Goal: Task Accomplishment & Management: Manage account settings

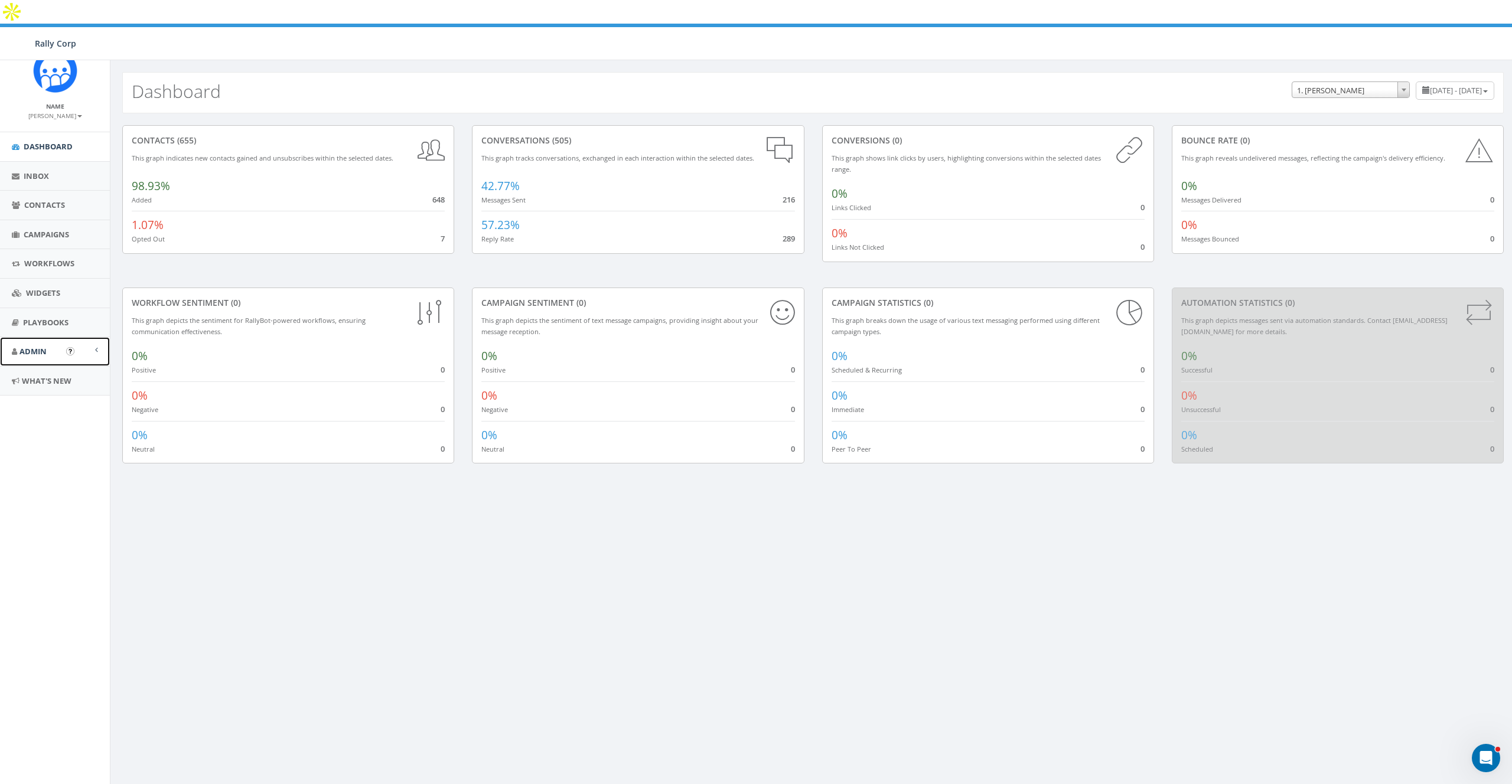
click at [35, 351] on span "Admin" at bounding box center [33, 351] width 27 height 11
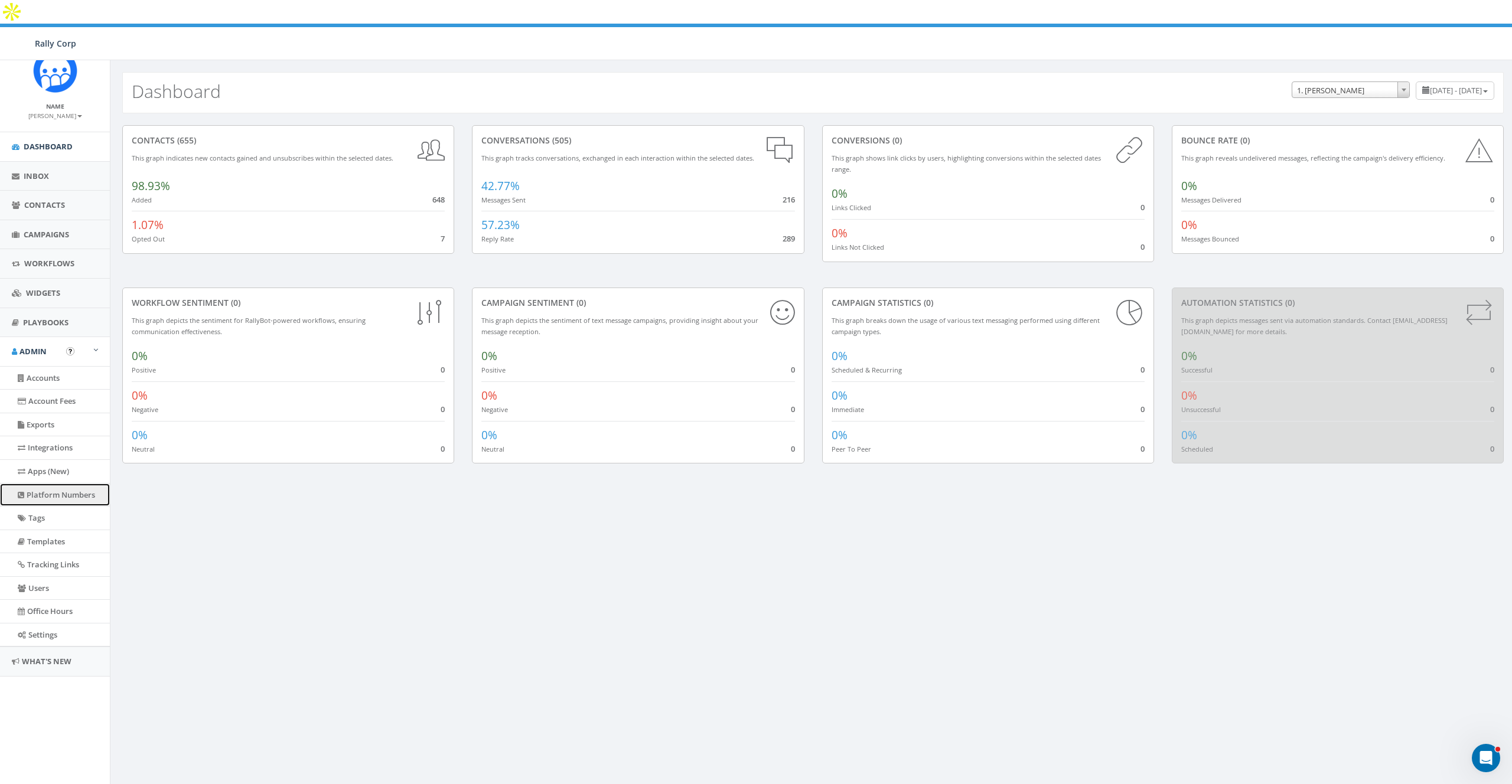
click at [55, 484] on link "Platform Numbers" at bounding box center [55, 495] width 110 height 23
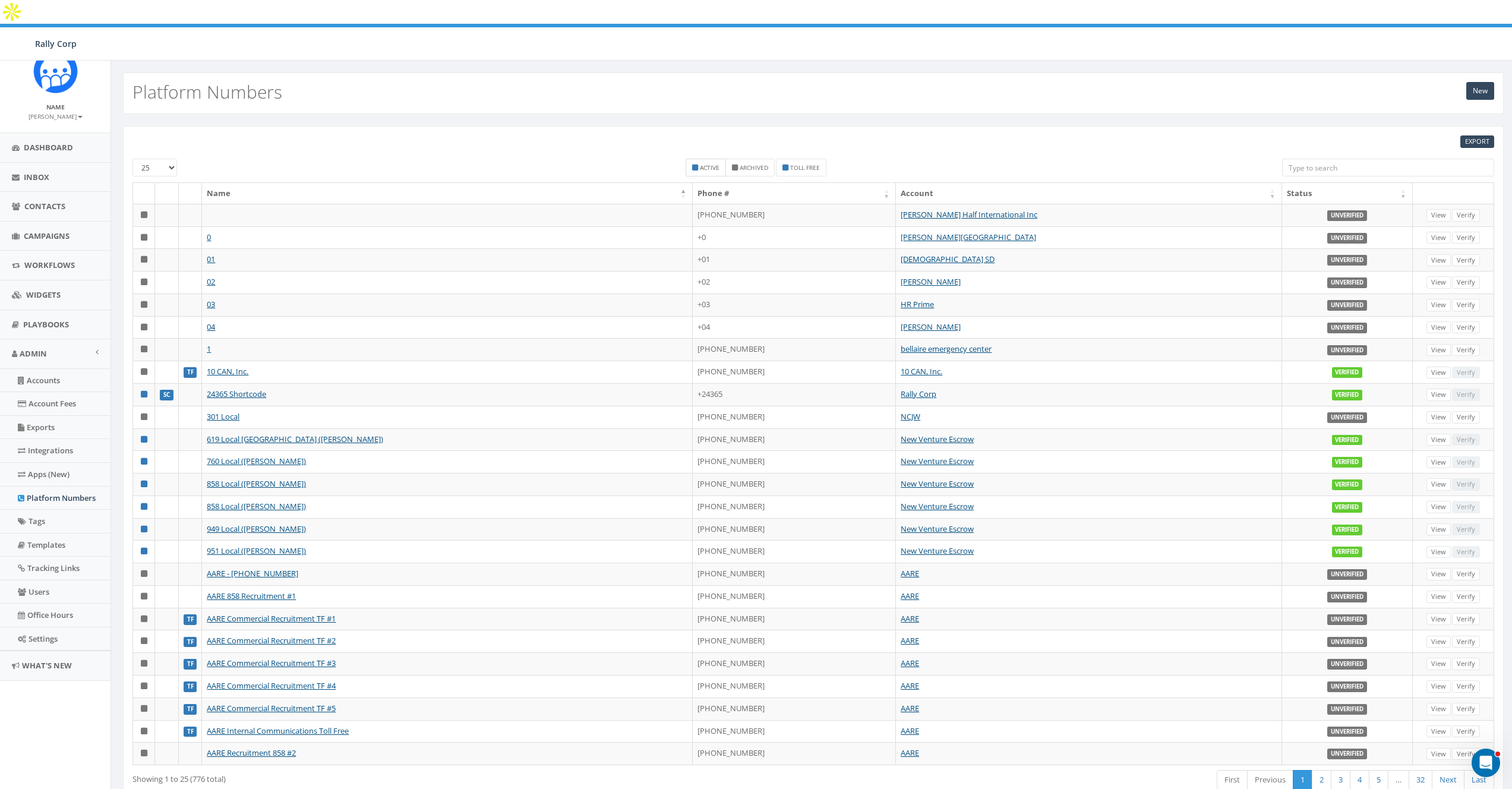
click at [705, 164] on small "Active" at bounding box center [709, 167] width 19 height 9
checkbox input "true"
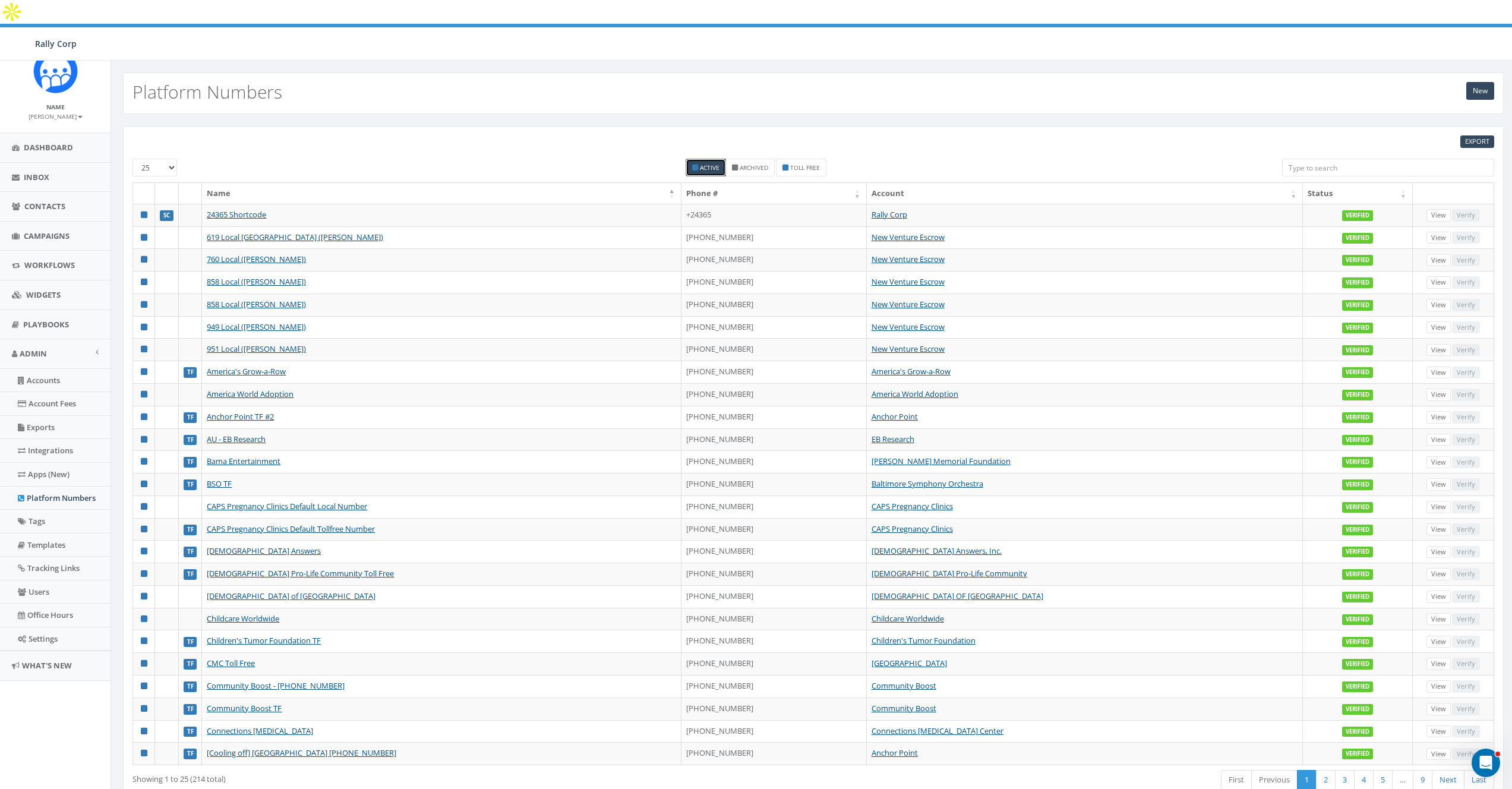
click at [1303, 183] on th "Status" at bounding box center [1357, 193] width 110 height 21
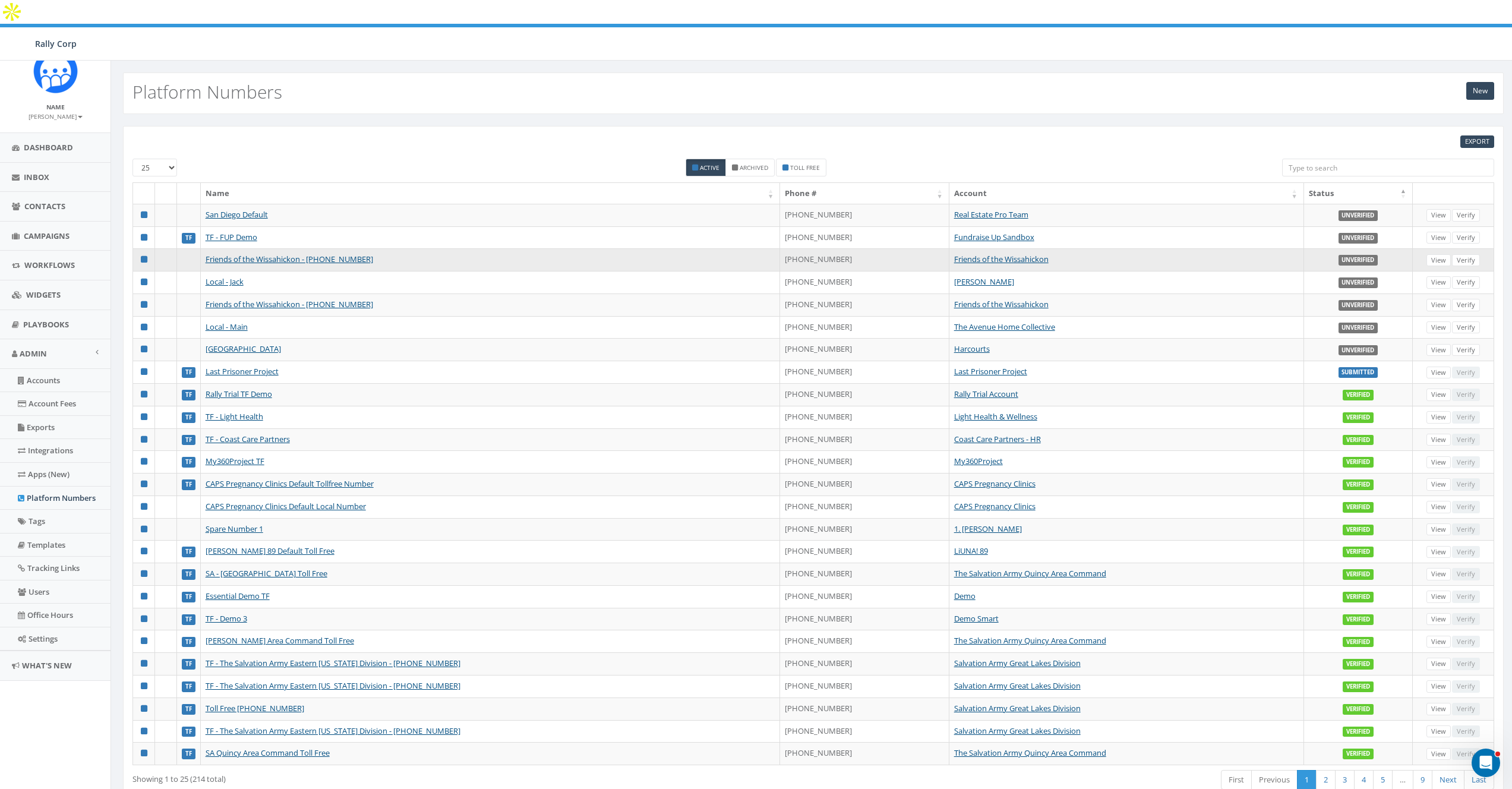
drag, startPoint x: 386, startPoint y: 234, endPoint x: 537, endPoint y: 238, distance: 151.1
click at [537, 248] on td "Friends of the Wissahickon - +12673653386" at bounding box center [491, 259] width 580 height 23
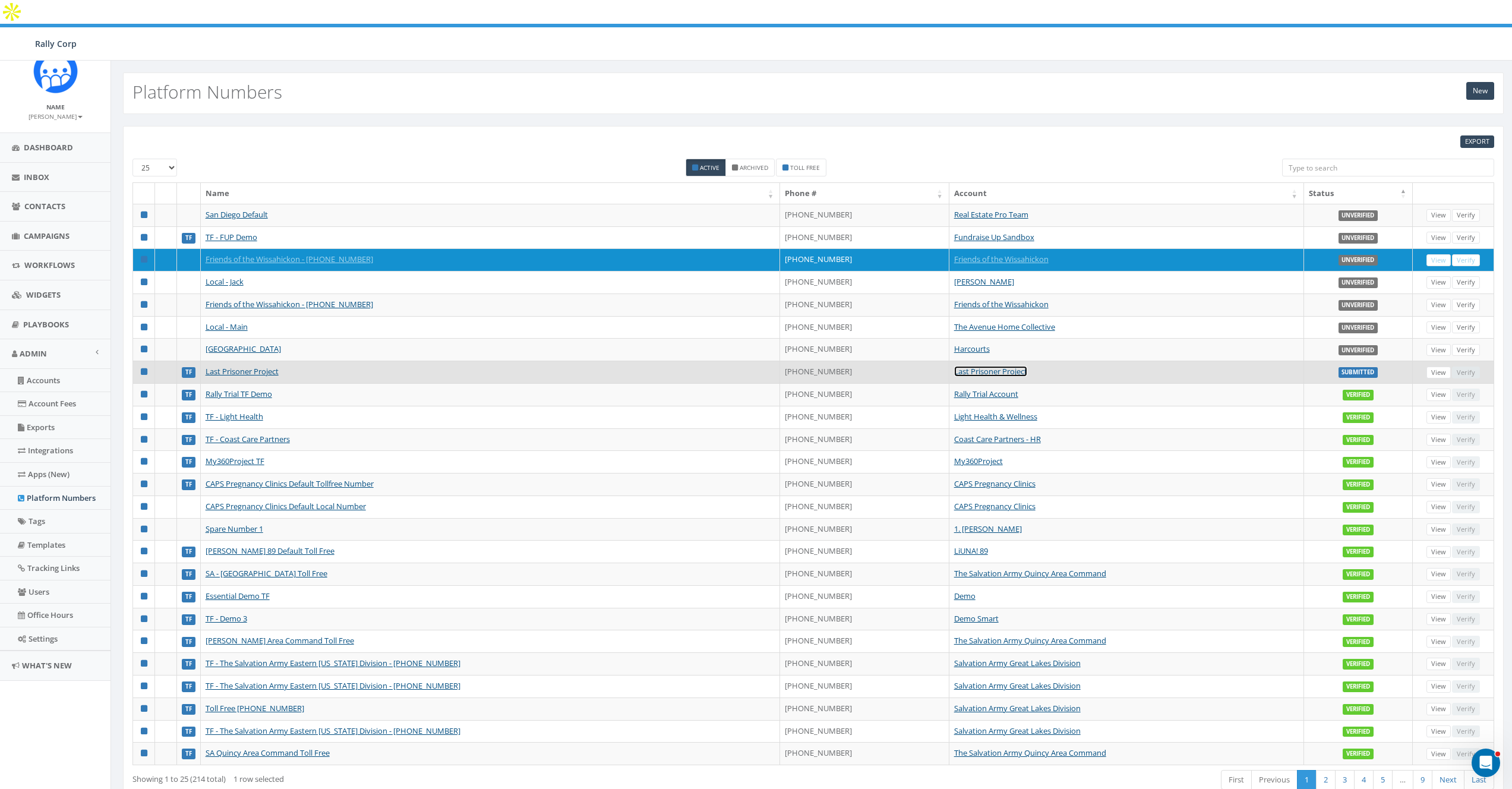
click at [959, 366] on link "Last Prisoner Project" at bounding box center [990, 372] width 73 height 11
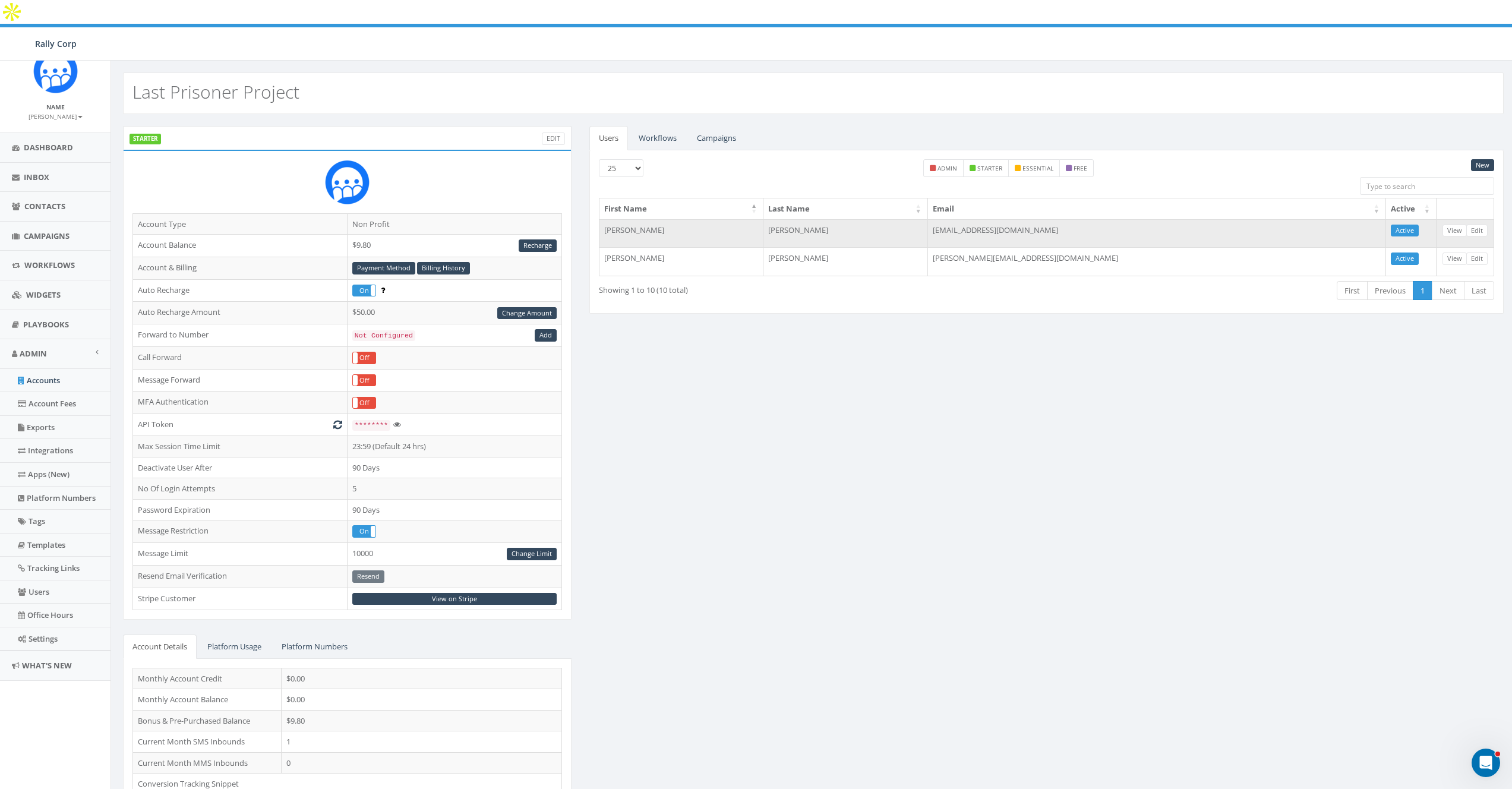
drag, startPoint x: 1021, startPoint y: 207, endPoint x: 1135, endPoint y: 212, distance: 114.1
click at [1135, 220] on td "accounting@lastprisonerproject.org" at bounding box center [1157, 234] width 458 height 29
copy td "lastprisonerproject.org"
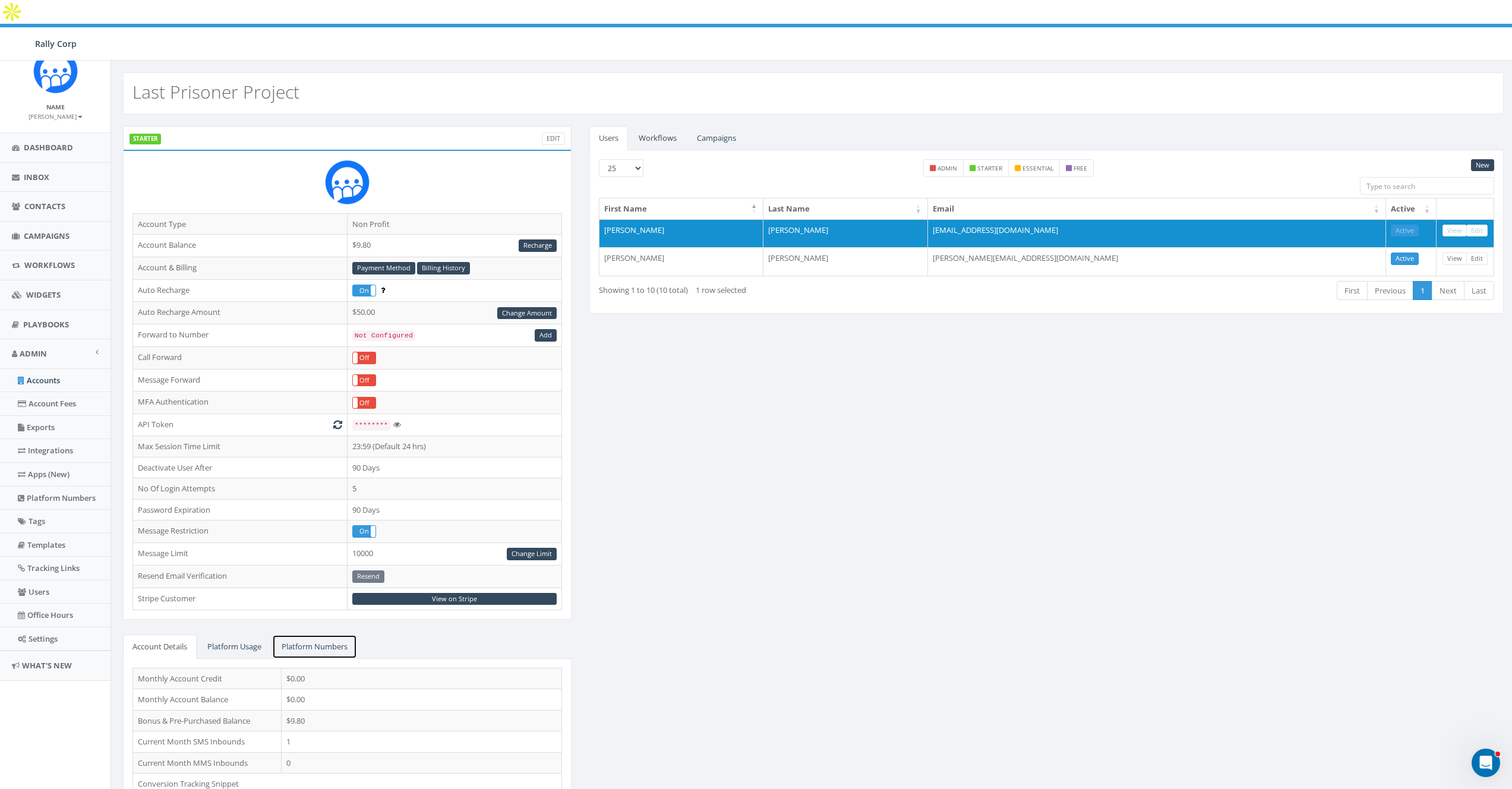
click at [315, 635] on link "Platform Numbers" at bounding box center [314, 646] width 85 height 24
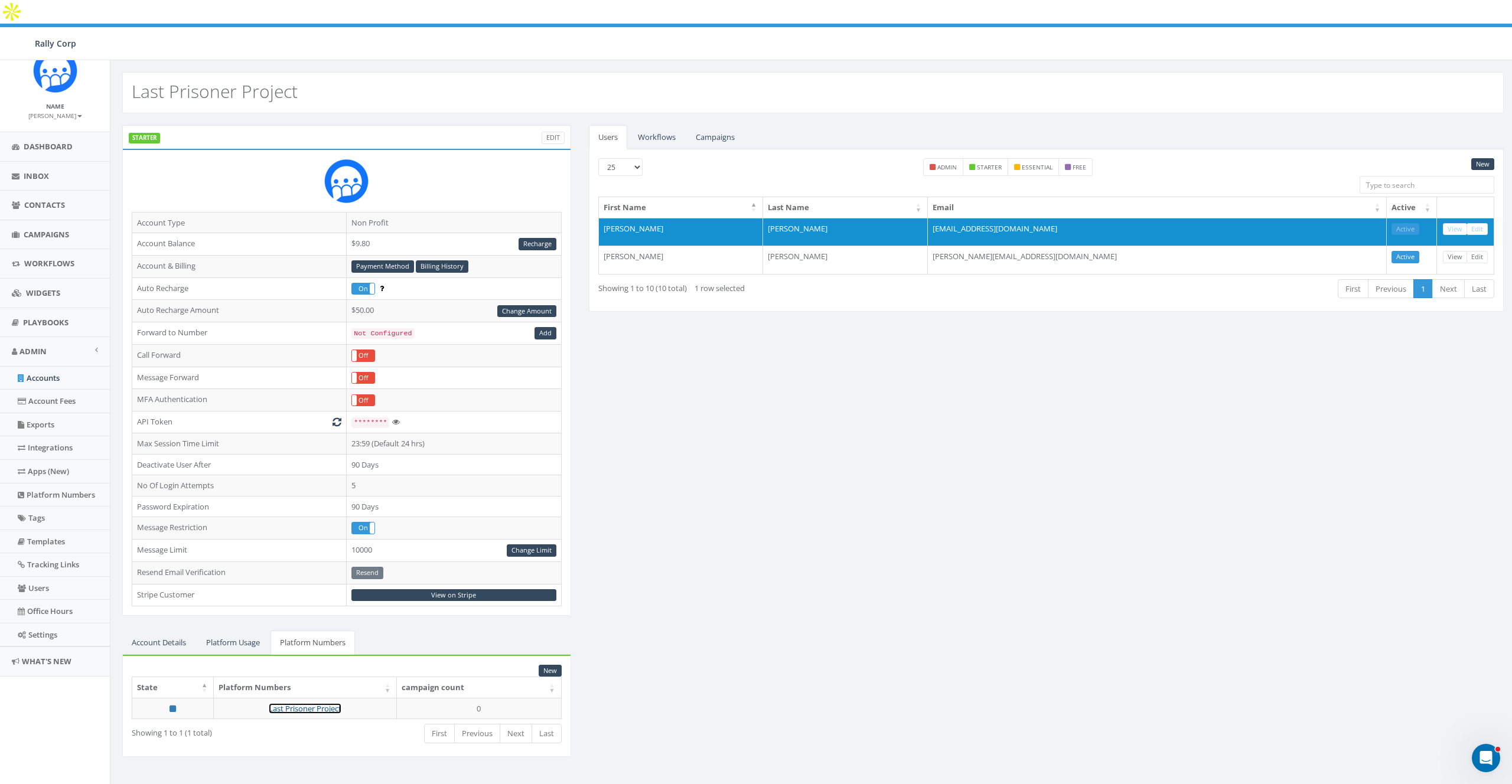
click at [300, 704] on link "Last Prisoner Project" at bounding box center [305, 709] width 73 height 11
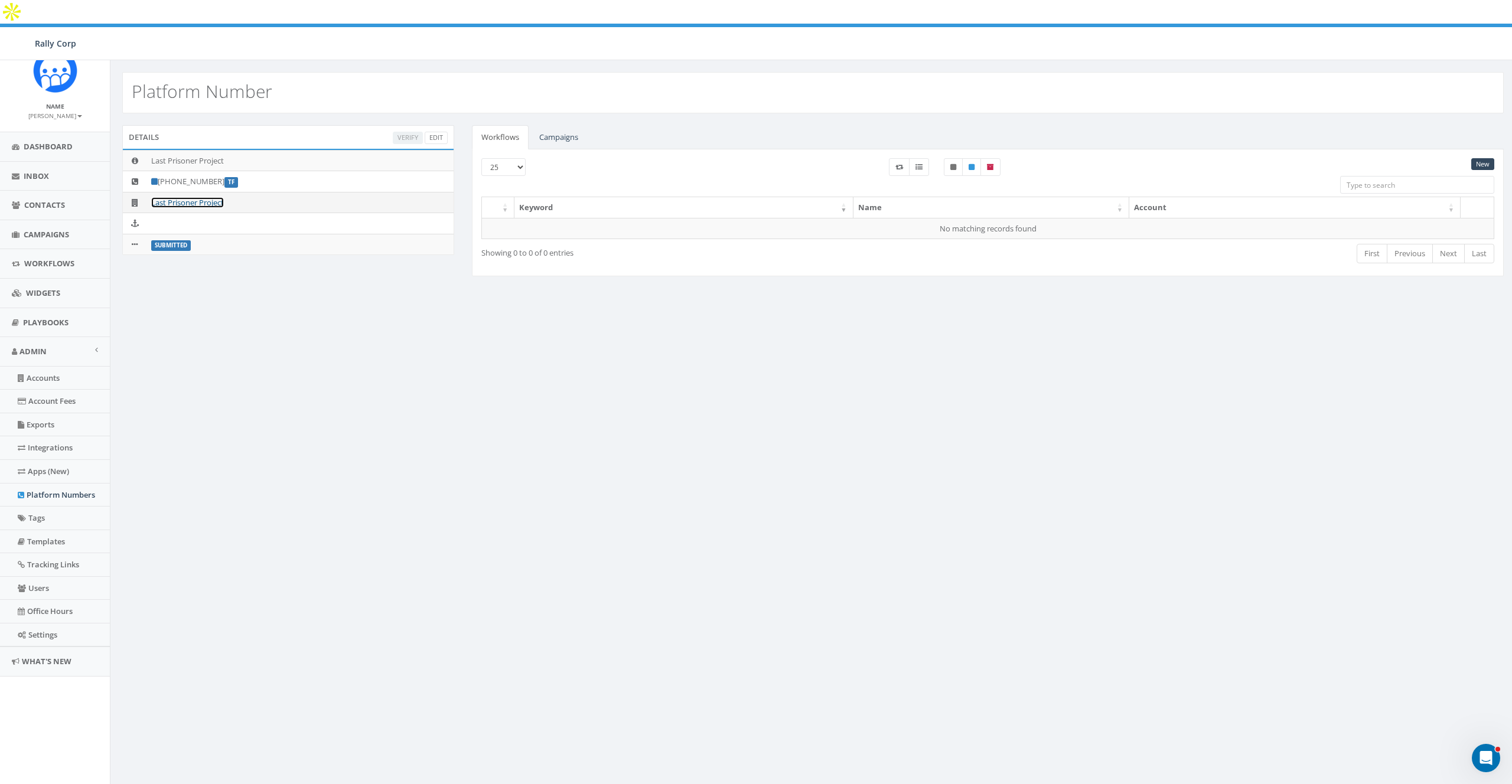
click at [197, 197] on link "Last Prisoner Project" at bounding box center [187, 203] width 73 height 11
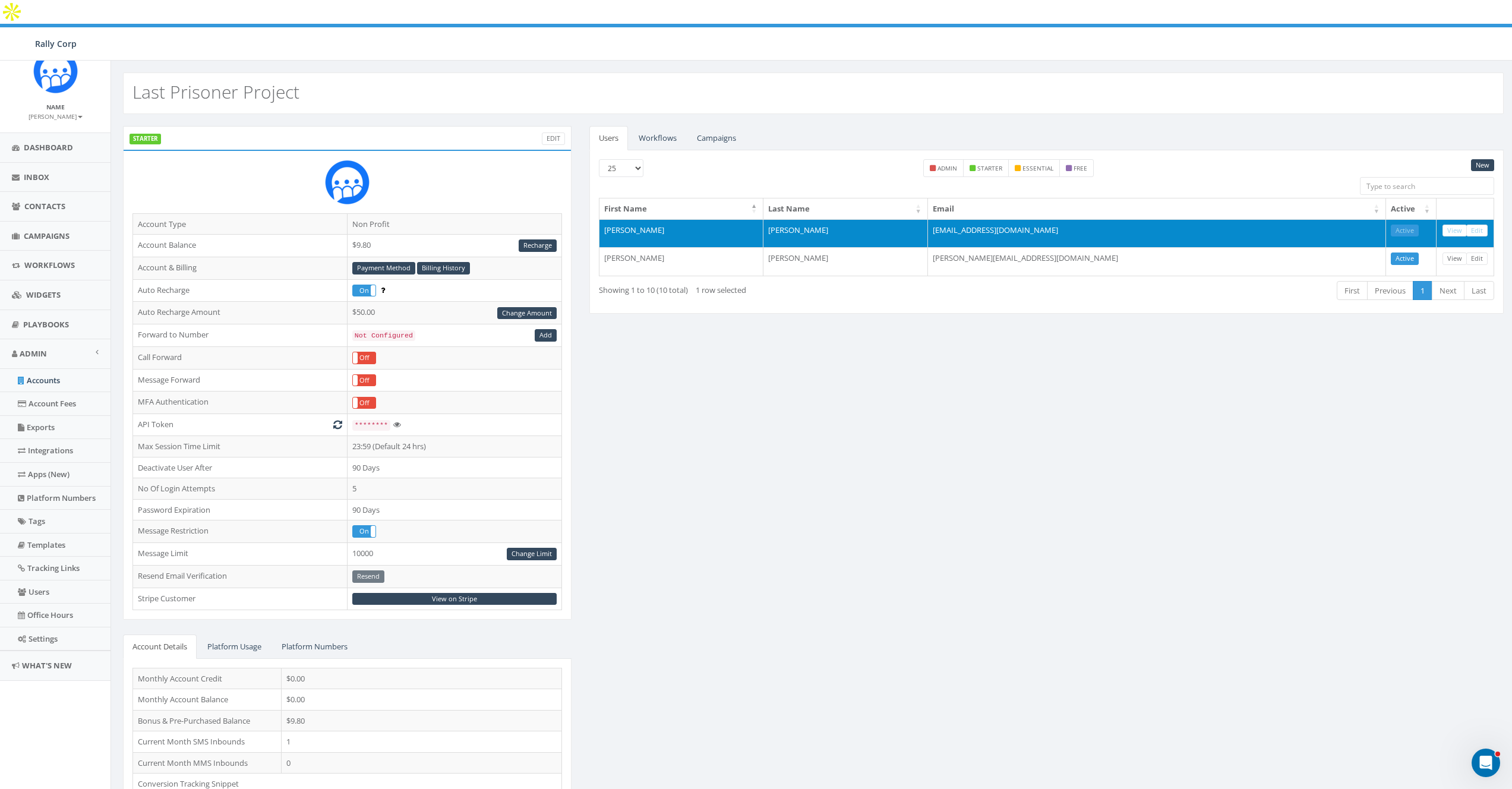
click at [609, 220] on td "Lindsay" at bounding box center [681, 234] width 164 height 29
copy td "[PERSON_NAME]"
click at [796, 220] on td "Jaeger" at bounding box center [845, 234] width 164 height 29
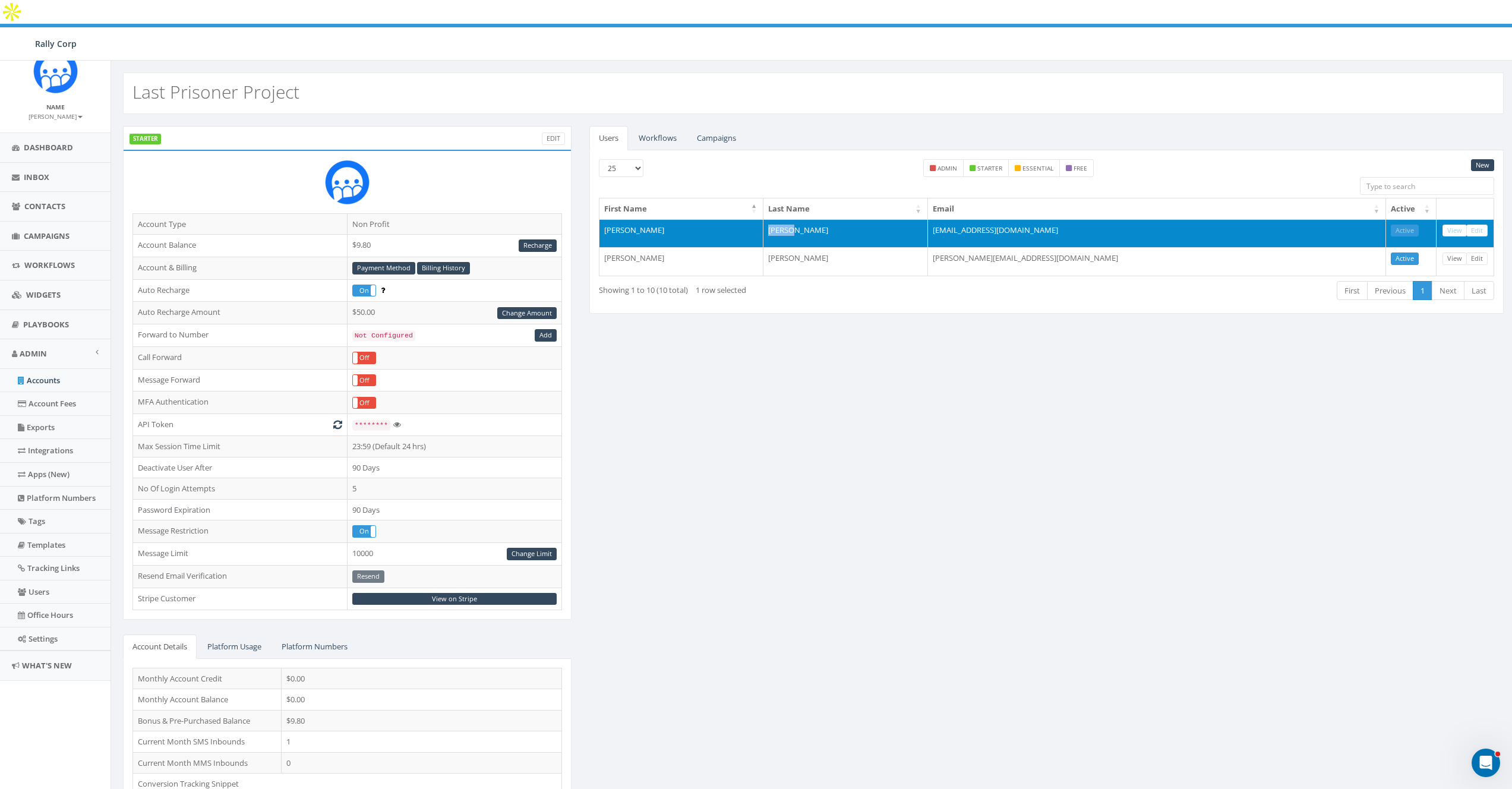
click at [796, 220] on td "Jaeger" at bounding box center [845, 234] width 164 height 29
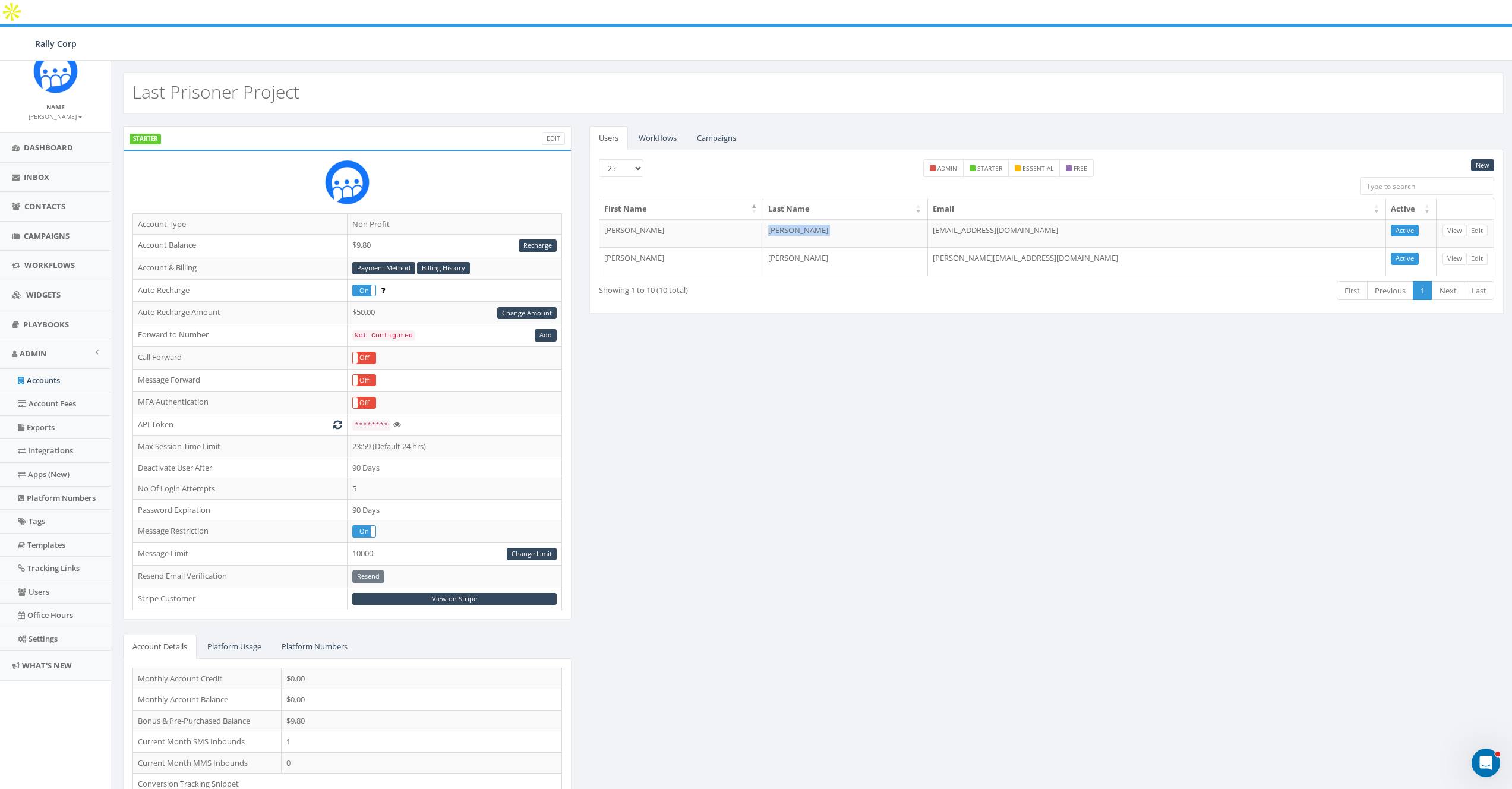
copy td "Jaeger"
click at [999, 220] on td "accounting@lastprisonerproject.org" at bounding box center [1157, 234] width 458 height 29
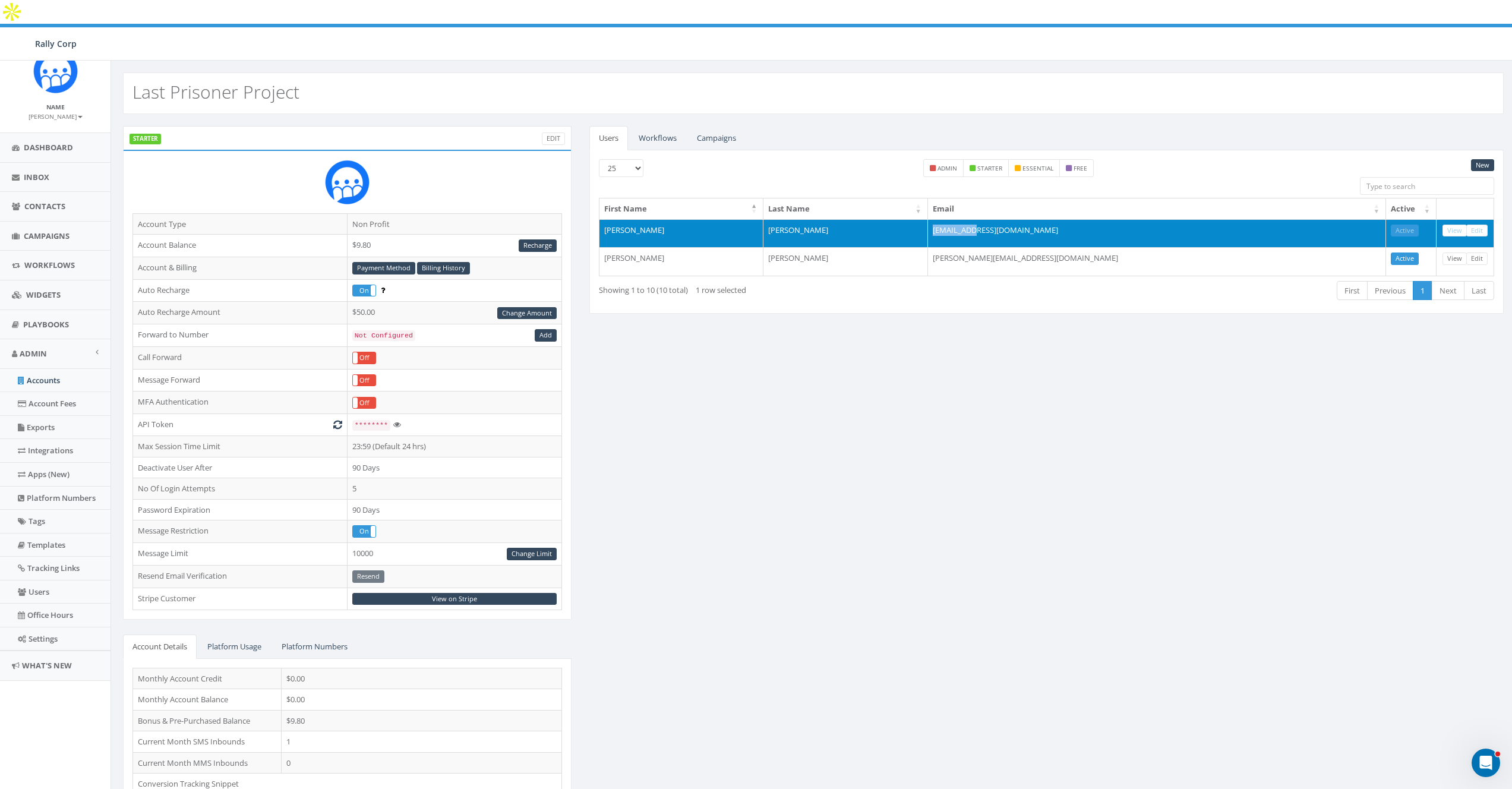
click at [999, 220] on td "accounting@lastprisonerproject.org" at bounding box center [1157, 234] width 458 height 29
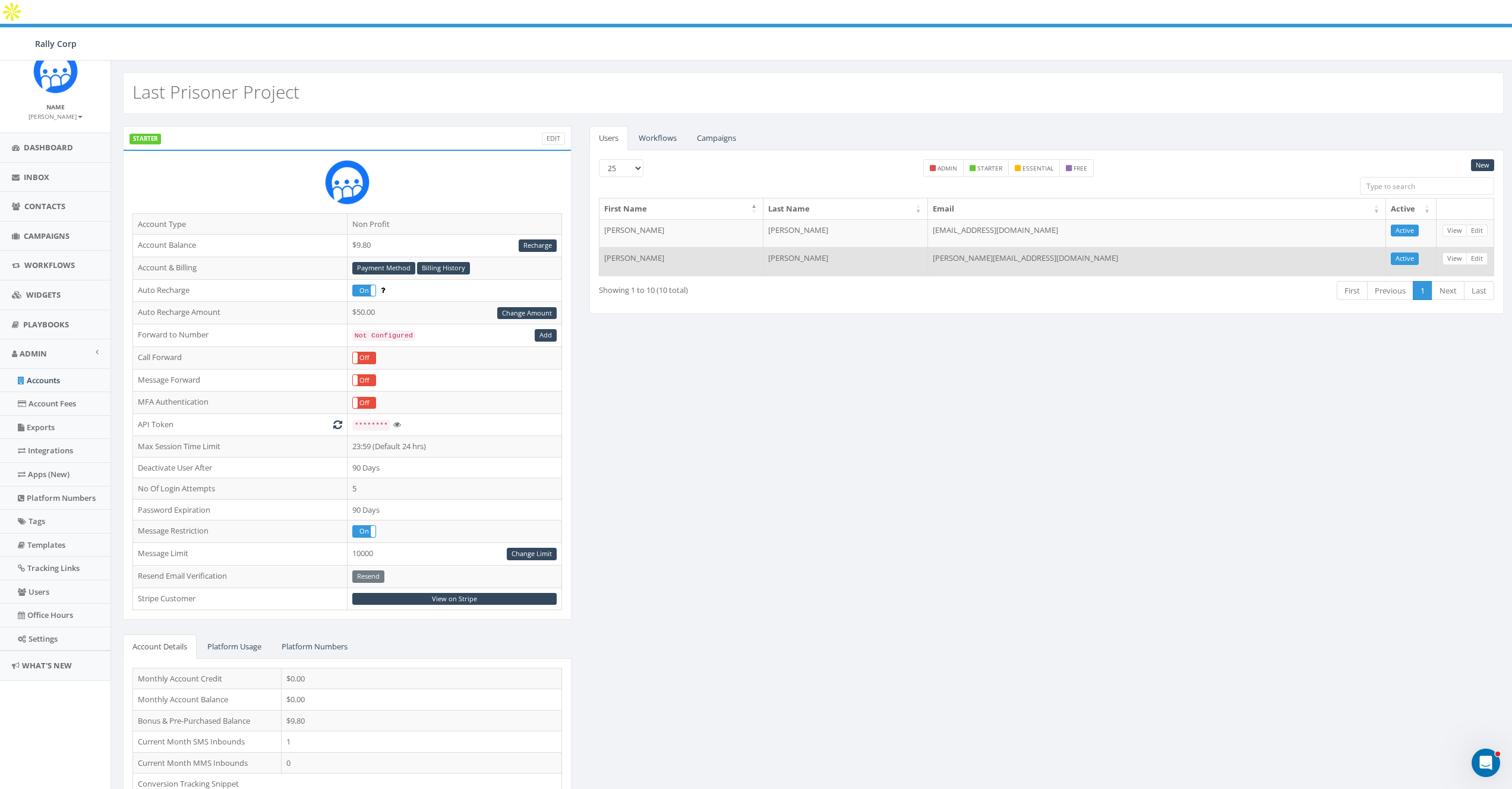
click at [991, 247] on td "sarah@lastprisonerproject.org" at bounding box center [1157, 261] width 458 height 29
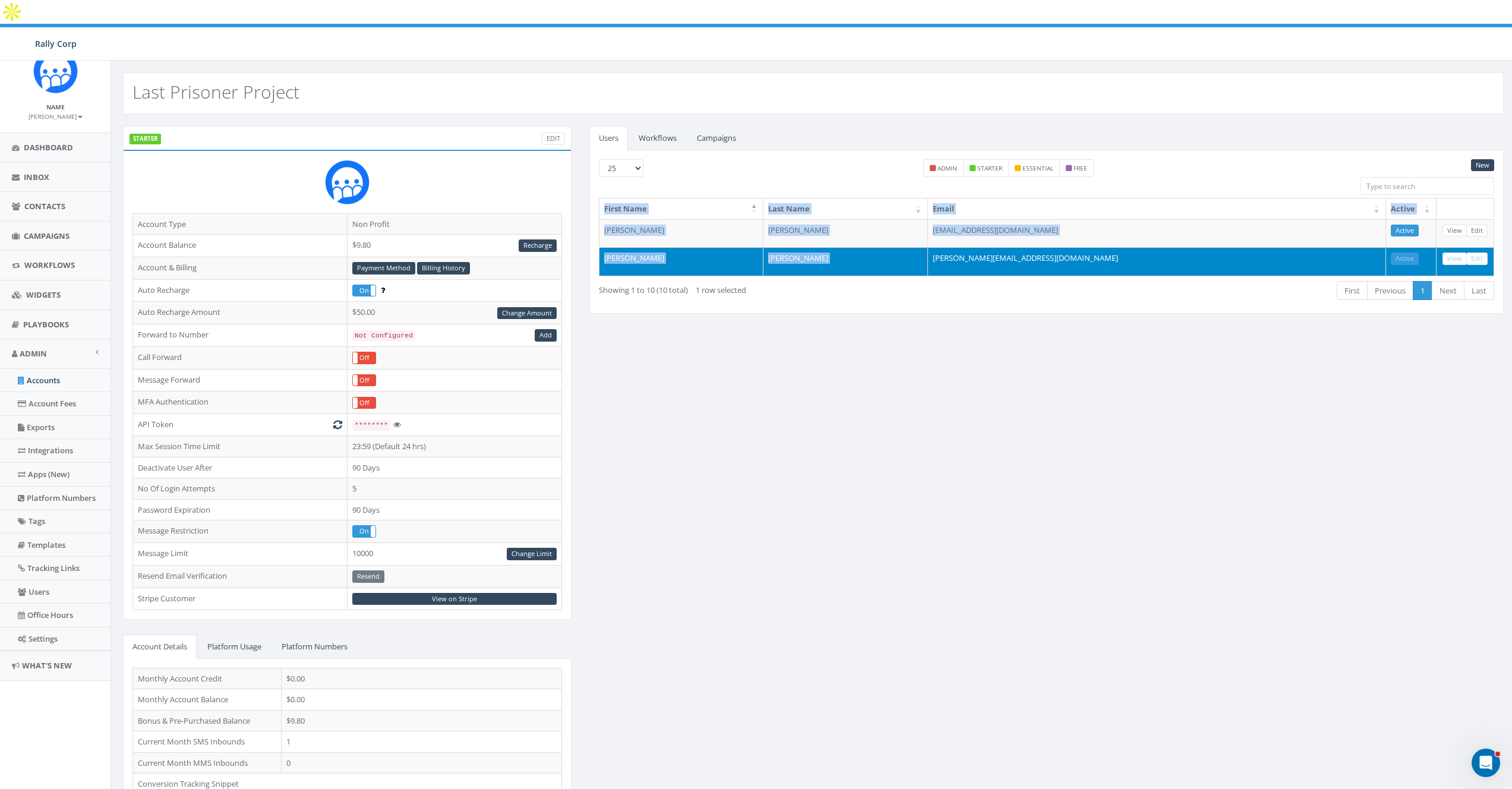
copy table "First Name Last Name Email Active Lindsay Jaeger accounting@lastprisonerproject…"
click at [619, 247] on td "Sarah" at bounding box center [681, 261] width 164 height 29
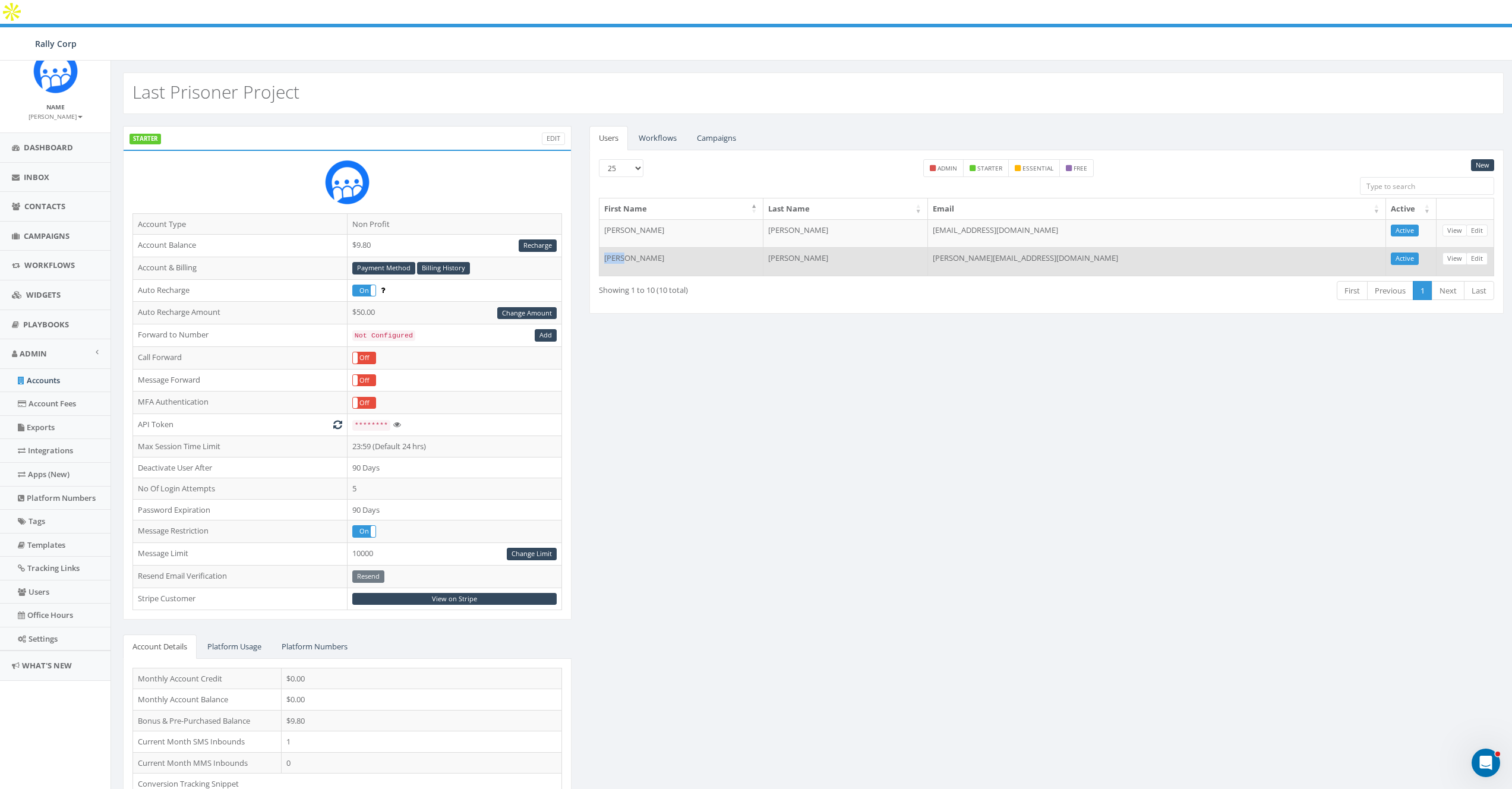
click at [619, 247] on td "Sarah" at bounding box center [681, 261] width 164 height 29
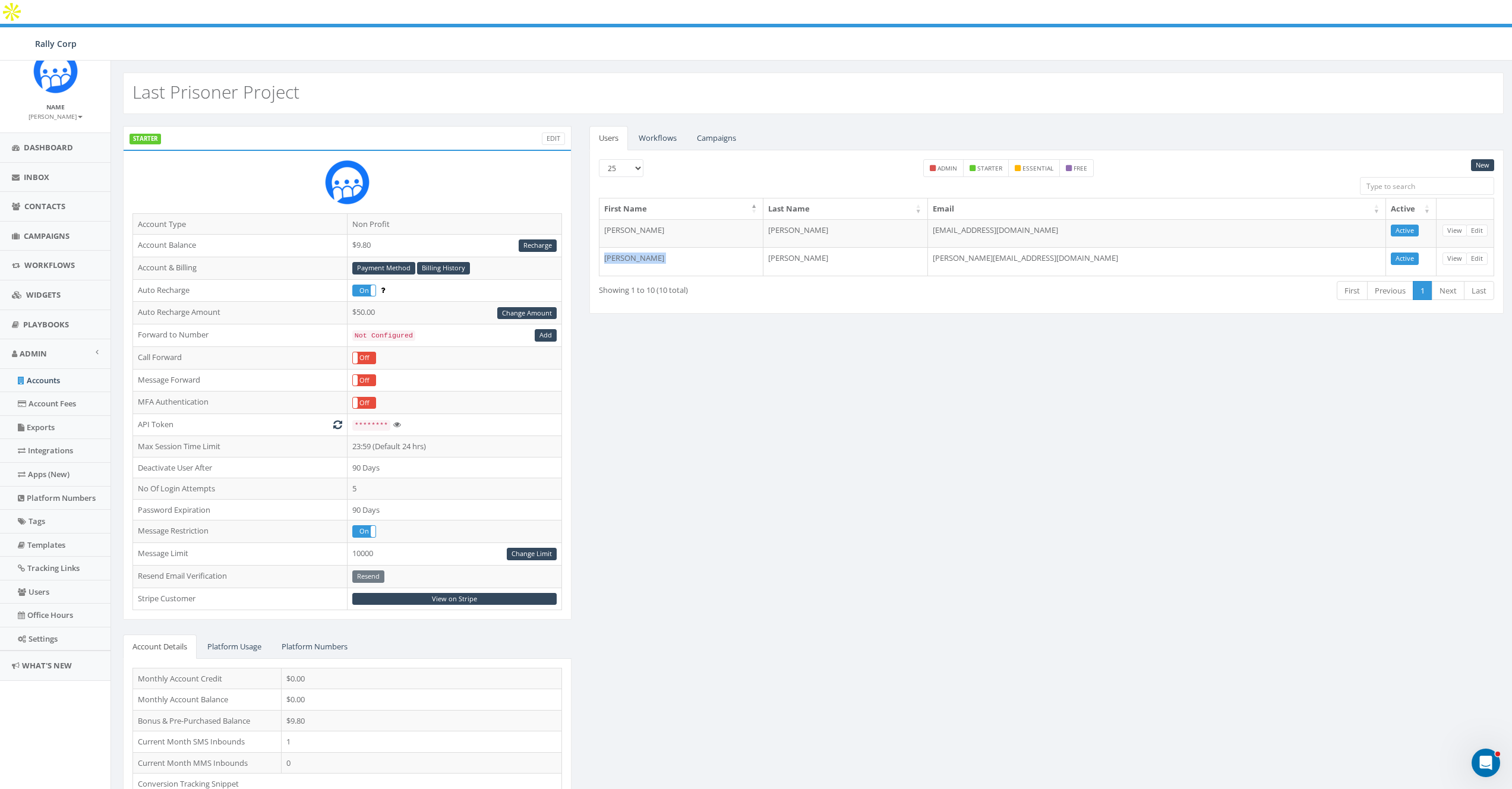
copy td "Sarah"
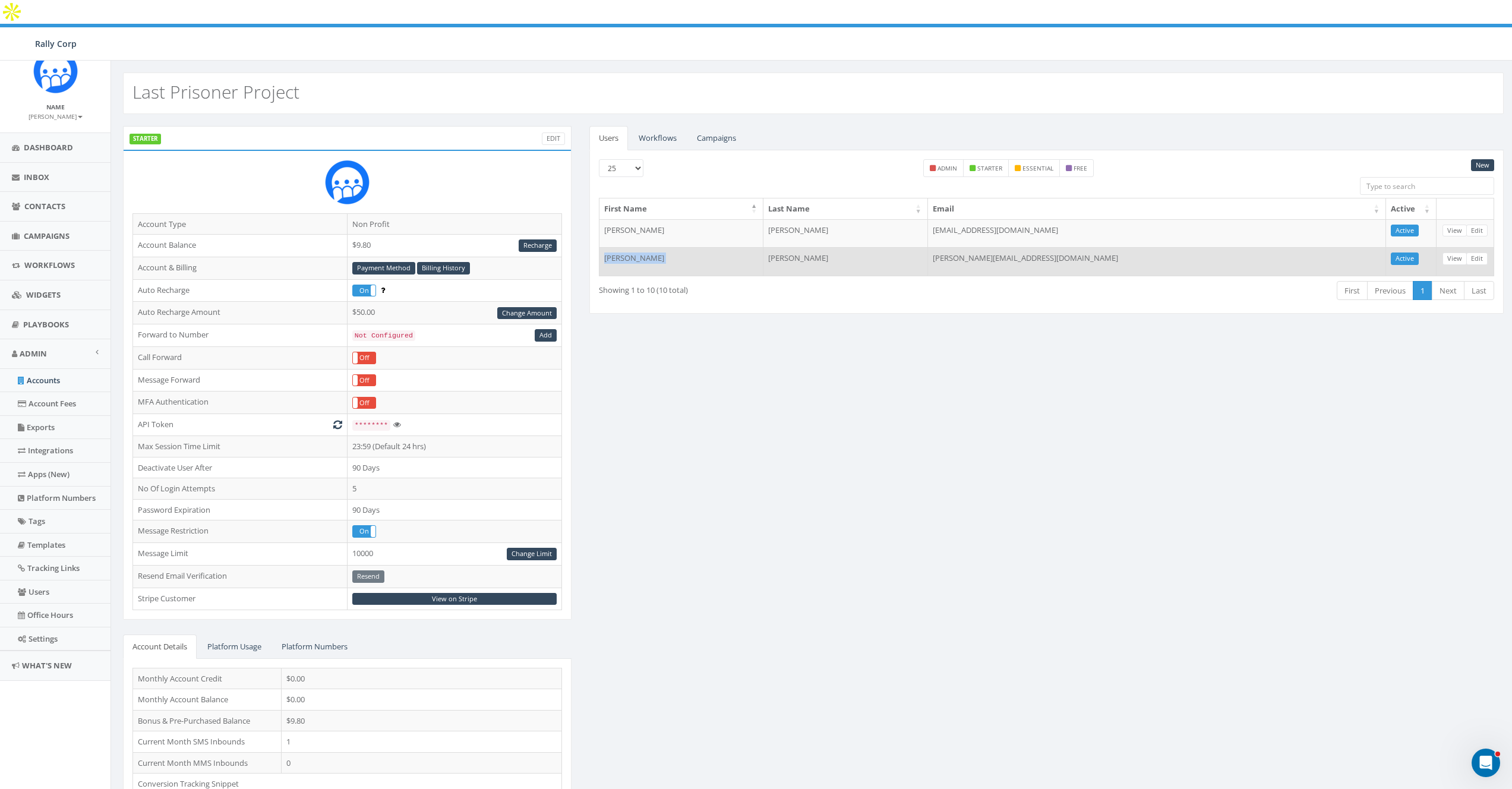
click at [812, 247] on td "Gersten" at bounding box center [845, 261] width 164 height 29
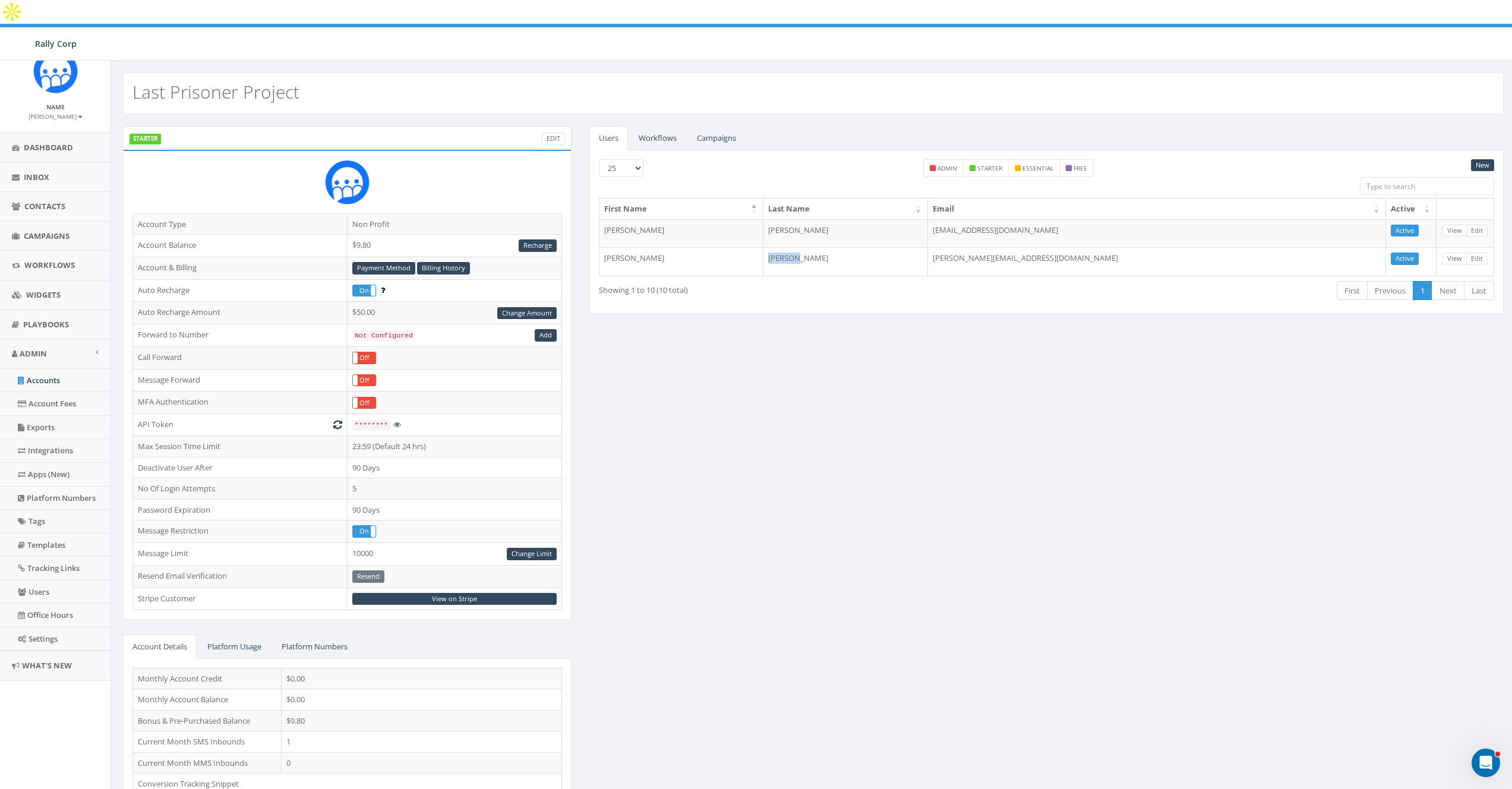
copy td "Gersten"
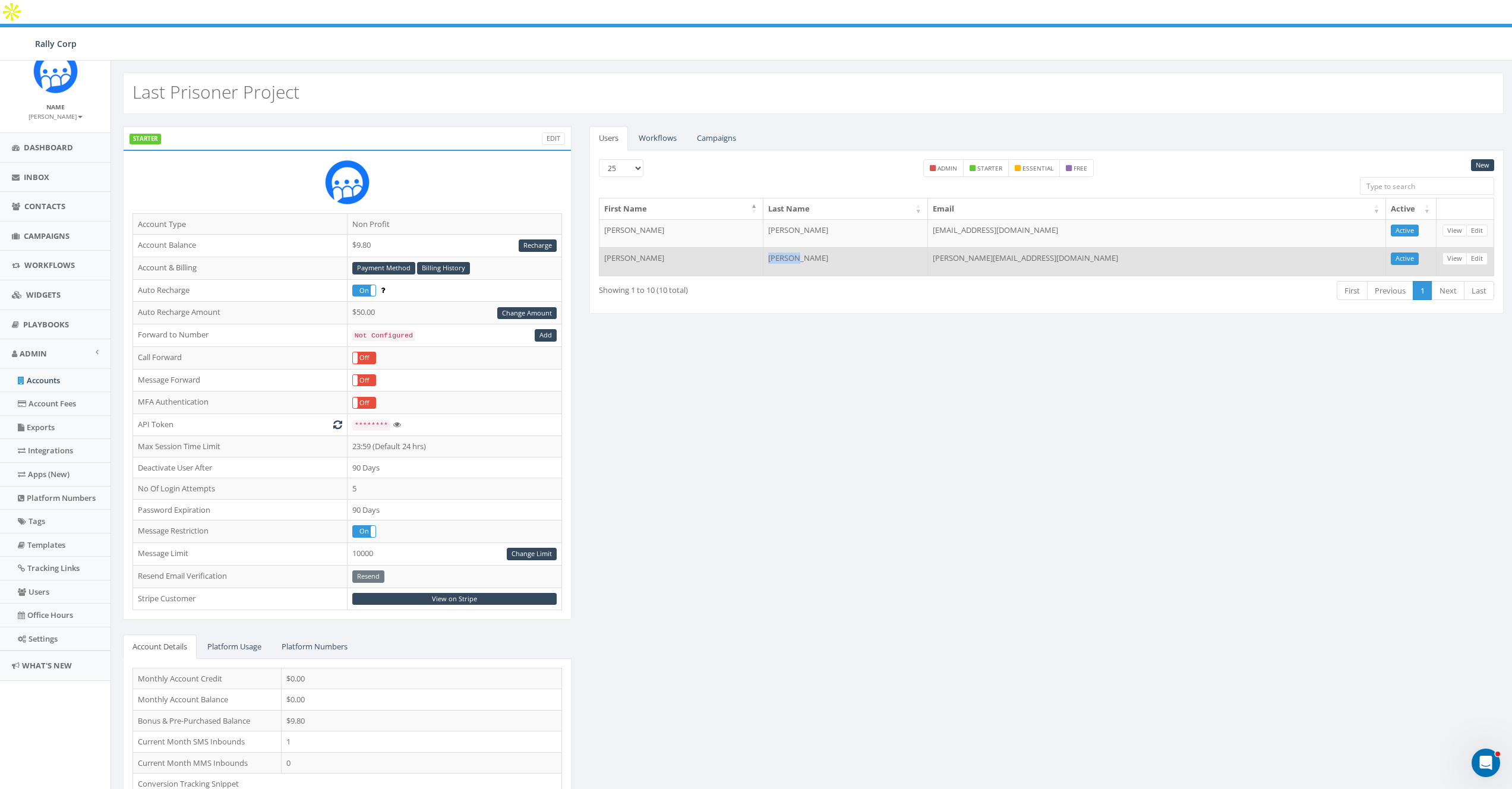
click at [1023, 247] on td "sarah@lastprisonerproject.org" at bounding box center [1157, 261] width 458 height 29
copy table "First Name Last Name Email Active Lindsay Jaeger accounting@lastprisonerproject…"
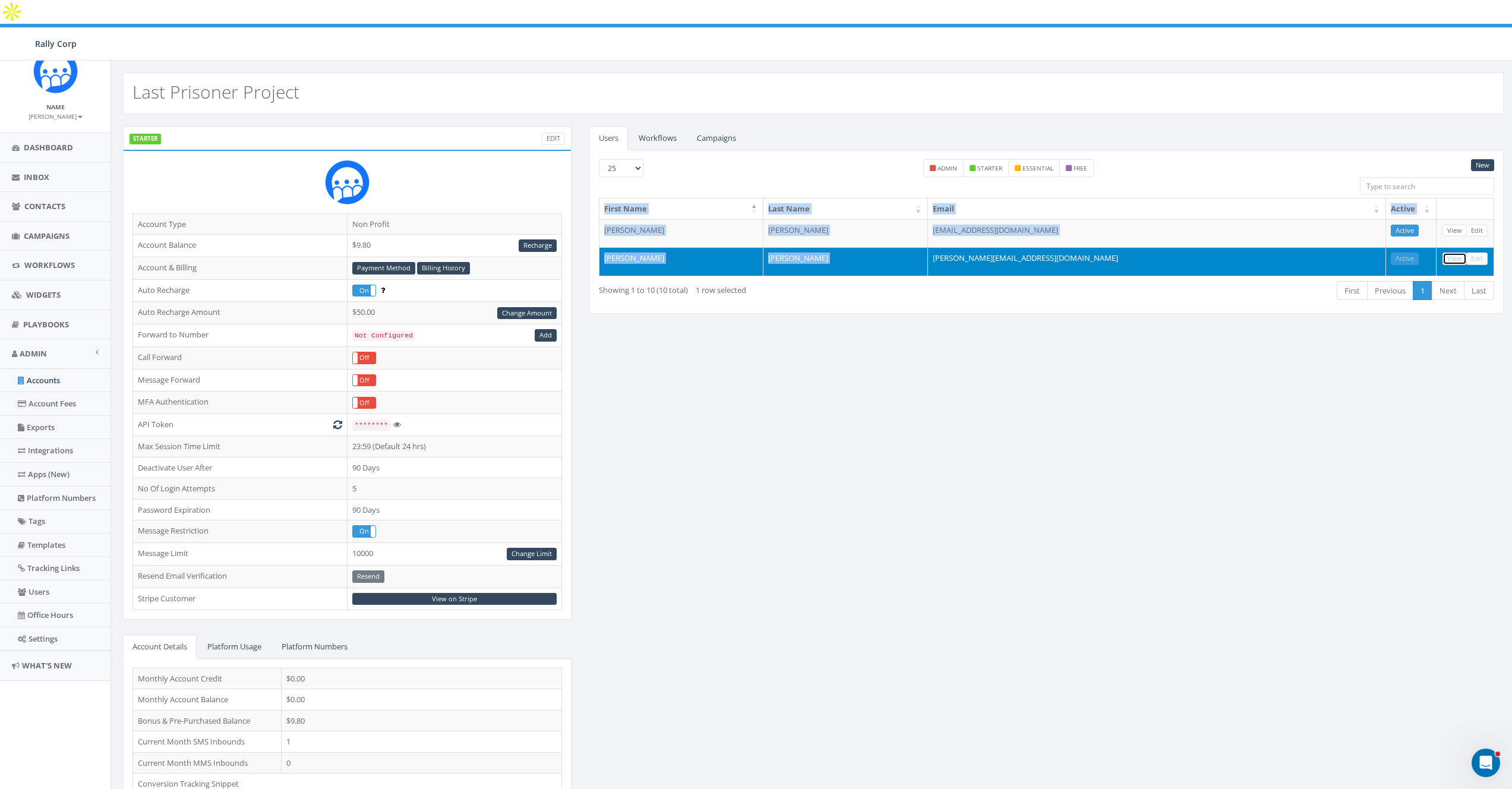
click at [1461, 252] on link "View" at bounding box center [1454, 259] width 24 height 12
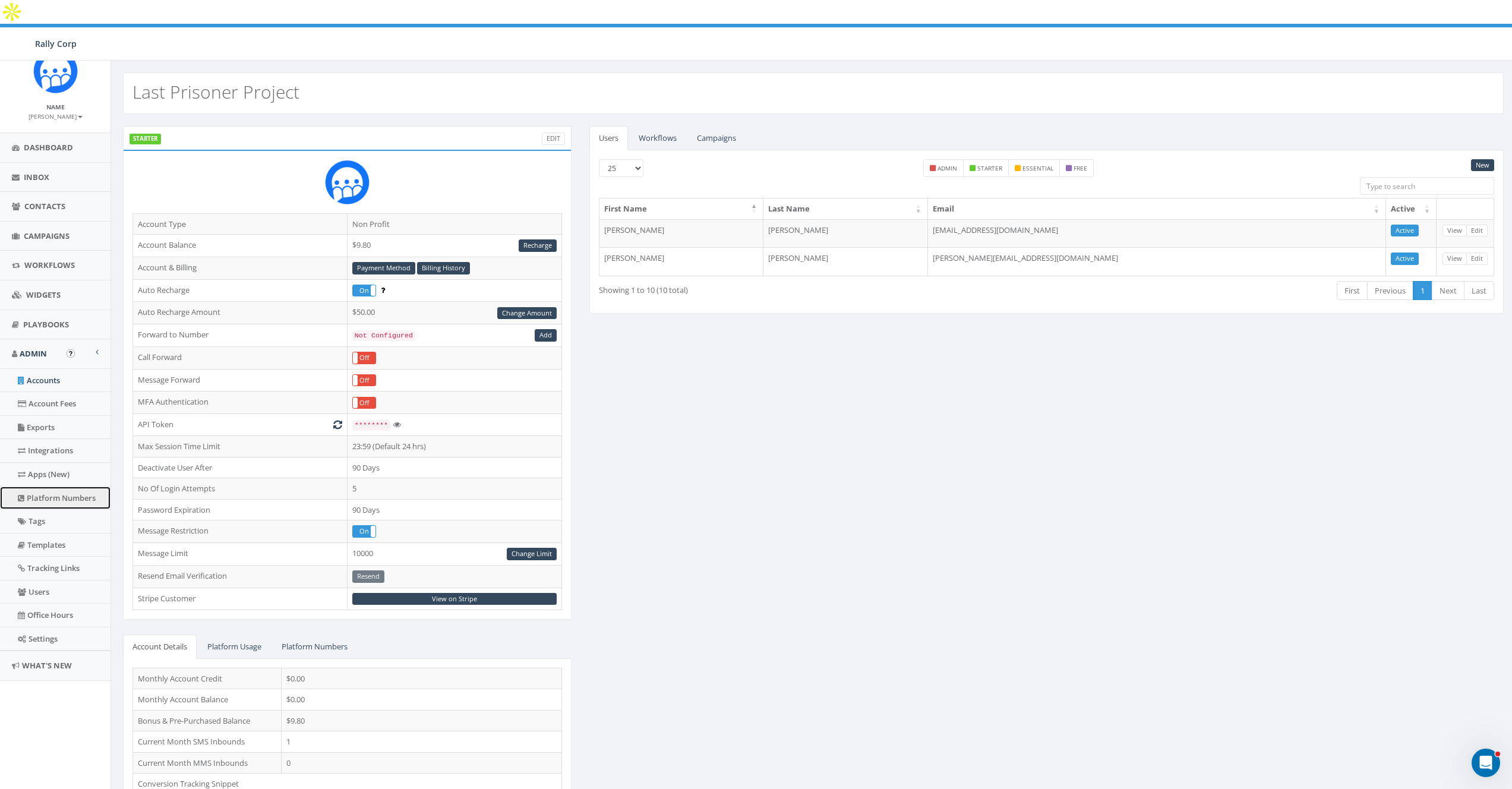
click at [44, 491] on link "Platform Numbers" at bounding box center [55, 498] width 111 height 23
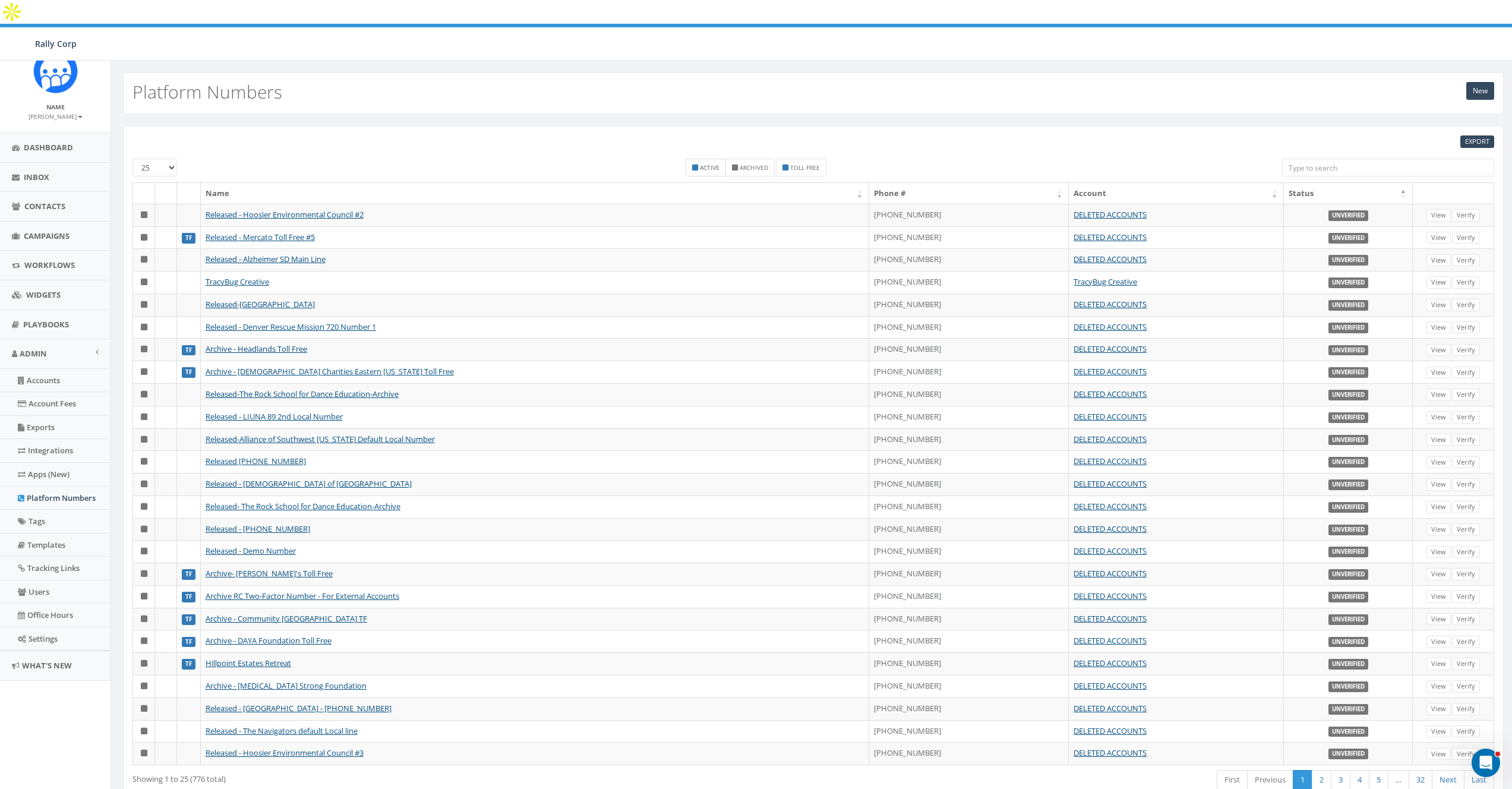
click at [706, 164] on small "Active" at bounding box center [709, 167] width 19 height 9
checkbox input "true"
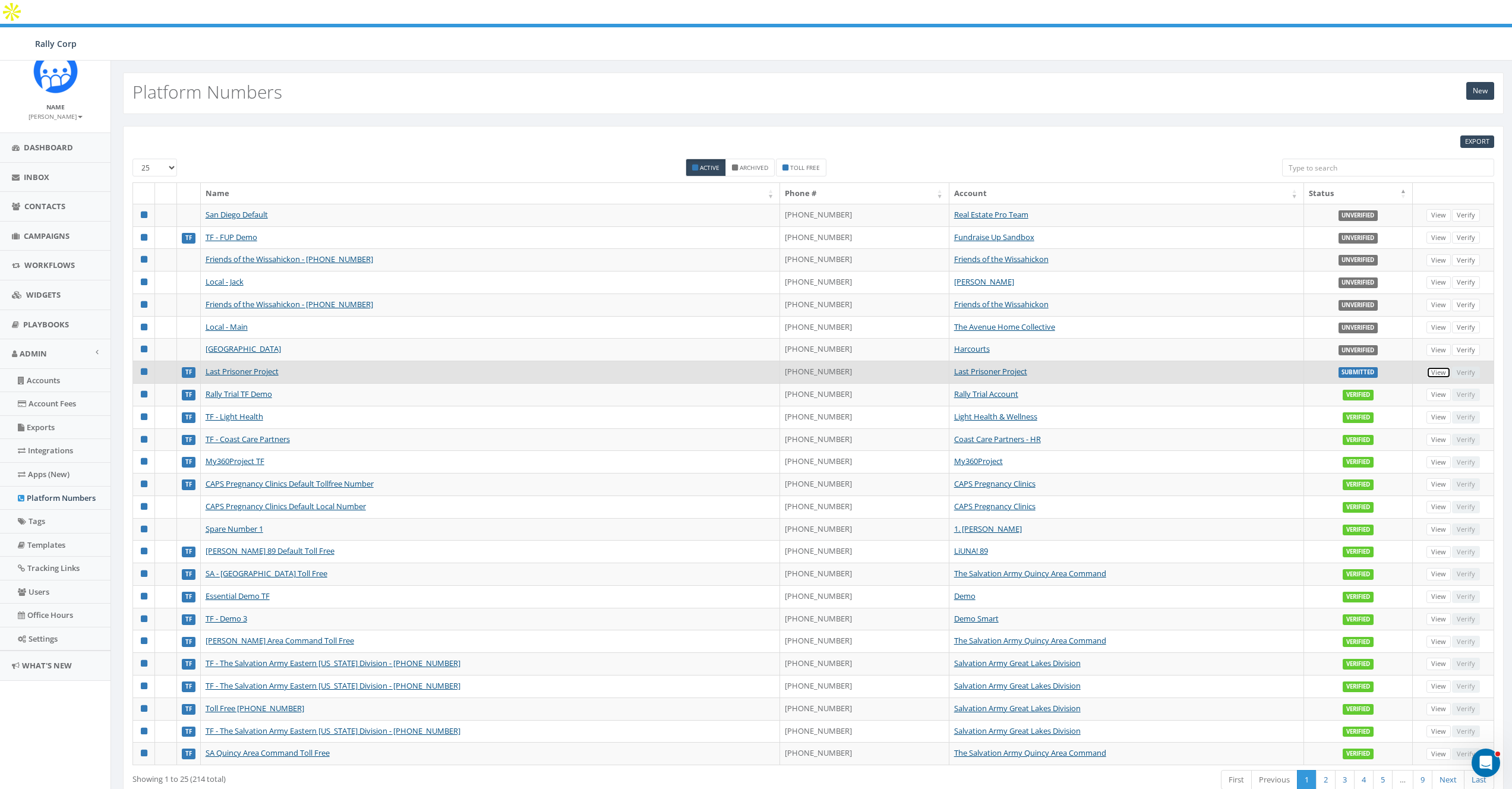
click at [1431, 367] on link "View" at bounding box center [1438, 373] width 24 height 12
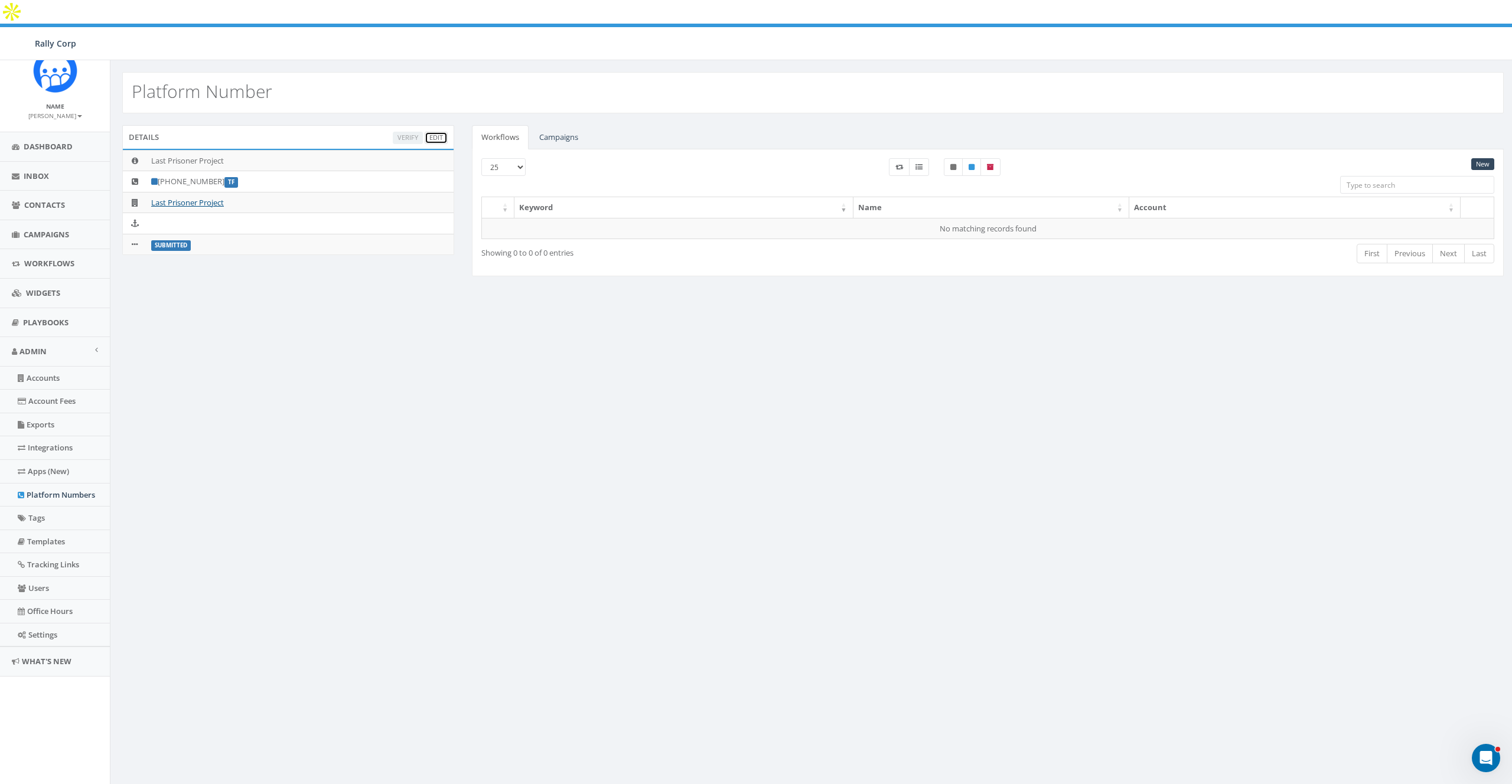
click at [434, 132] on link "Edit" at bounding box center [437, 138] width 23 height 12
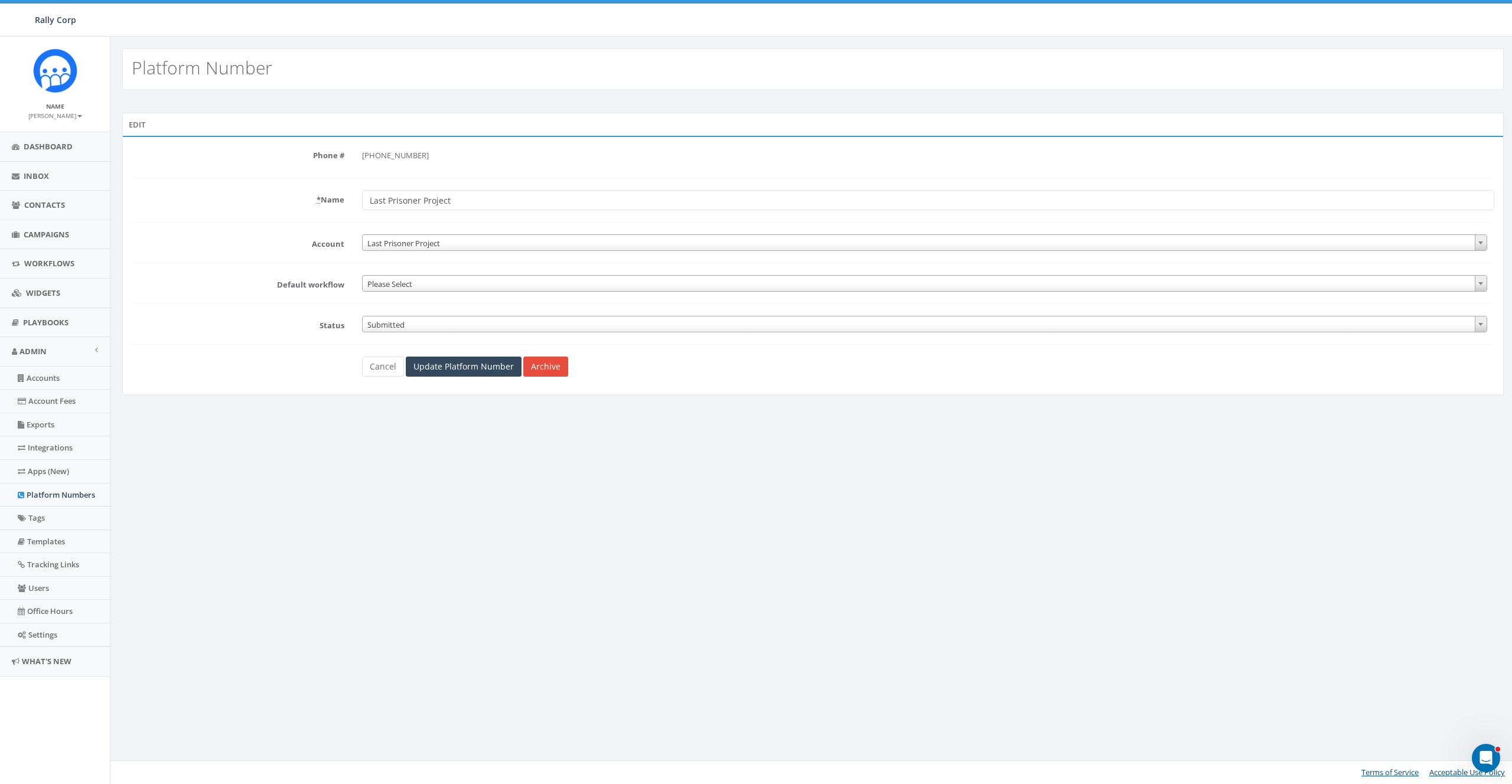
click at [397, 323] on span "Submitted" at bounding box center [924, 324] width 1124 height 16
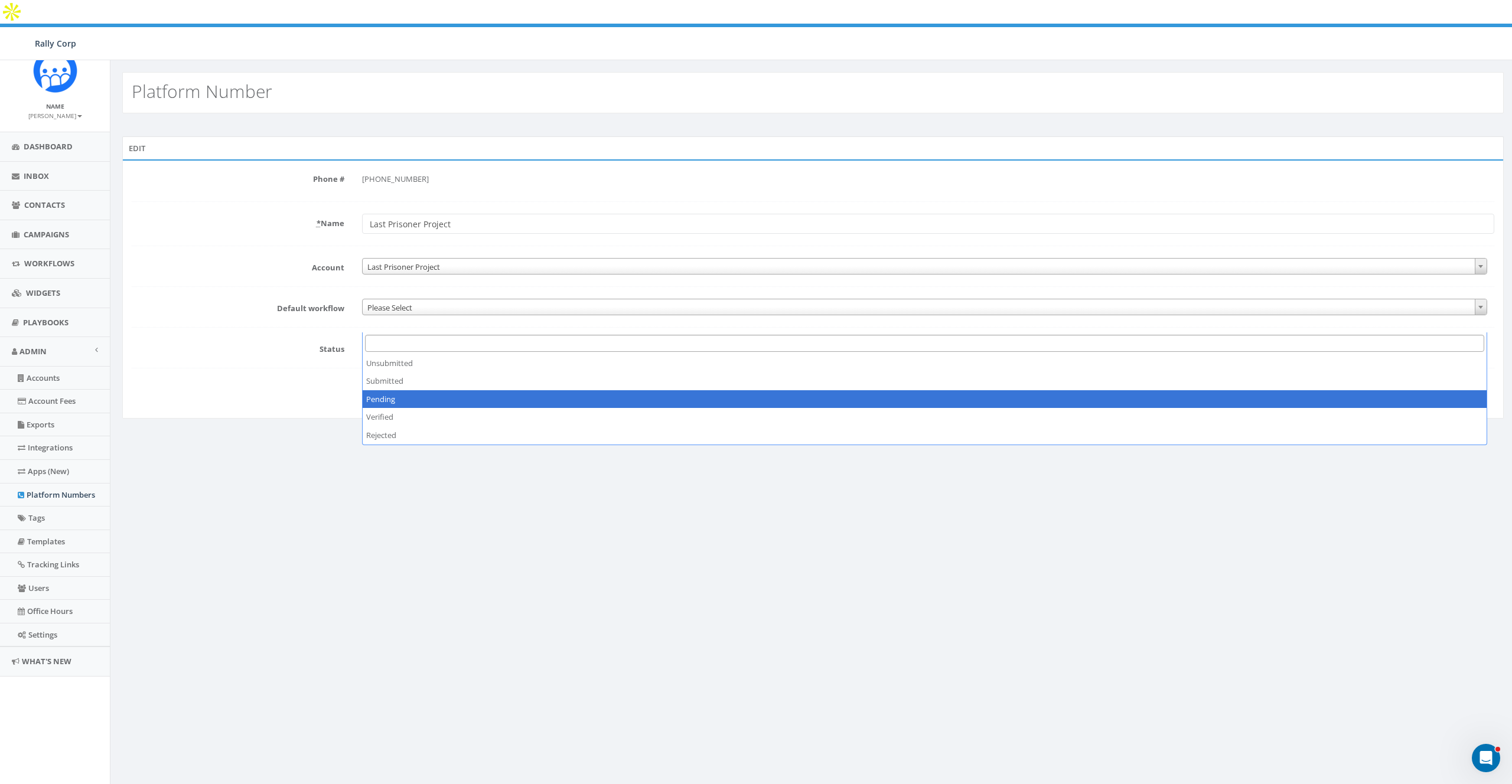
select select "2"
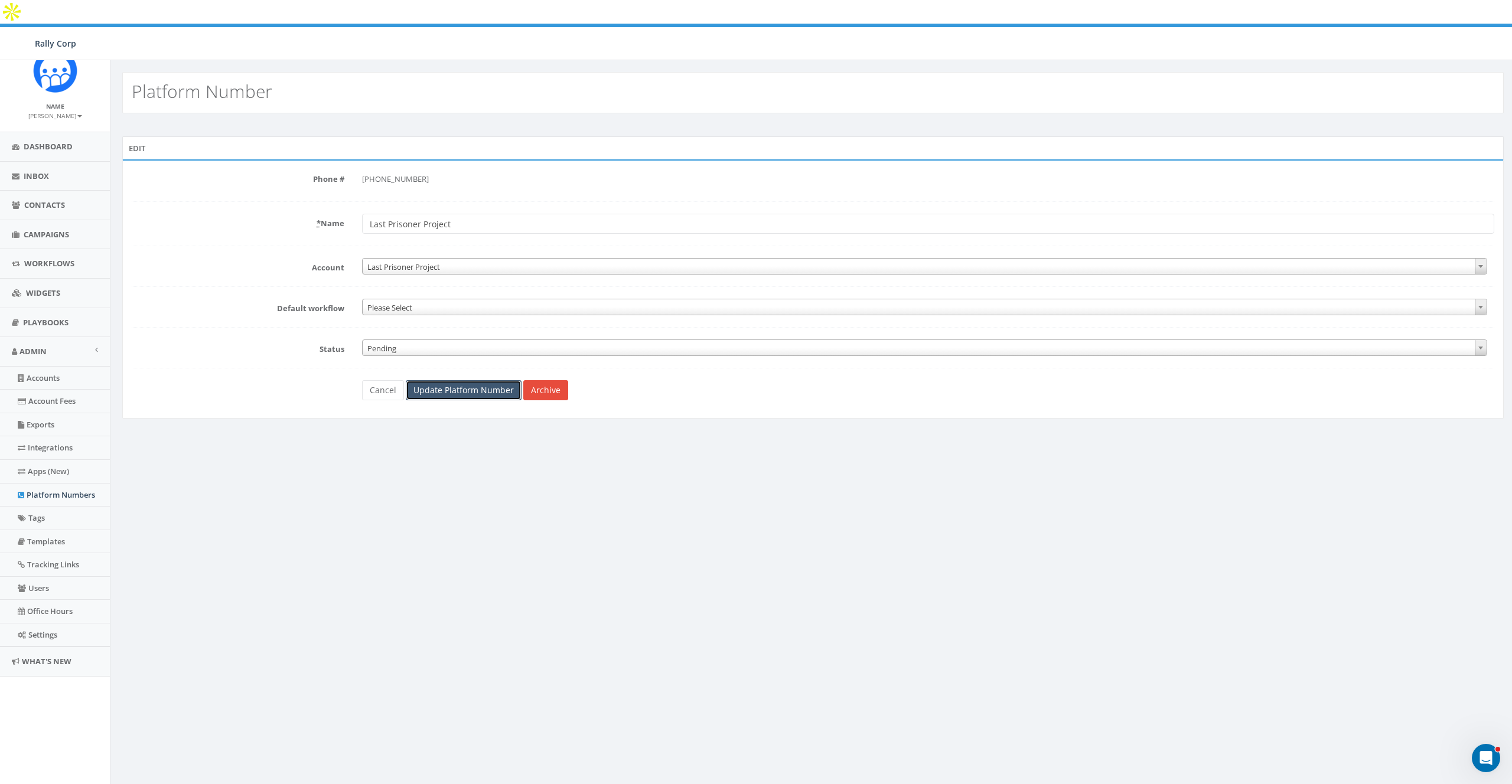
click at [447, 380] on input "Update Platform Number" at bounding box center [464, 390] width 116 height 20
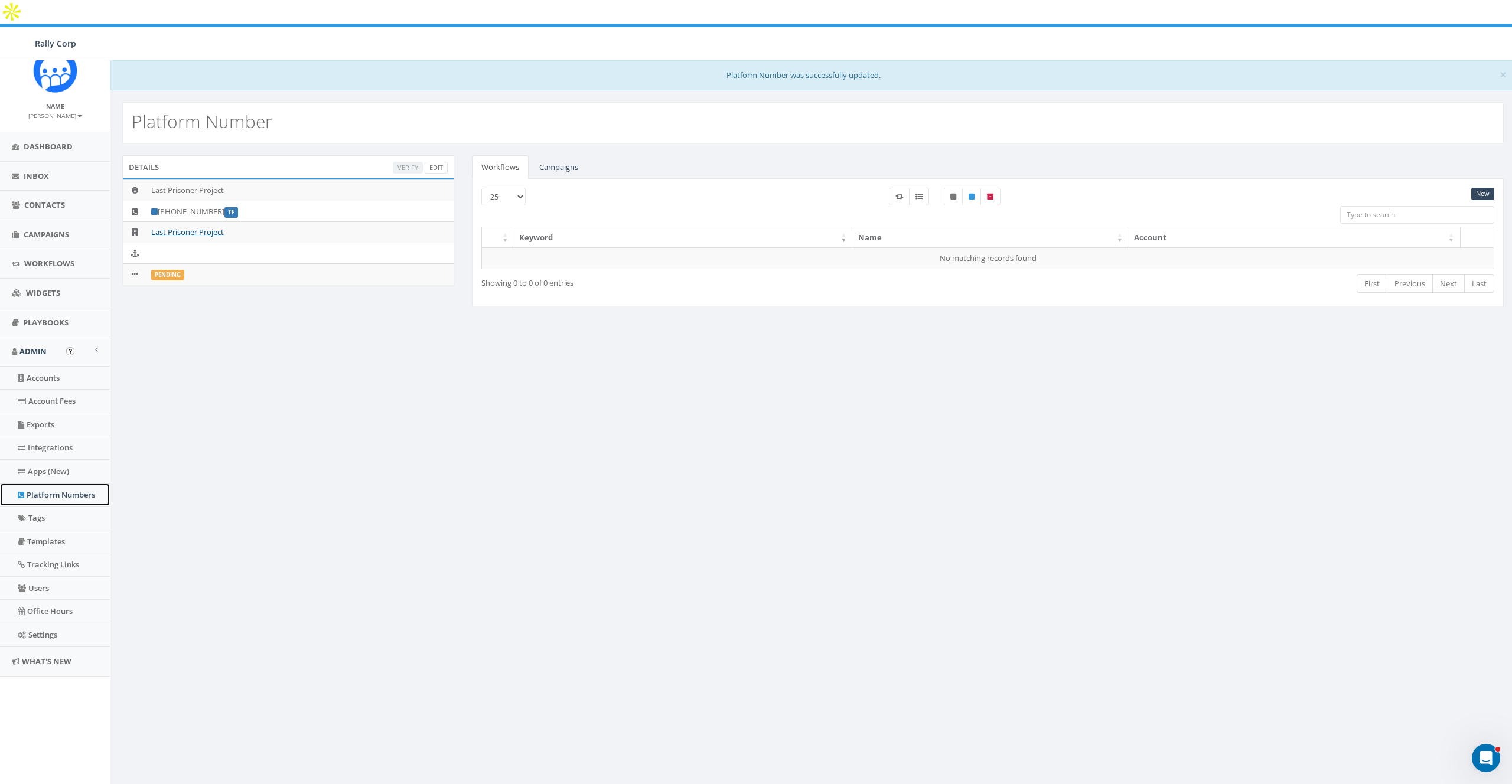
click at [42, 495] on link "Platform Numbers" at bounding box center [55, 495] width 110 height 23
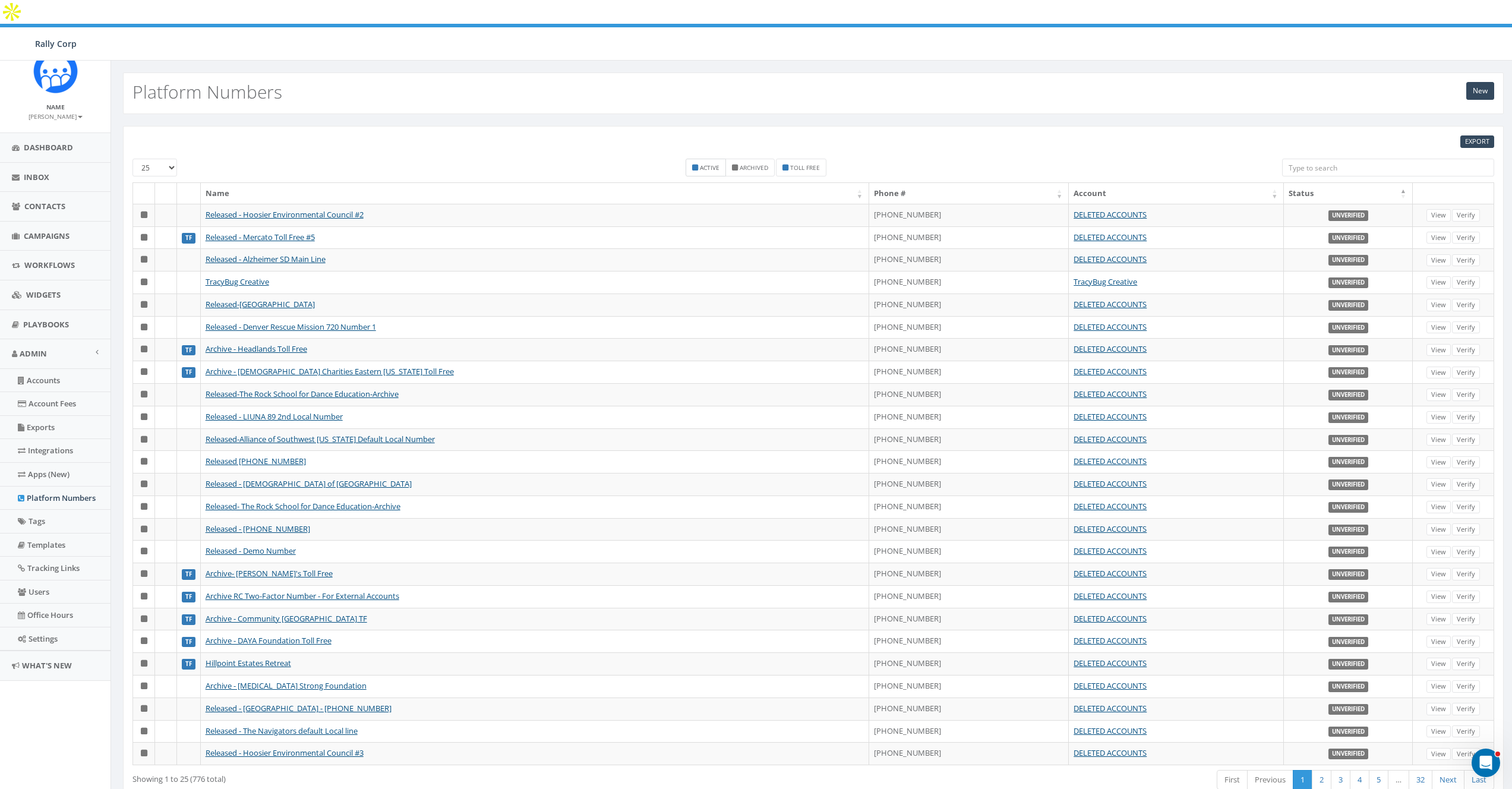
click at [705, 164] on small "Active" at bounding box center [709, 167] width 19 height 9
checkbox input "true"
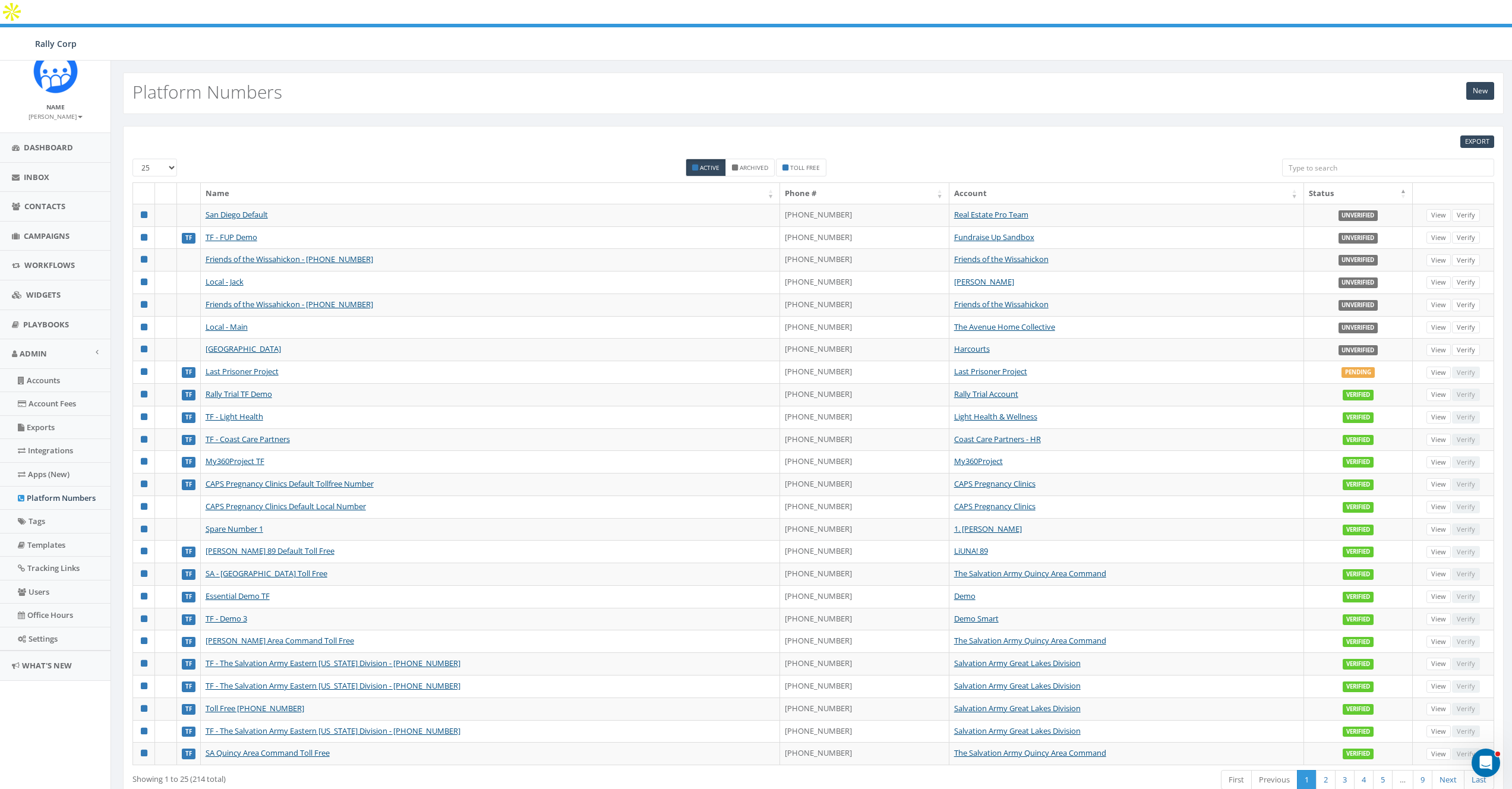
click at [1330, 183] on th "Status" at bounding box center [1359, 193] width 109 height 21
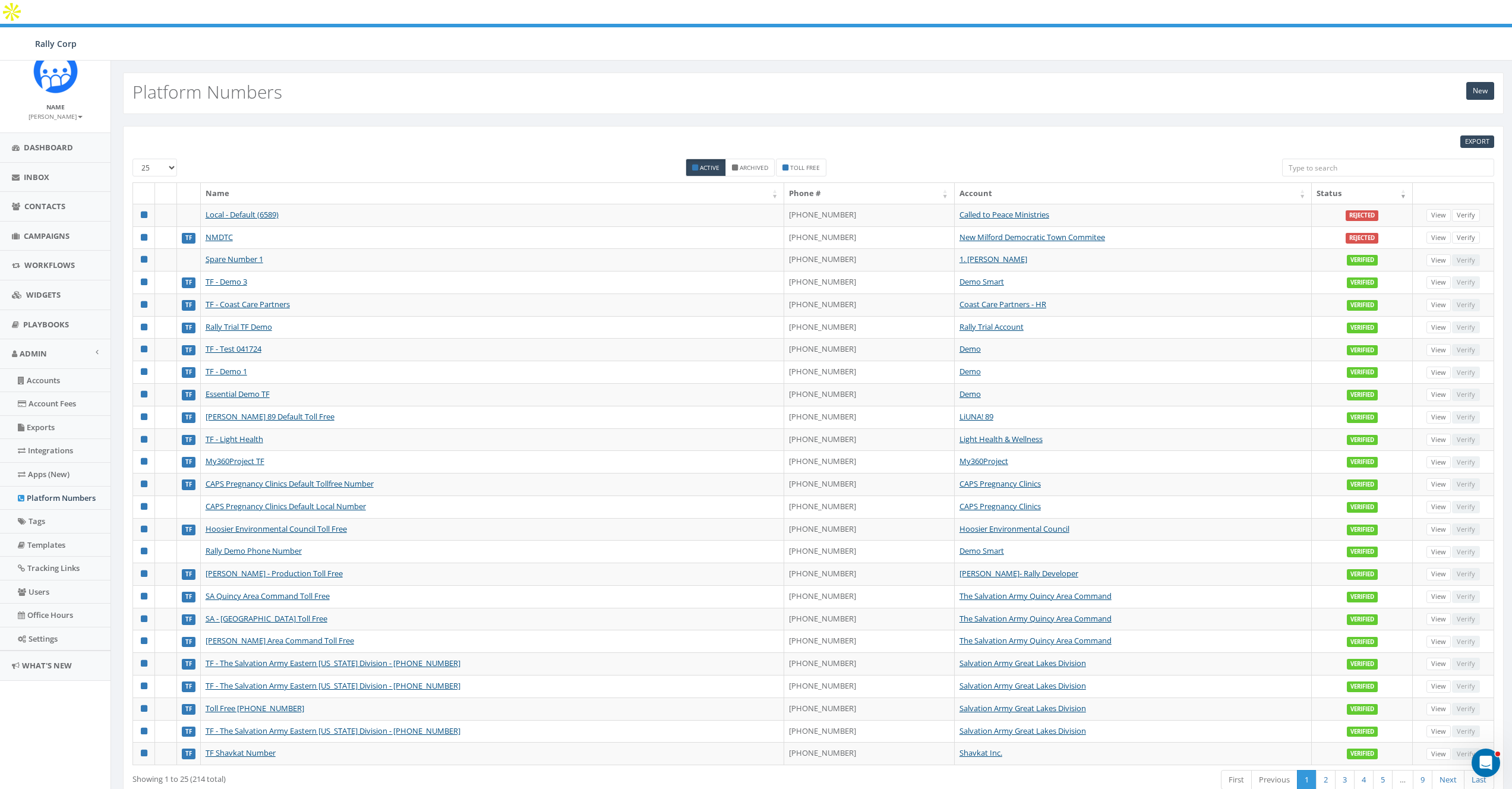
drag, startPoint x: 1175, startPoint y: 143, endPoint x: 1130, endPoint y: 152, distance: 45.9
click at [1167, 159] on div "Active Archived Toll Free" at bounding box center [756, 171] width 1035 height 24
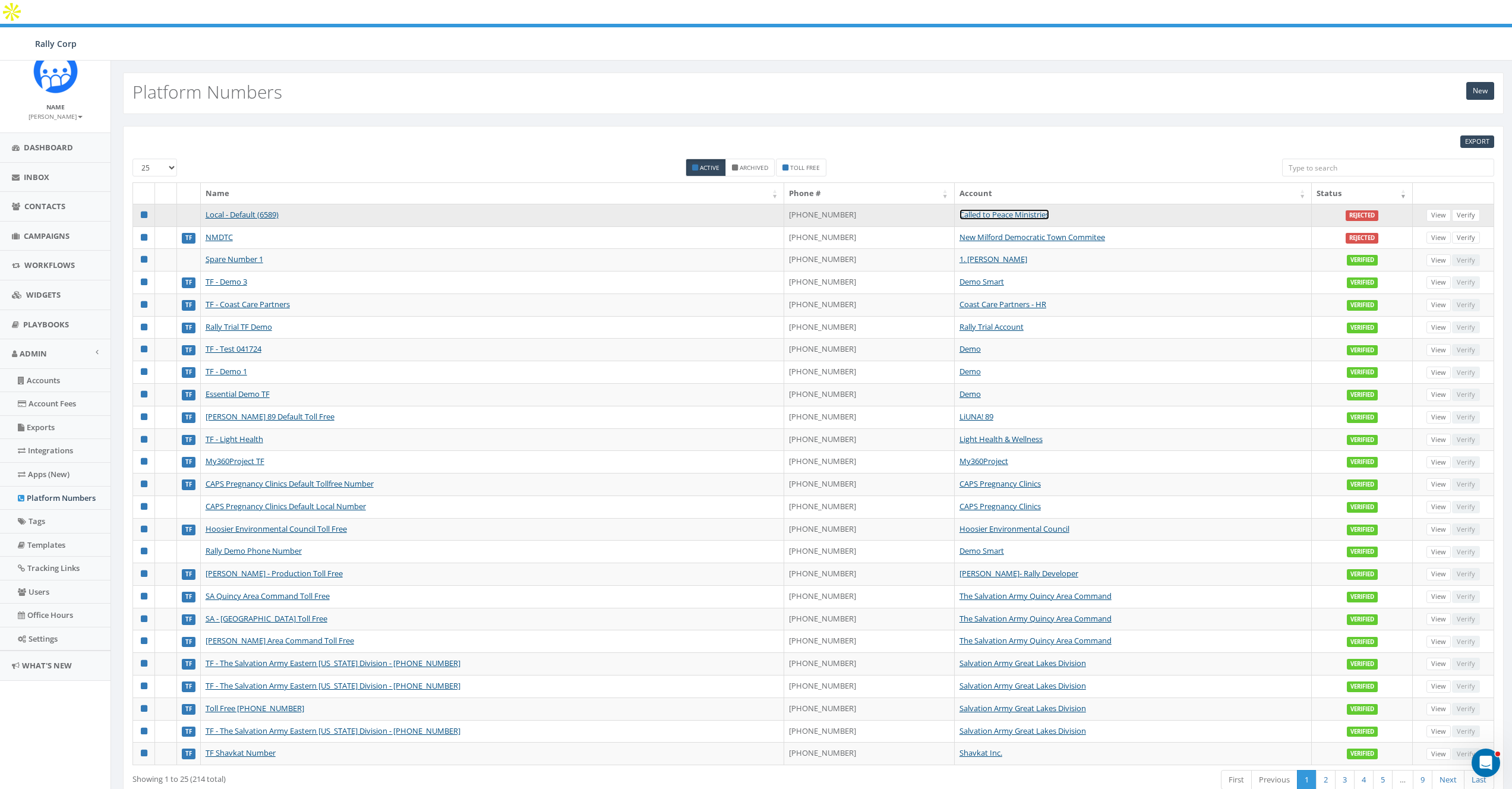
click at [1010, 210] on link "Called to Peace Ministries" at bounding box center [1004, 215] width 90 height 11
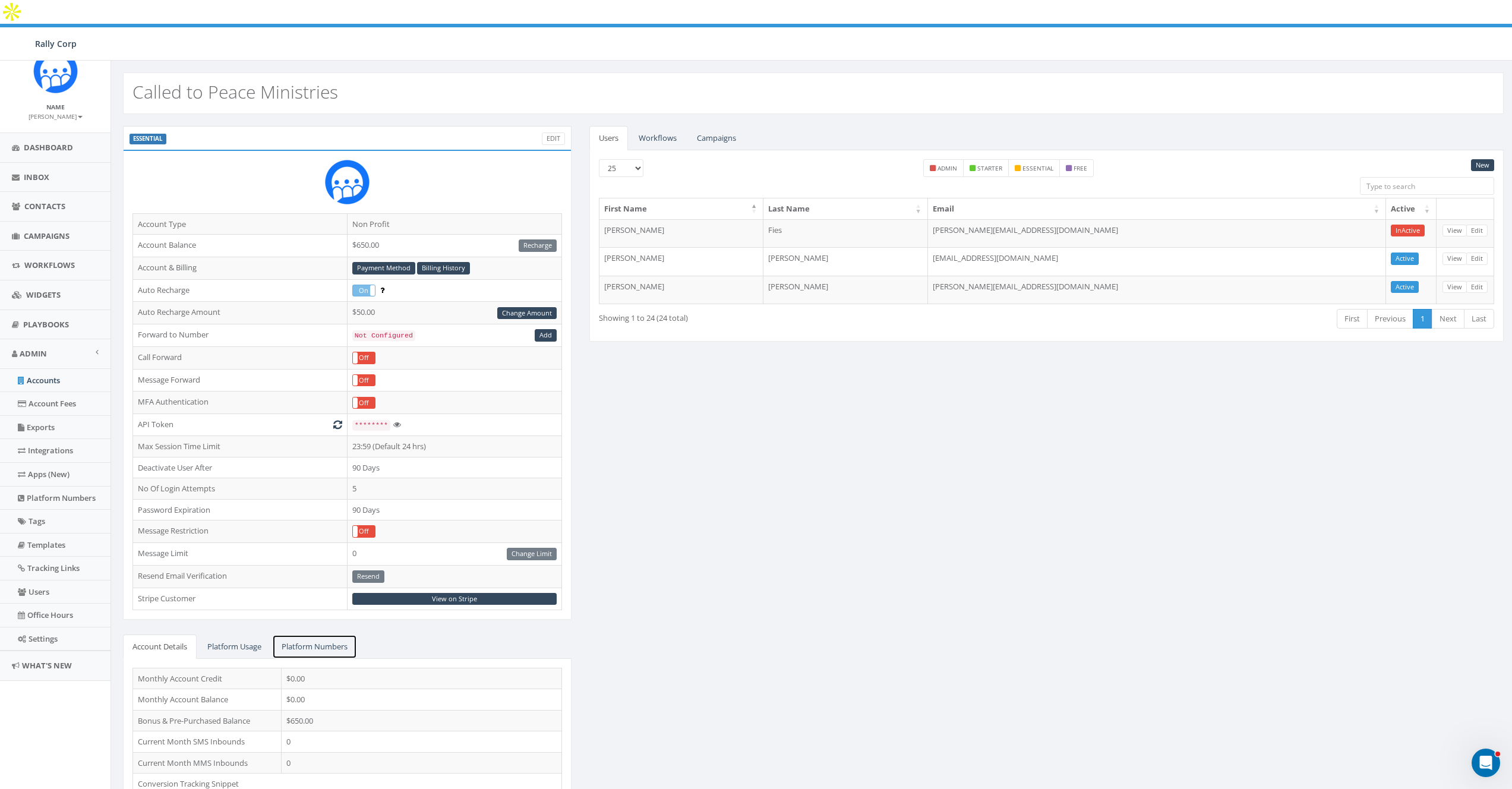
click at [324, 635] on link "Platform Numbers" at bounding box center [314, 646] width 85 height 24
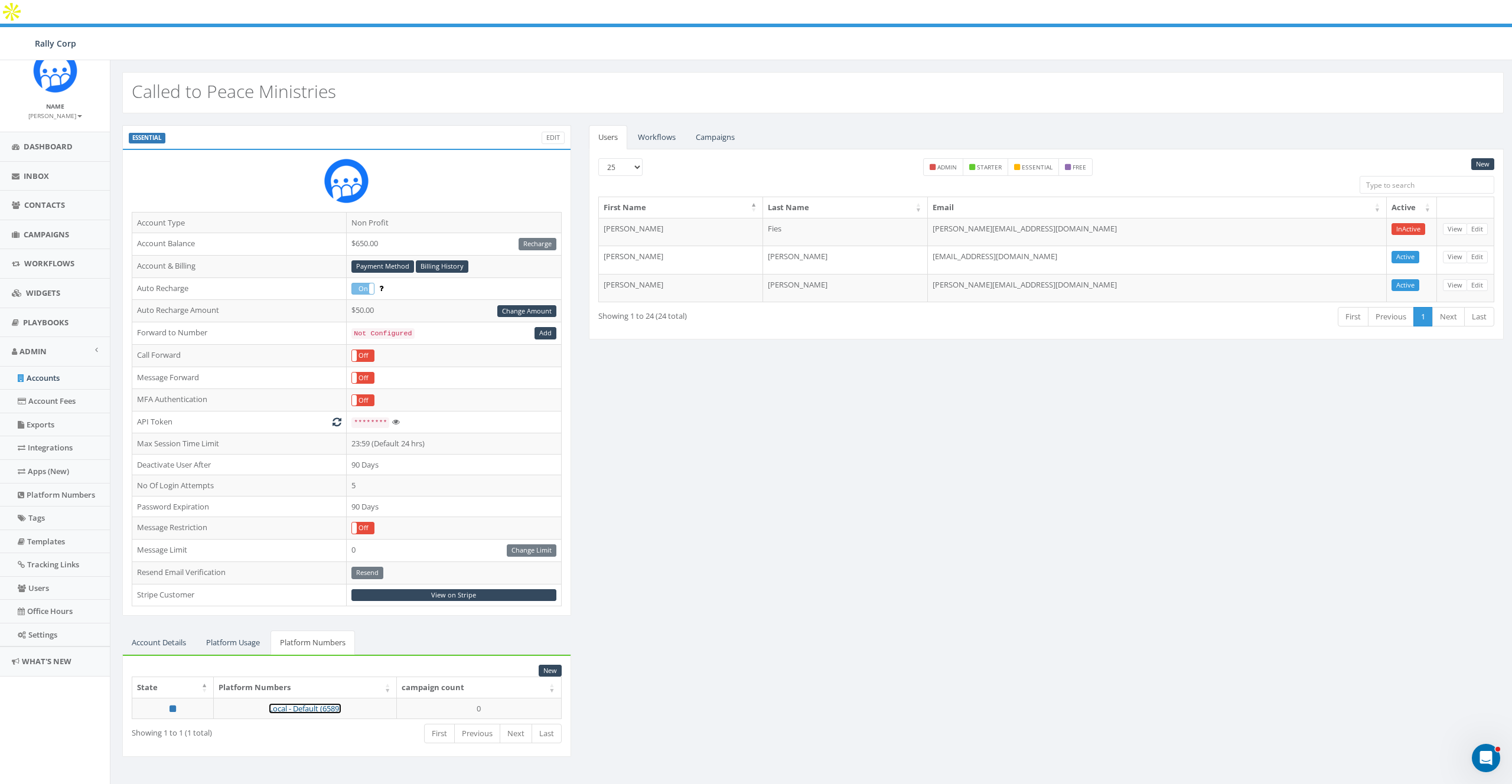
click at [302, 704] on link "Local - Default (6589)" at bounding box center [305, 709] width 73 height 11
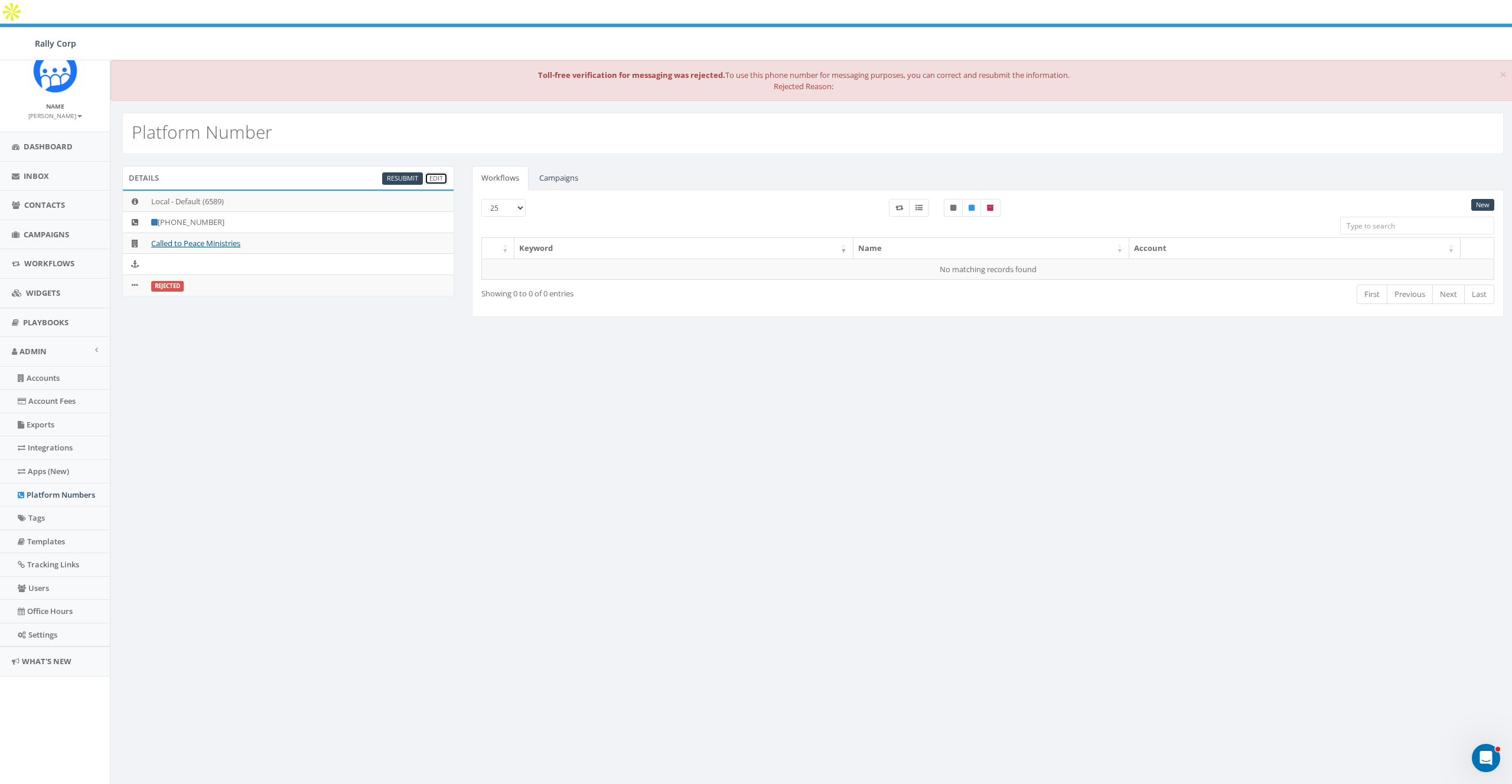
click at [437, 173] on link "Edit" at bounding box center [437, 179] width 23 height 12
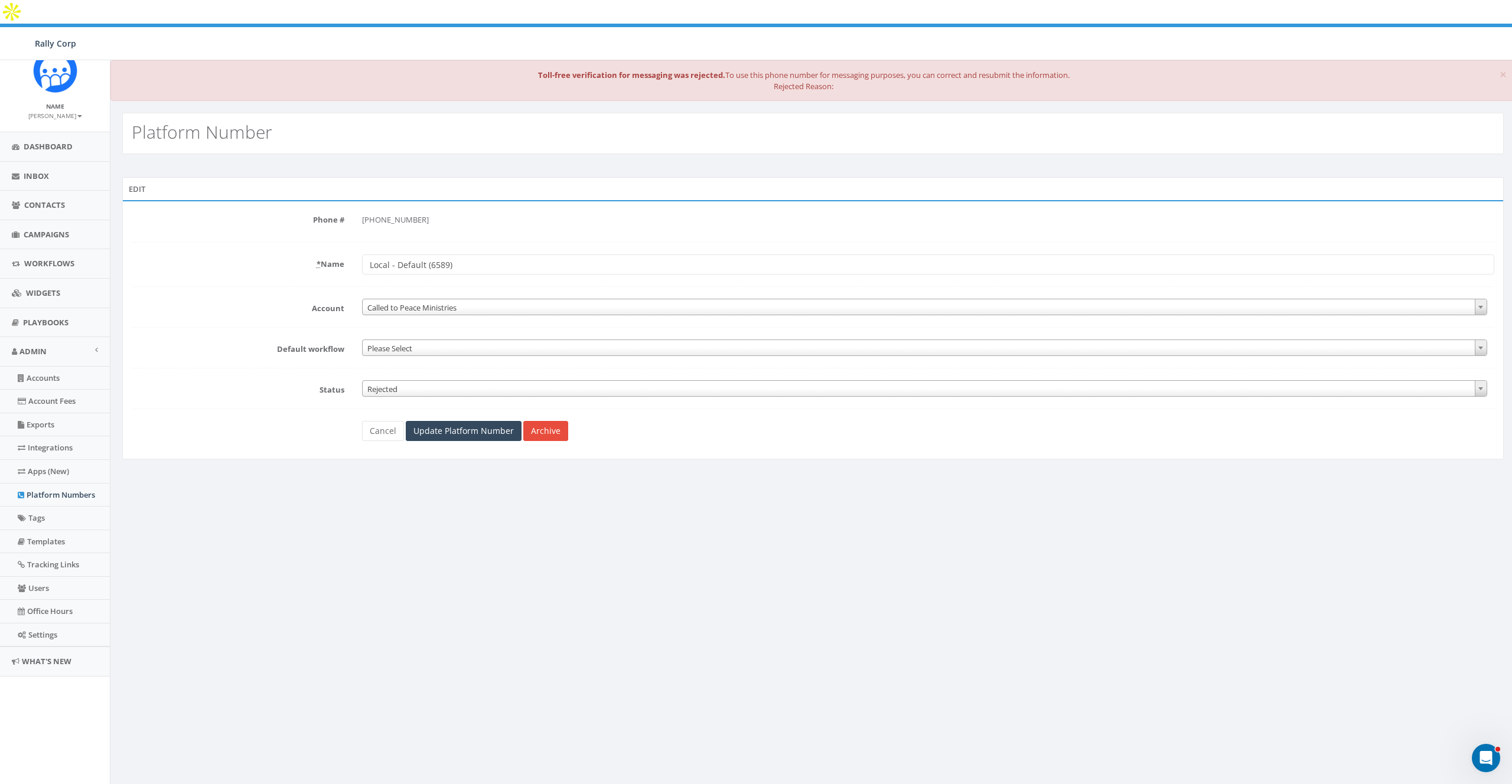
drag, startPoint x: 399, startPoint y: 354, endPoint x: 397, endPoint y: 360, distance: 6.3
click at [398, 356] on form "Phone # +1 984-600-6589 * Name Local - Default (6589) Account 1. James Martin A…" at bounding box center [813, 326] width 1363 height 231
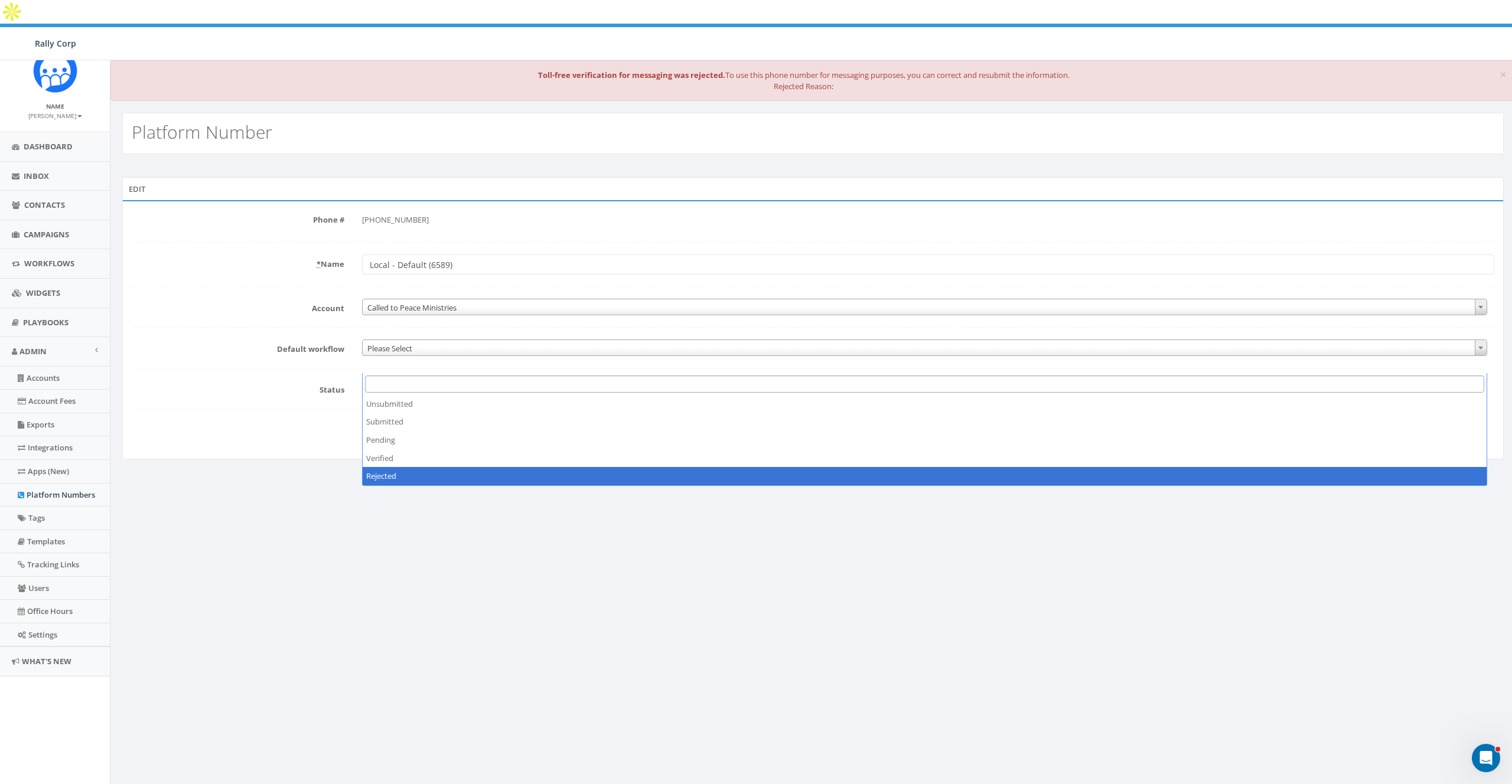
click at [397, 381] on span "Rejected" at bounding box center [924, 389] width 1124 height 16
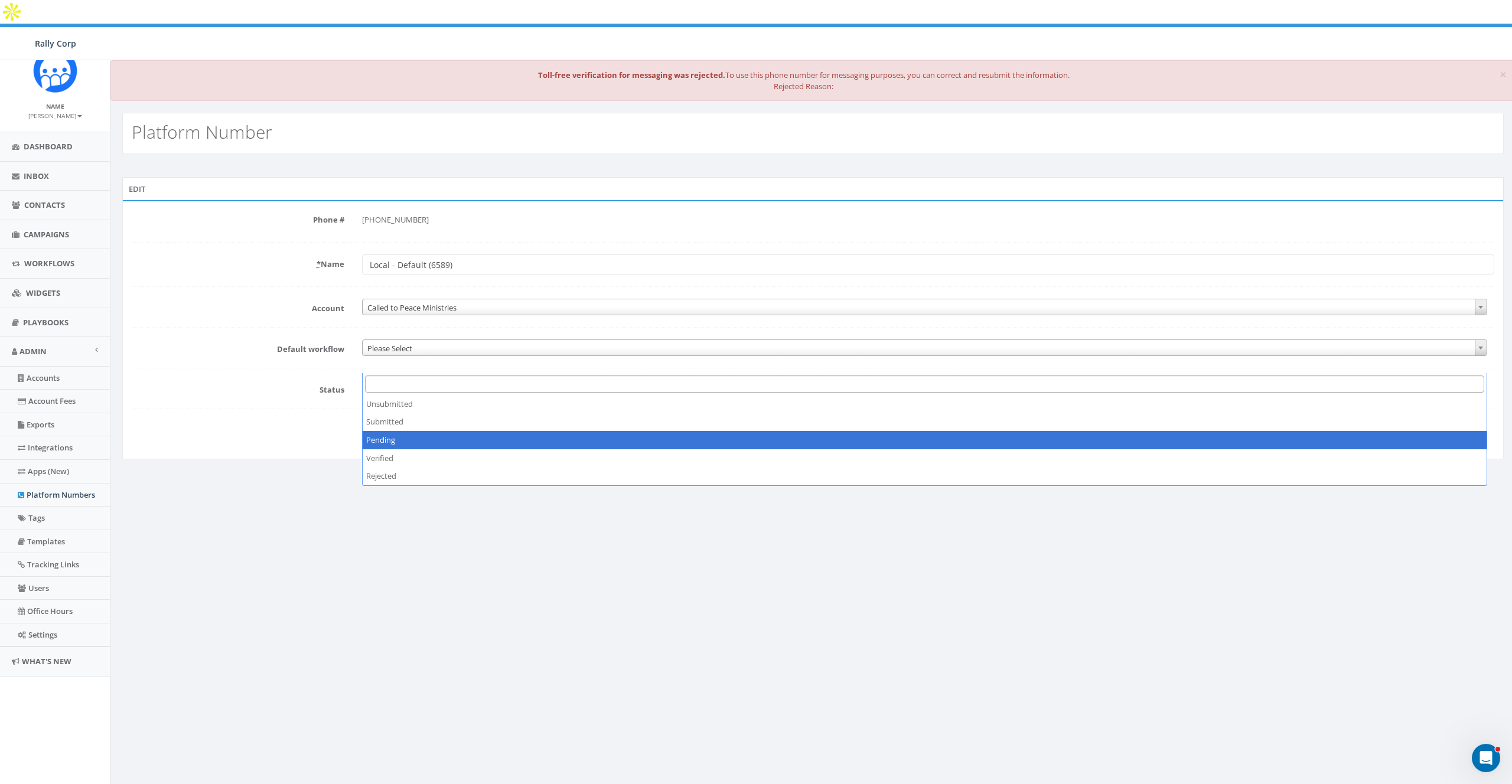
select select "2"
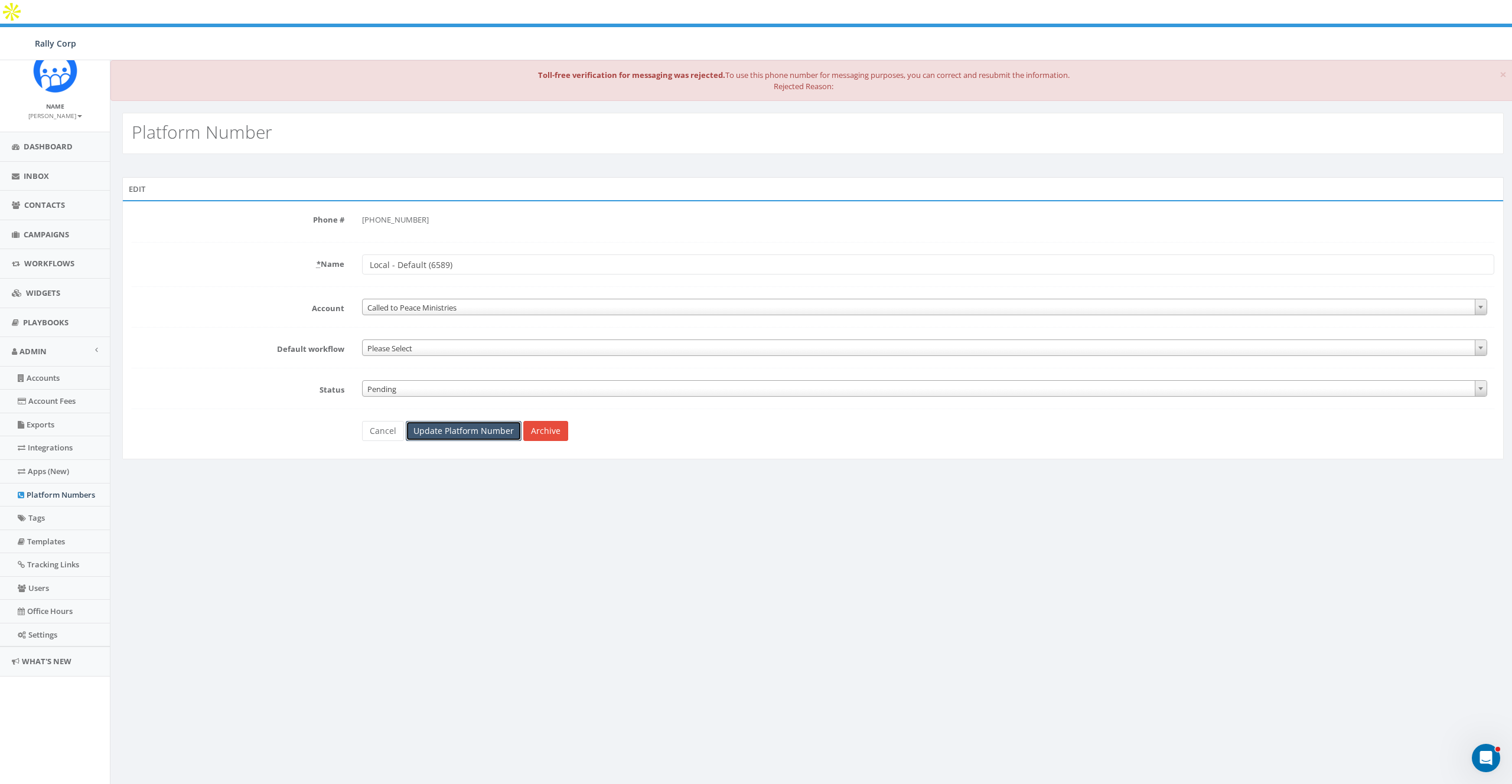
click at [433, 421] on input "Update Platform Number" at bounding box center [464, 431] width 116 height 20
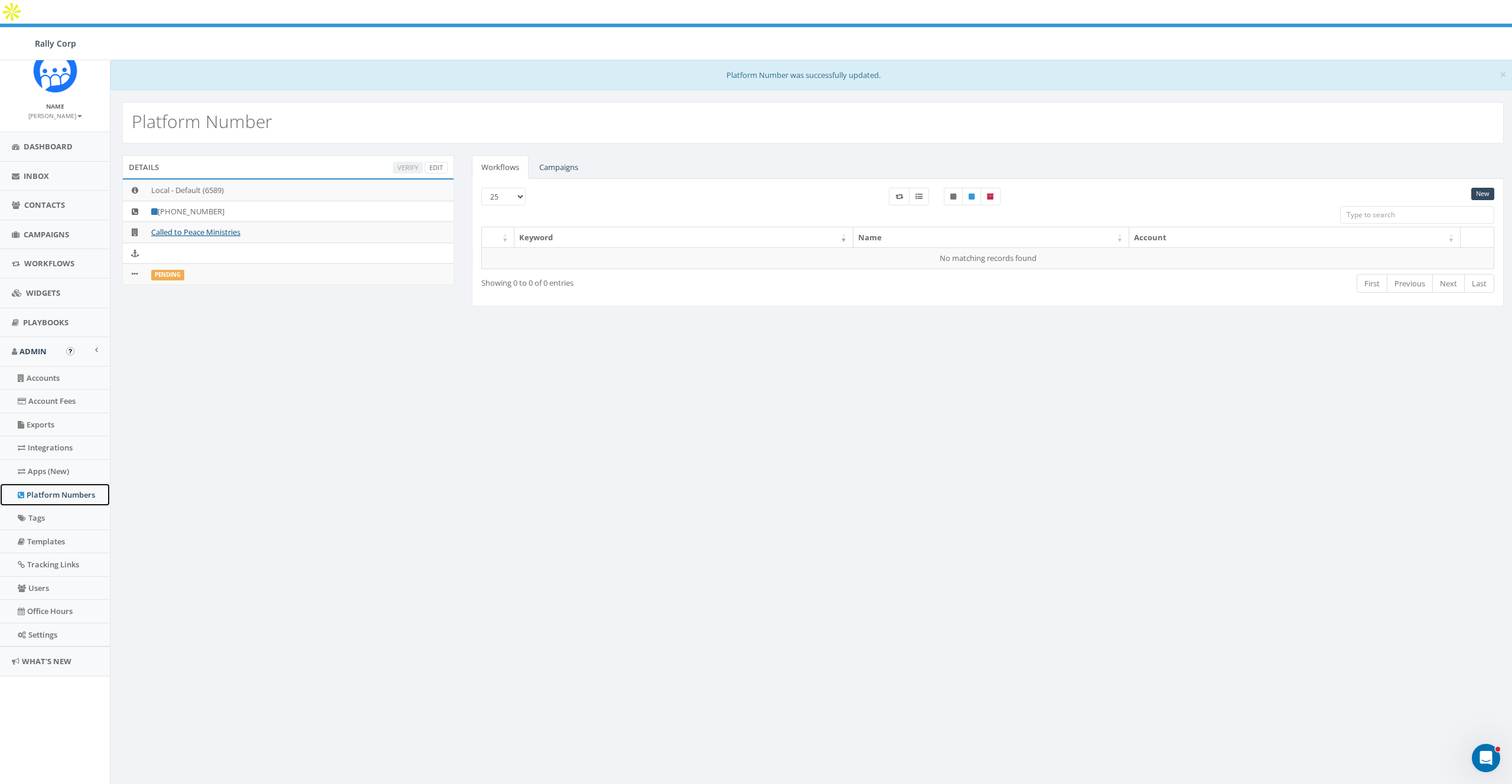
click at [45, 497] on link "Platform Numbers" at bounding box center [55, 495] width 110 height 23
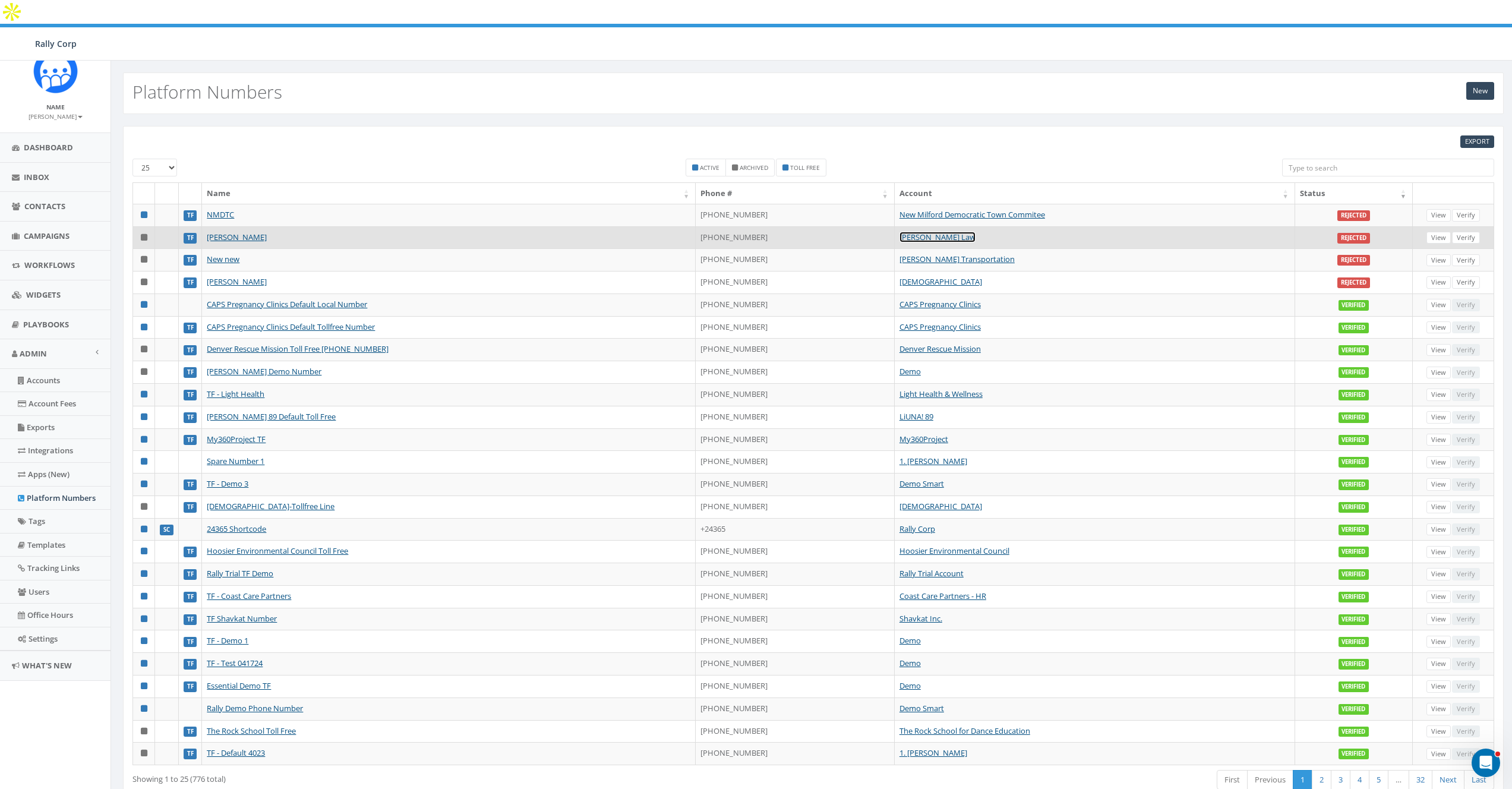
click at [911, 232] on link "[PERSON_NAME] Law" at bounding box center [937, 238] width 76 height 11
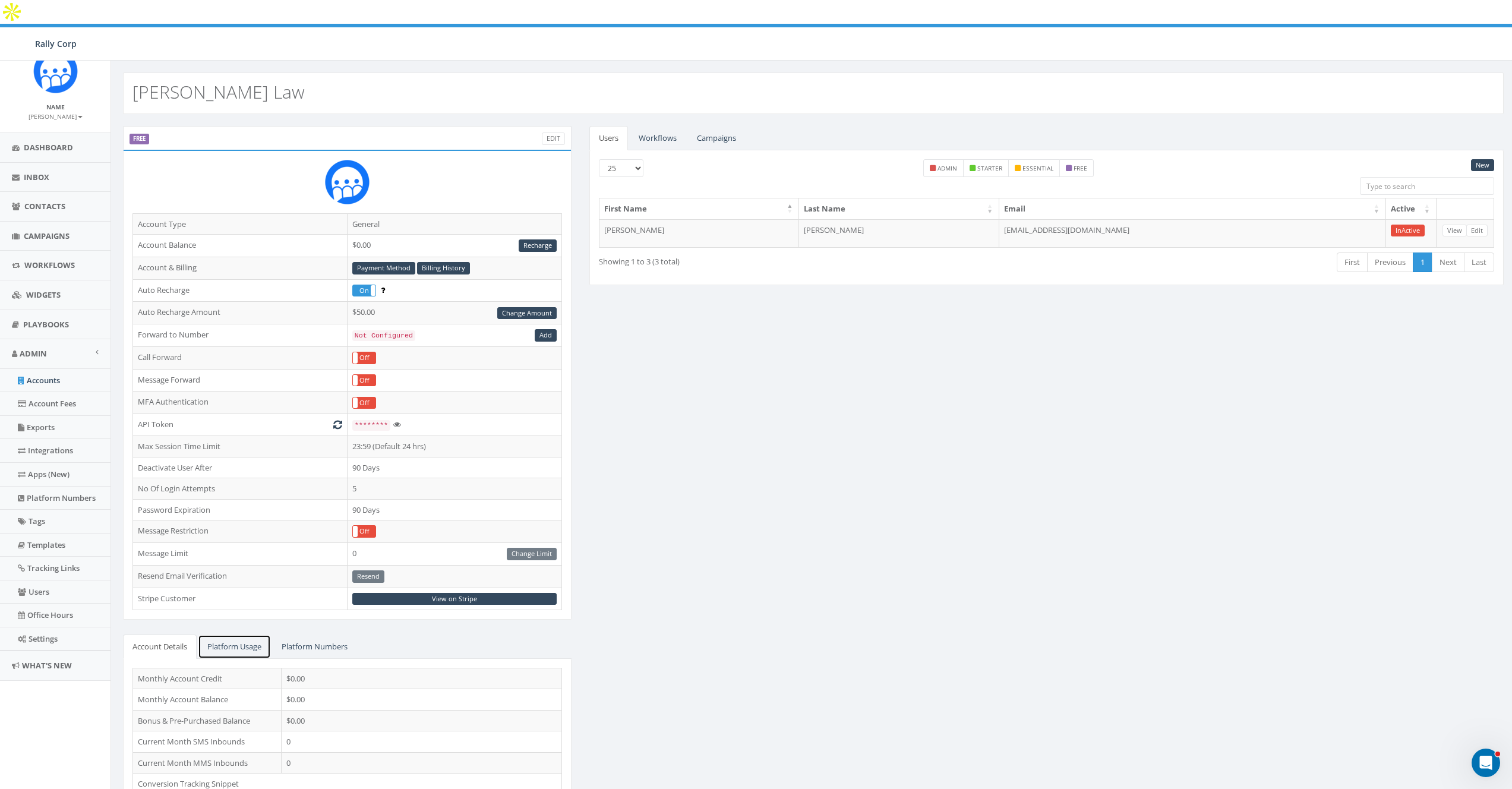
click at [248, 635] on link "Platform Usage" at bounding box center [234, 646] width 73 height 24
click at [244, 635] on link "Platform Usage" at bounding box center [234, 646] width 73 height 24
click at [339, 635] on link "Platform Numbers" at bounding box center [314, 646] width 85 height 24
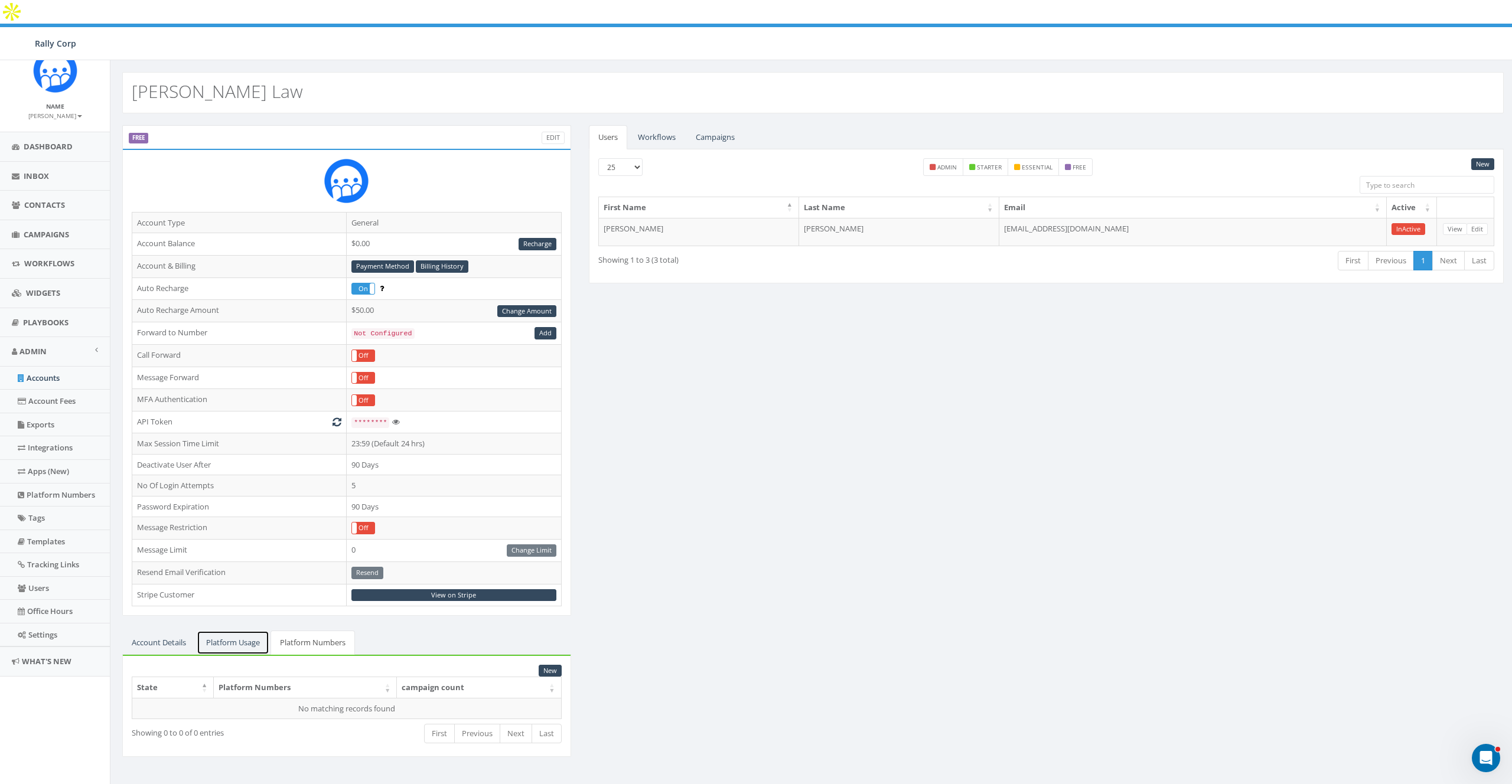
click at [248, 631] on link "Platform Usage" at bounding box center [233, 642] width 73 height 24
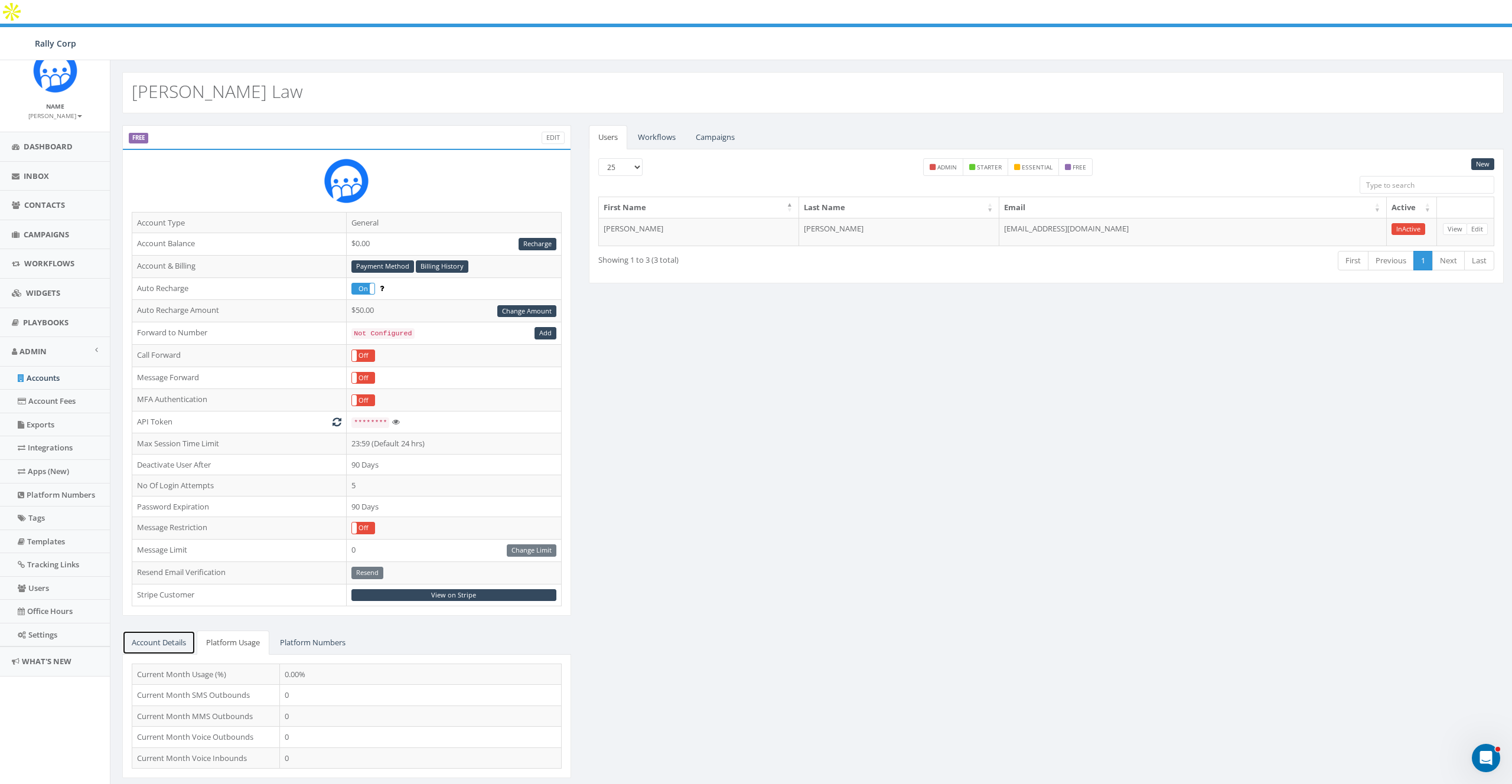
click at [176, 631] on link "Account Details" at bounding box center [159, 642] width 74 height 24
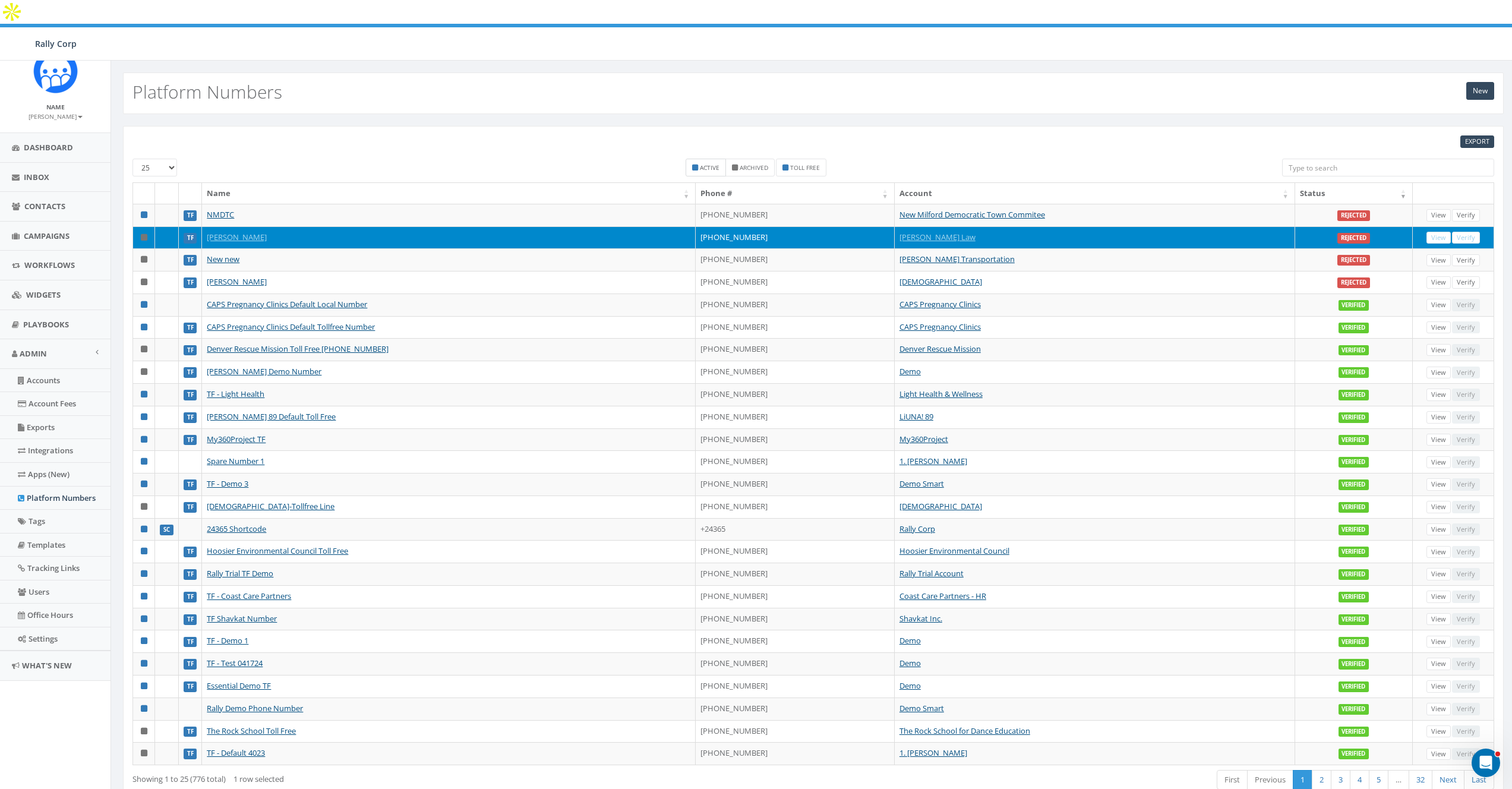
click at [698, 159] on label "Active" at bounding box center [706, 167] width 40 height 18
checkbox input "true"
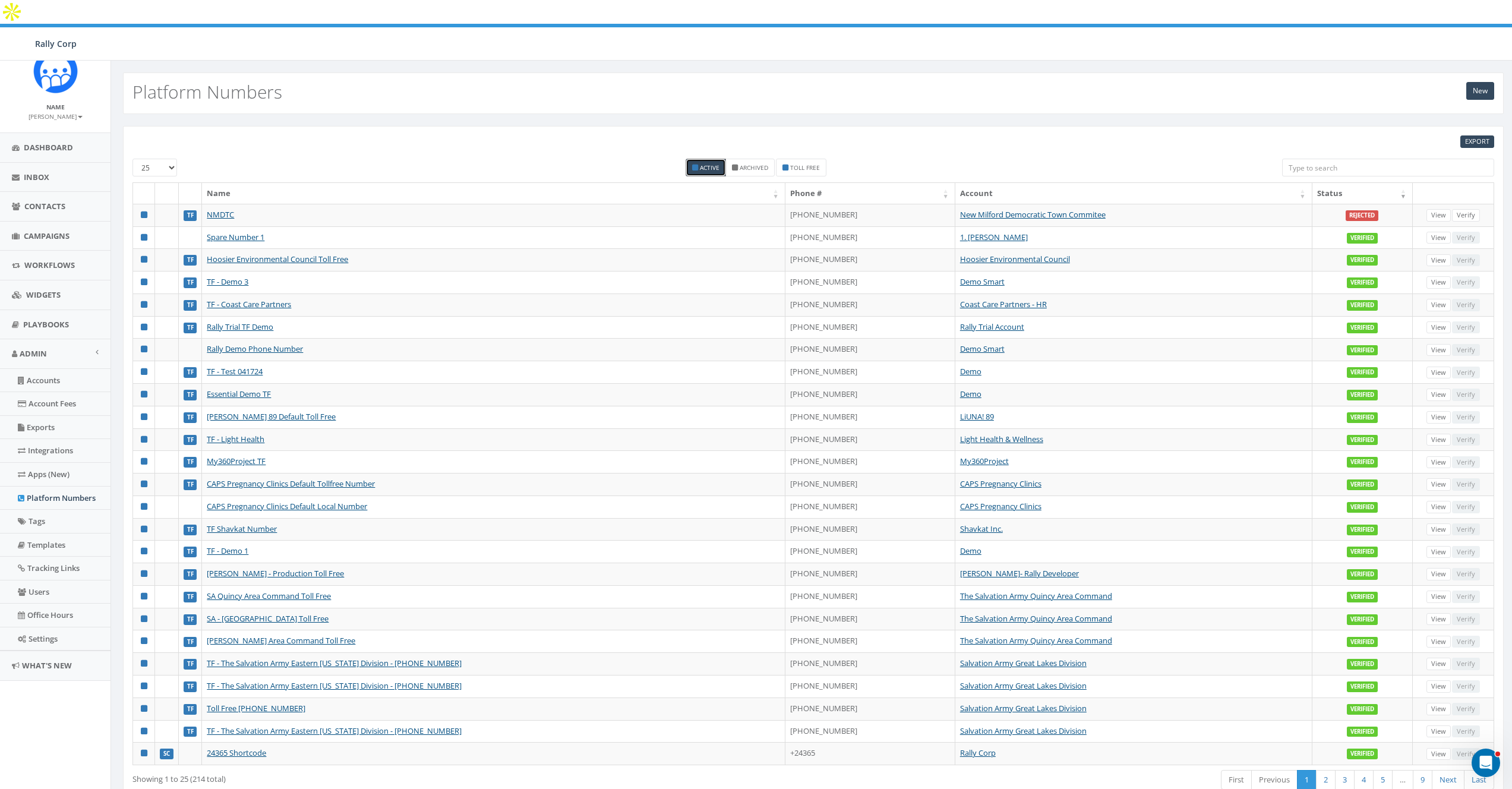
click at [1345, 183] on th "Status" at bounding box center [1363, 193] width 100 height 21
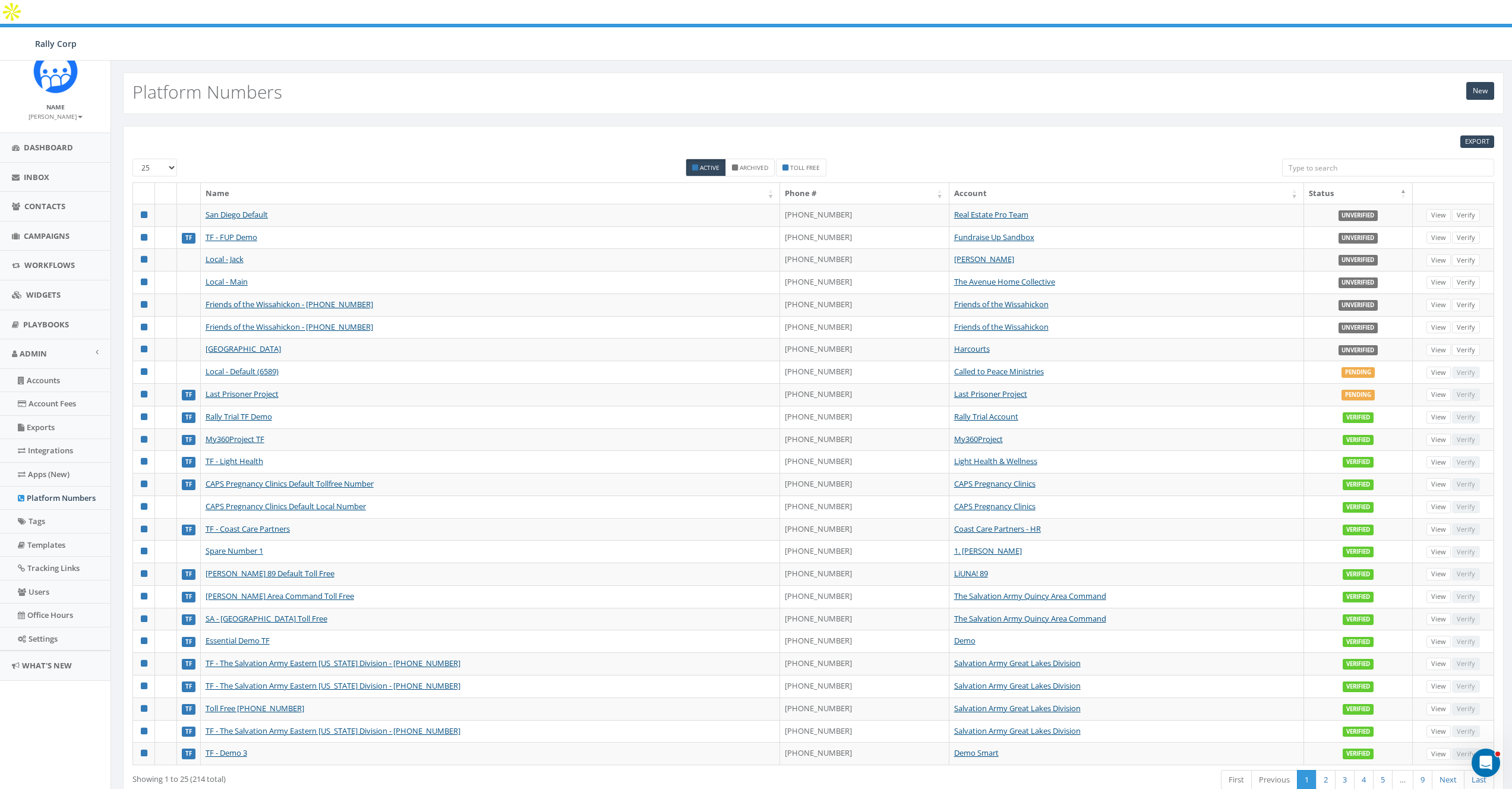
click at [1345, 183] on th "Status" at bounding box center [1359, 193] width 109 height 21
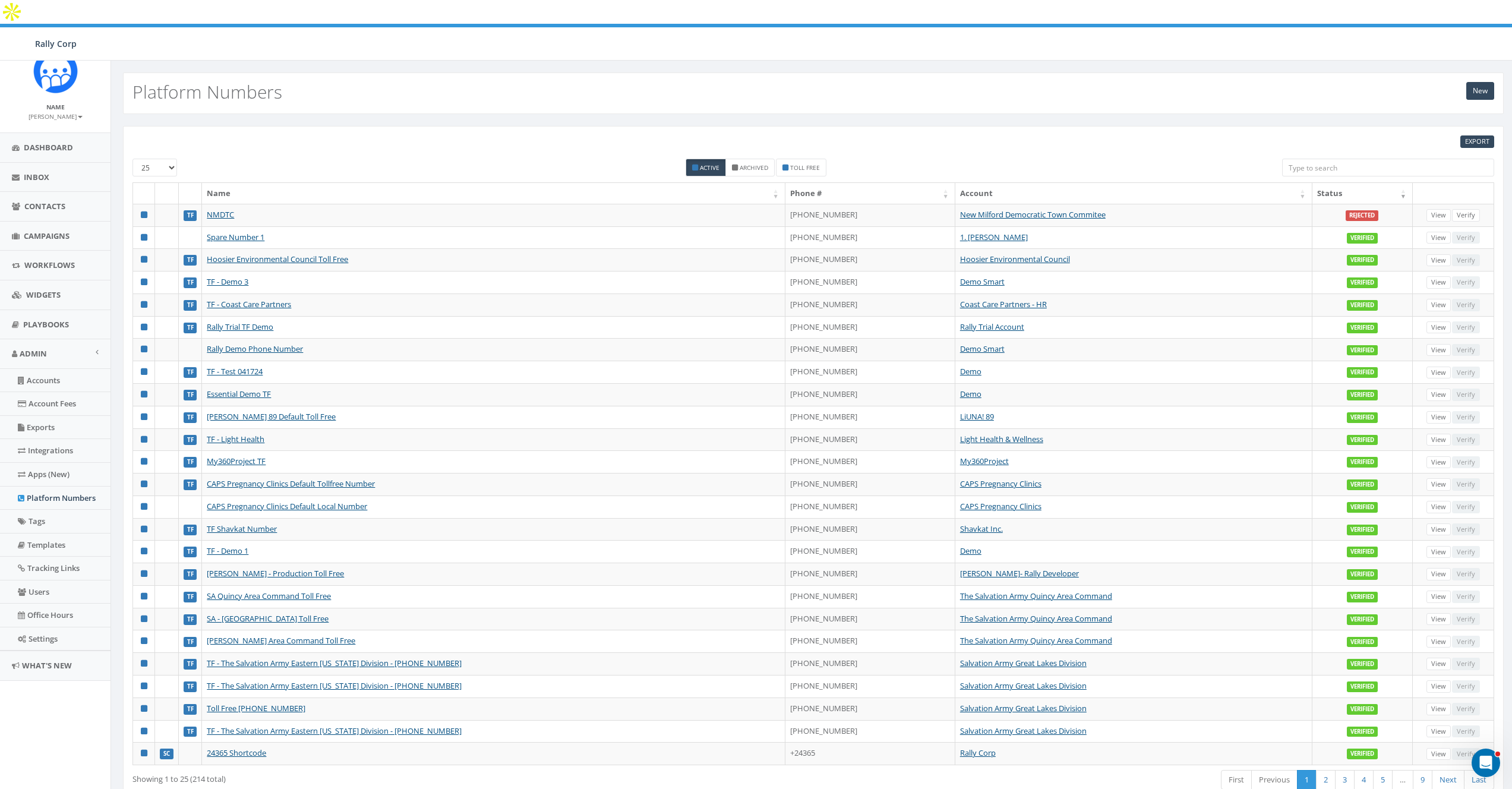
click at [1345, 183] on th "Status" at bounding box center [1363, 193] width 100 height 21
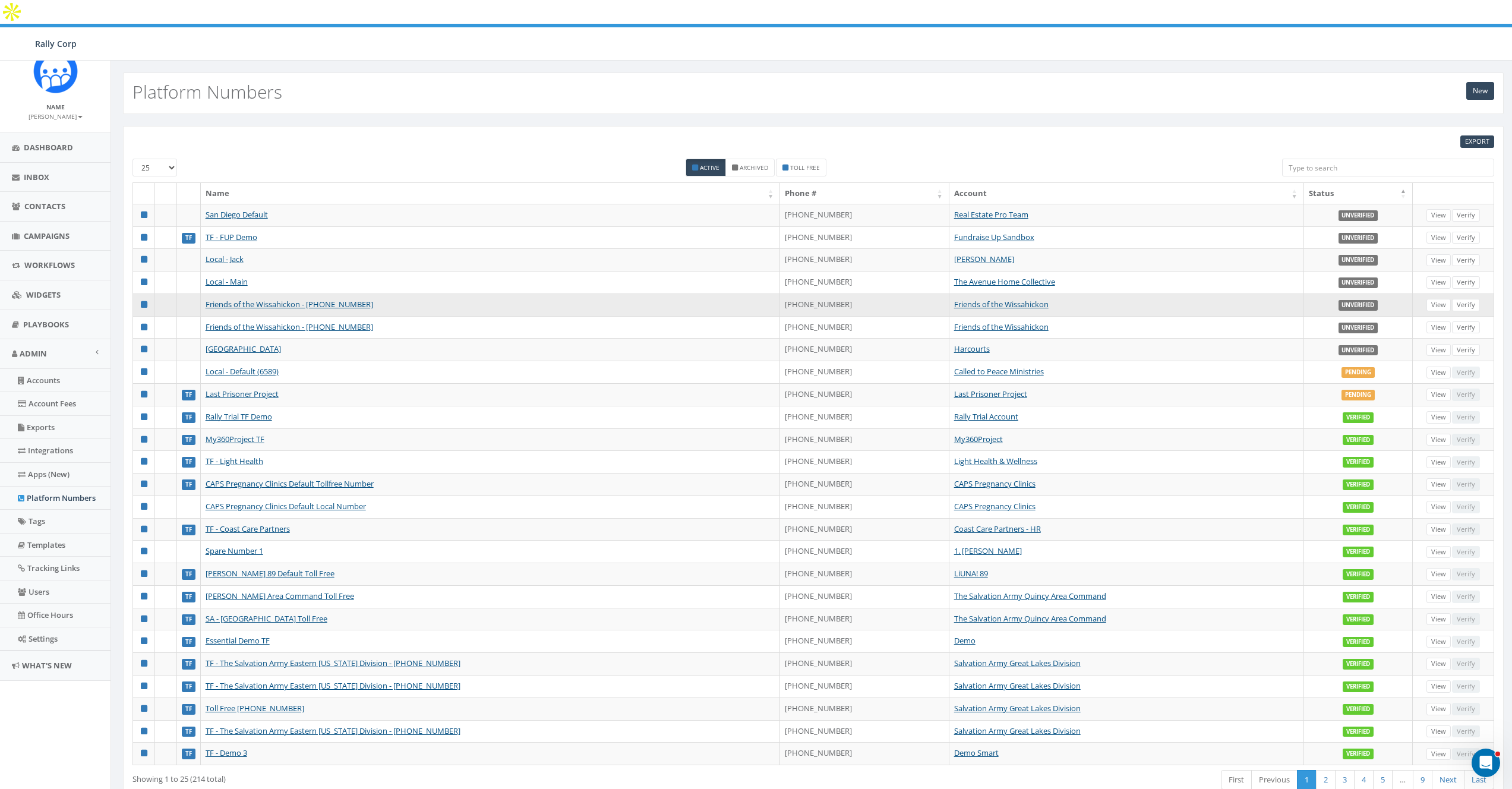
drag, startPoint x: 832, startPoint y: 280, endPoint x: 794, endPoint y: 281, distance: 38.0
click at [794, 294] on td "+1 267-214-8616" at bounding box center [864, 305] width 169 height 23
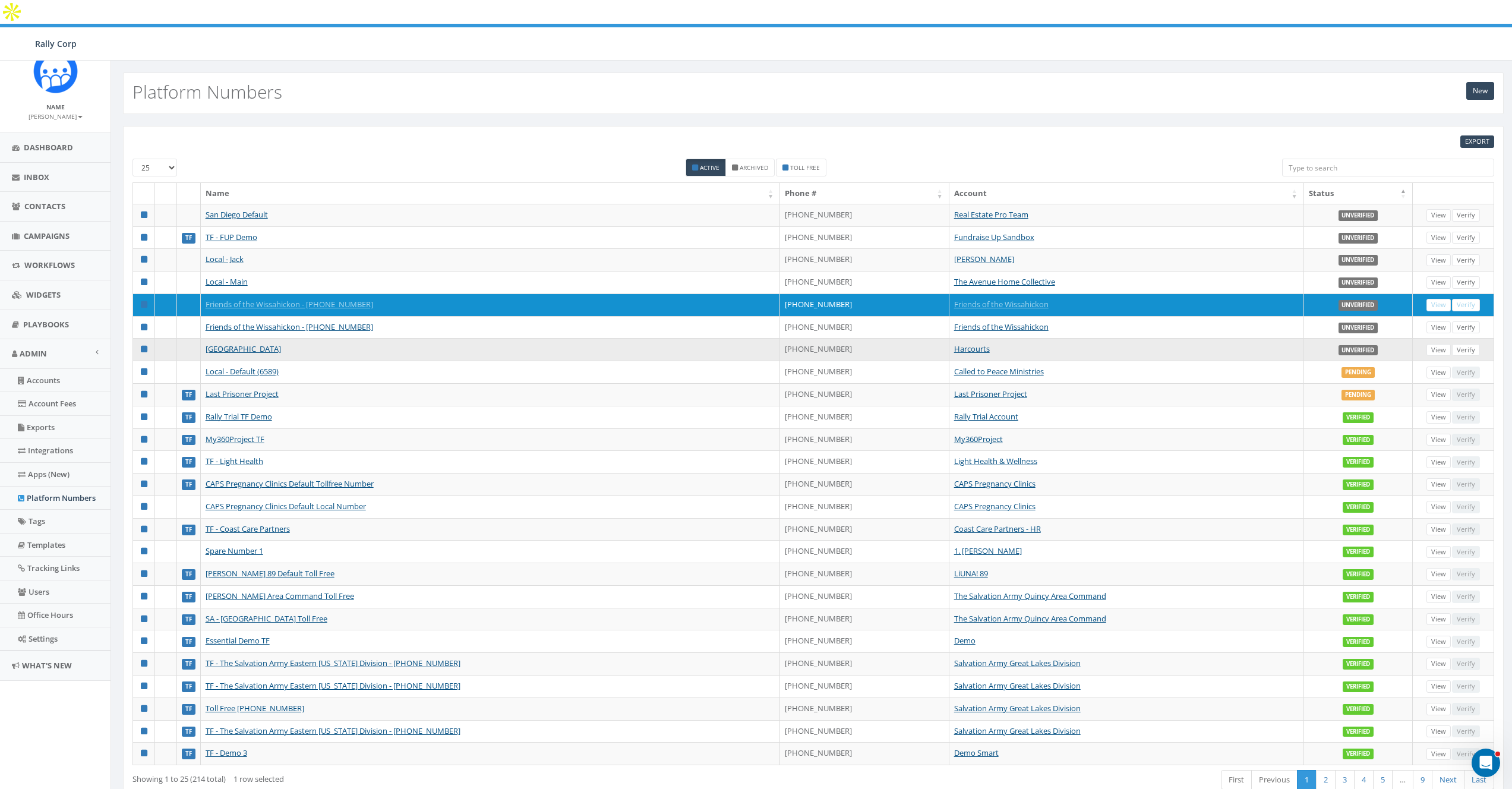
copy td "214-8616"
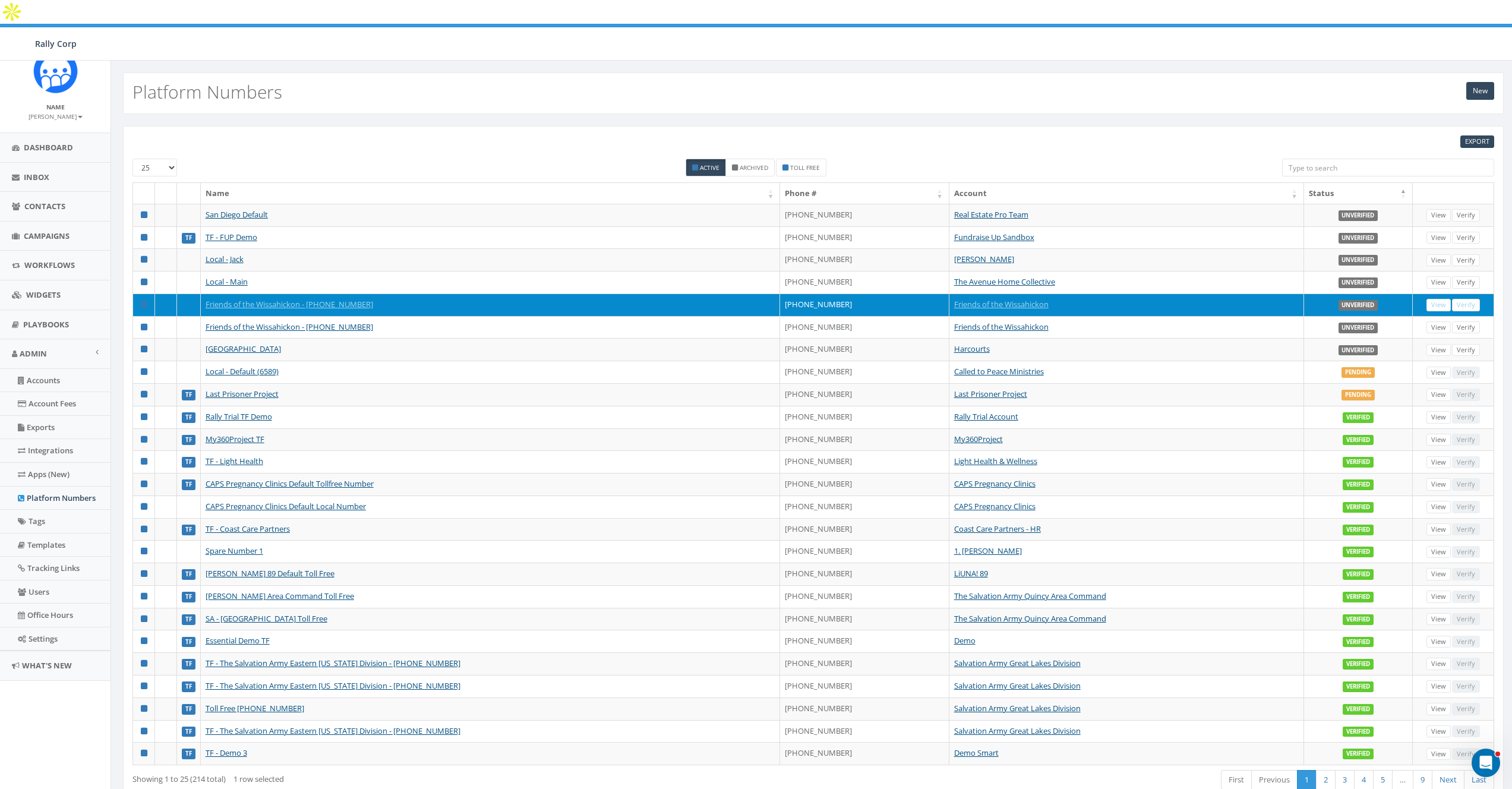
drag, startPoint x: 832, startPoint y: 280, endPoint x: 779, endPoint y: 282, distance: 53.0
click at [780, 294] on td "+1 267-214-8616" at bounding box center [864, 305] width 169 height 23
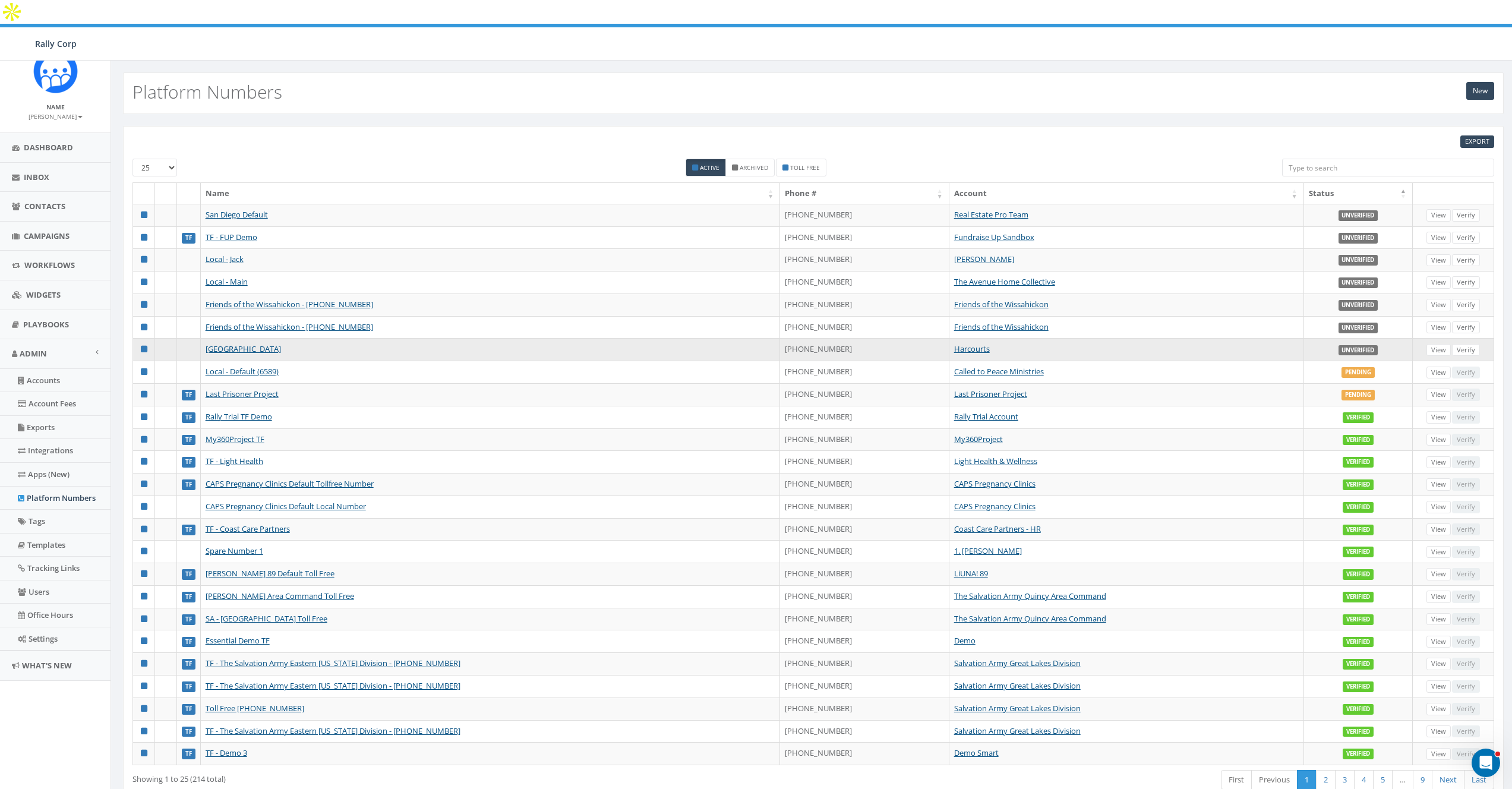
copy td "267-214-8616"
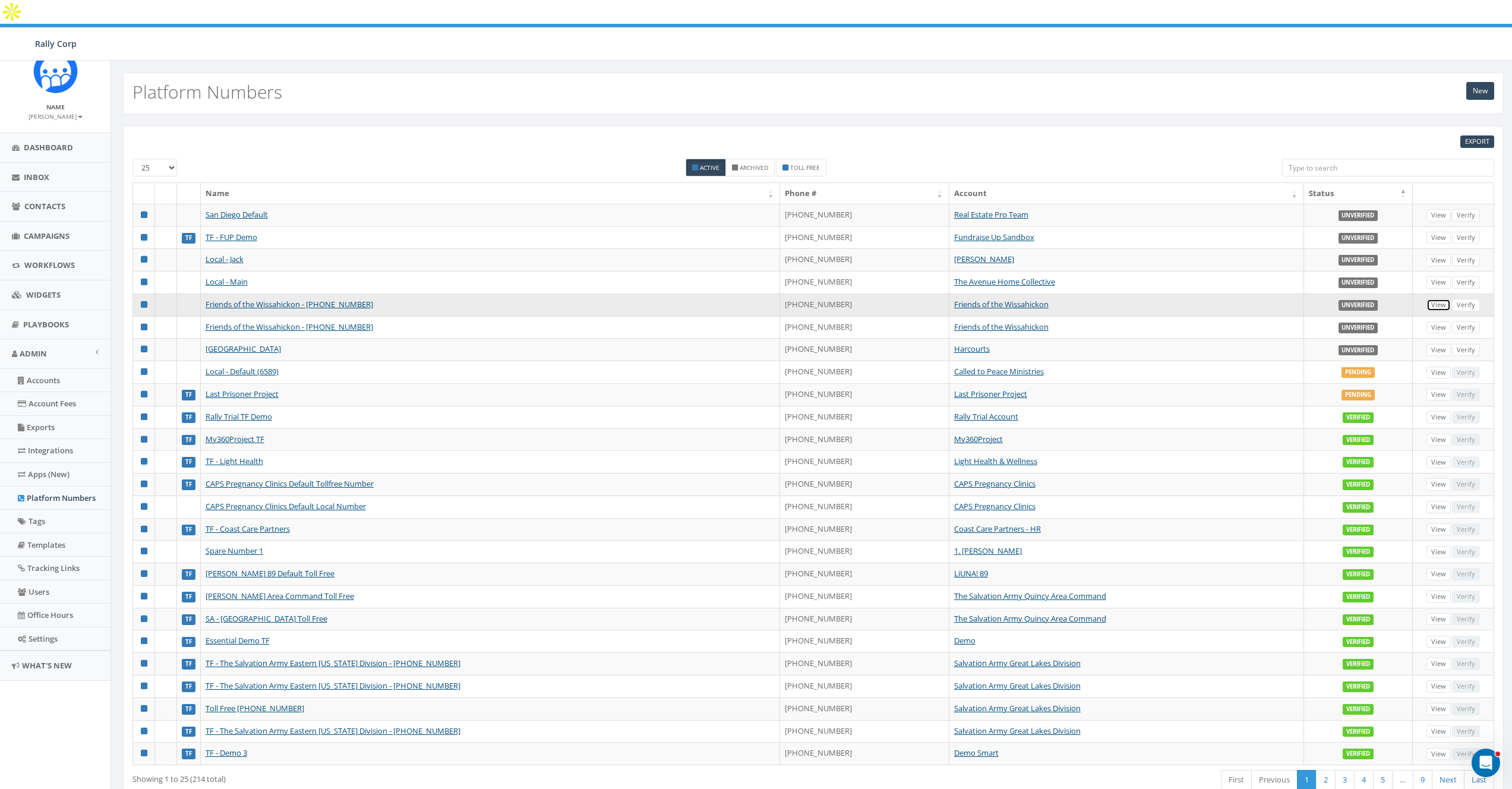
click at [1434, 299] on link "View" at bounding box center [1438, 305] width 24 height 12
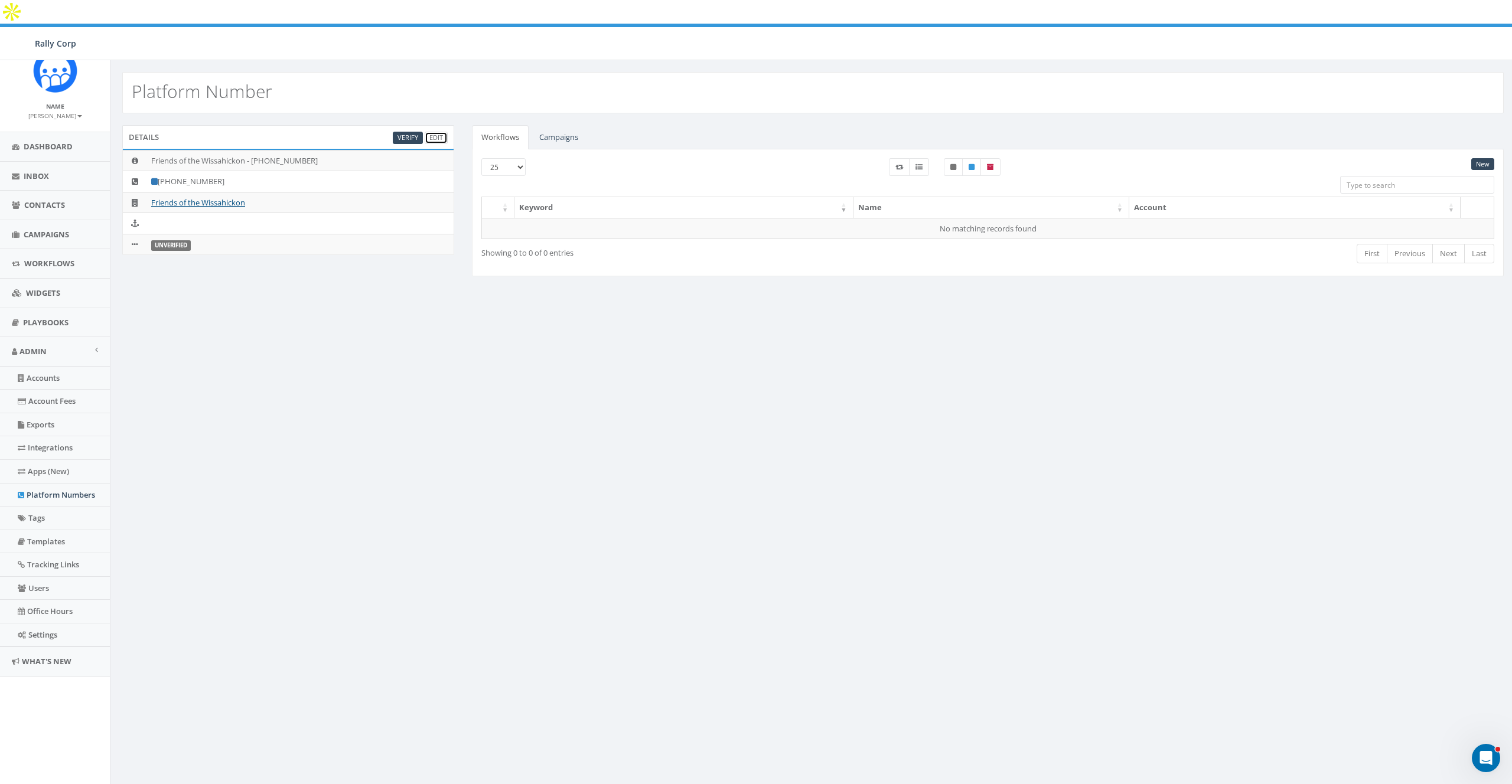
click at [435, 132] on link "Edit" at bounding box center [437, 138] width 23 height 12
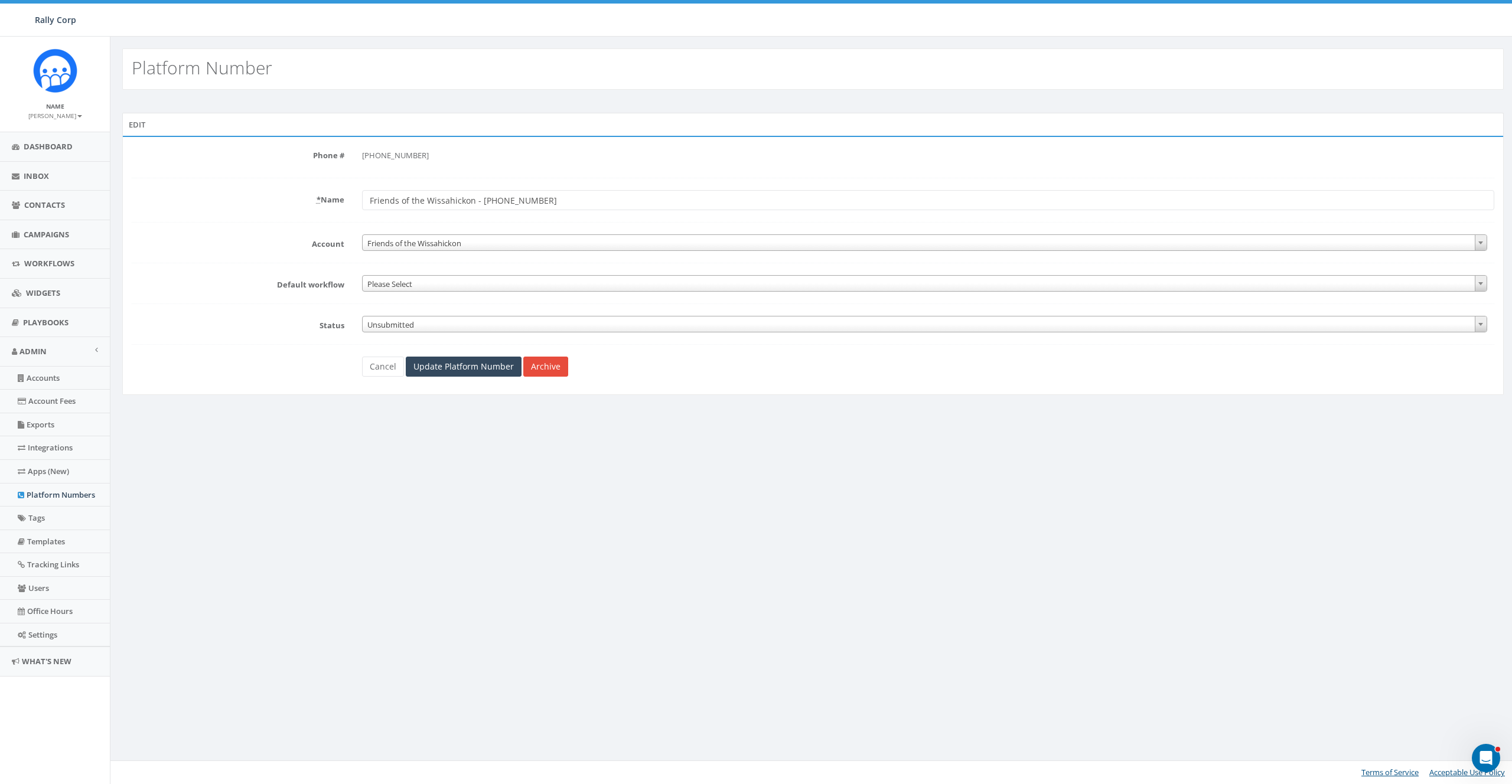
click at [413, 321] on span "Unsubmitted" at bounding box center [924, 324] width 1124 height 16
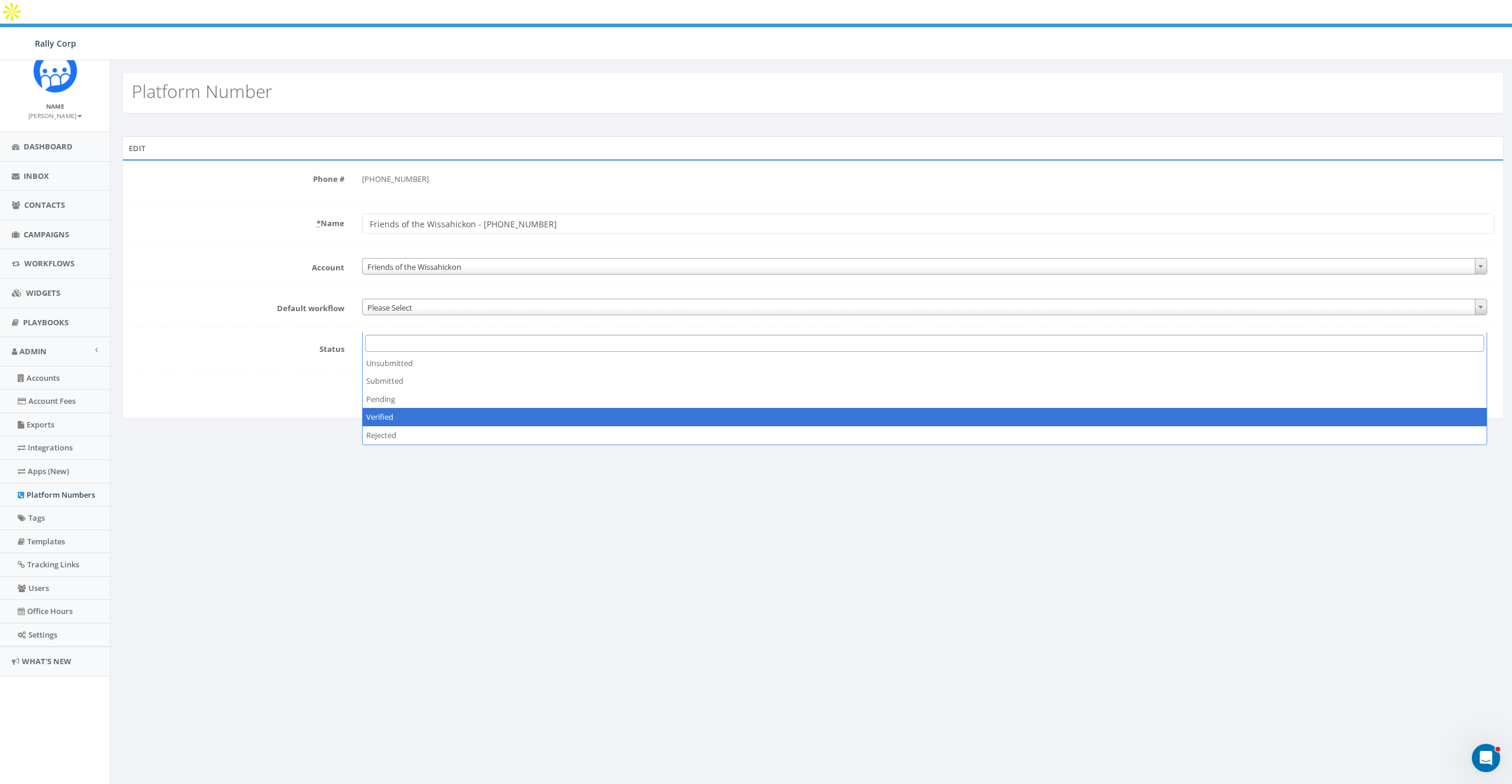
select select "3"
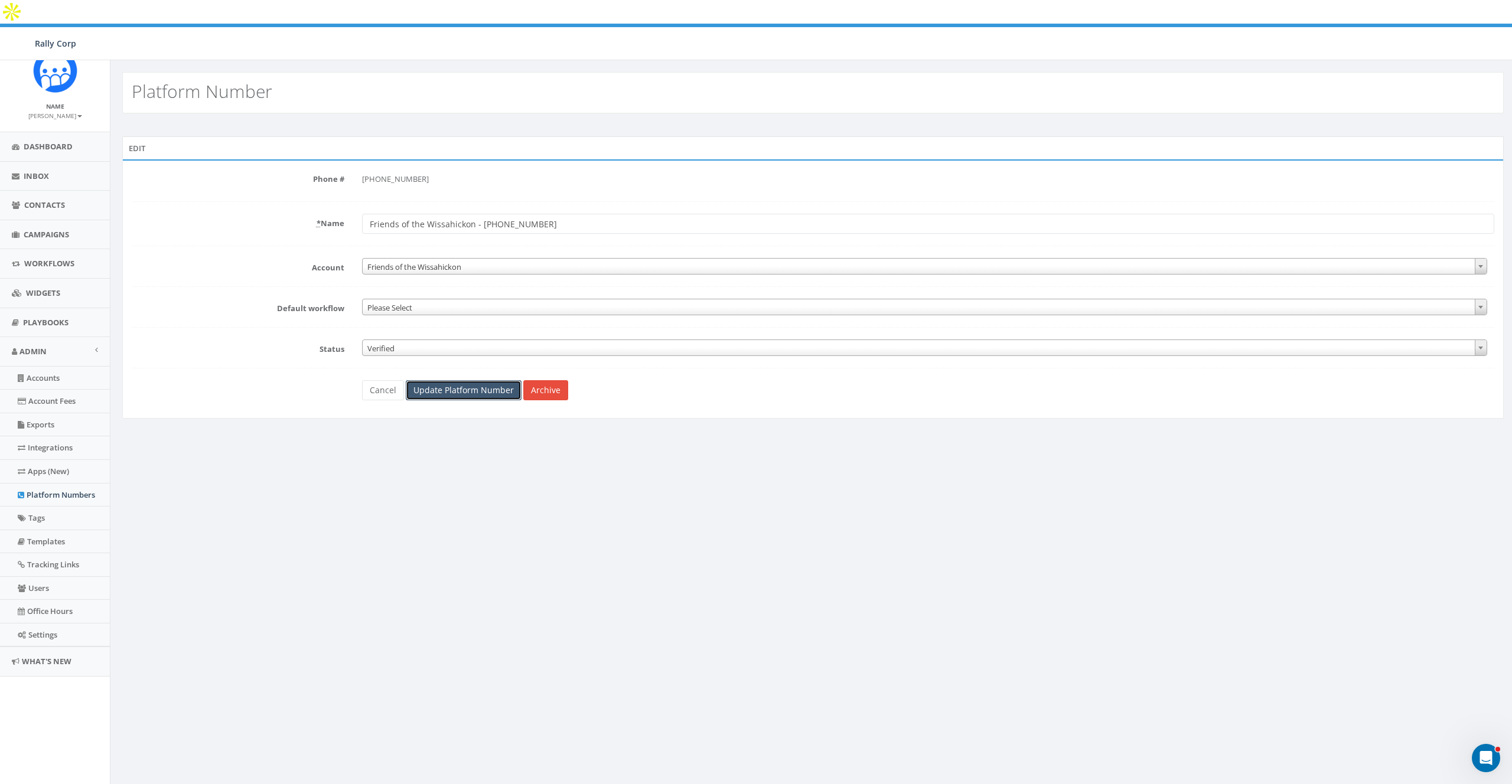
click at [450, 380] on input "Update Platform Number" at bounding box center [464, 390] width 116 height 20
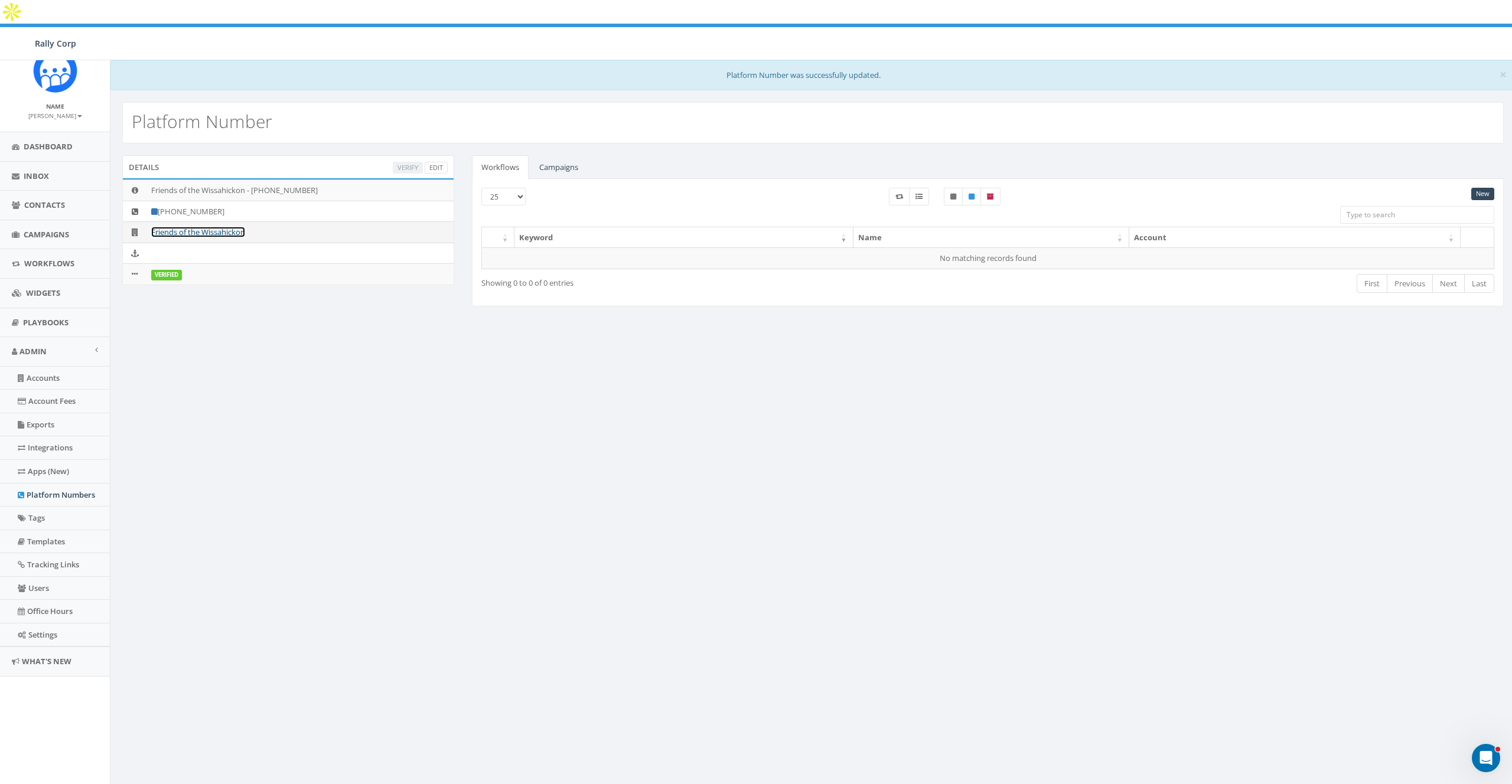
click at [221, 227] on link "Friends of the Wissahickon" at bounding box center [197, 232] width 94 height 11
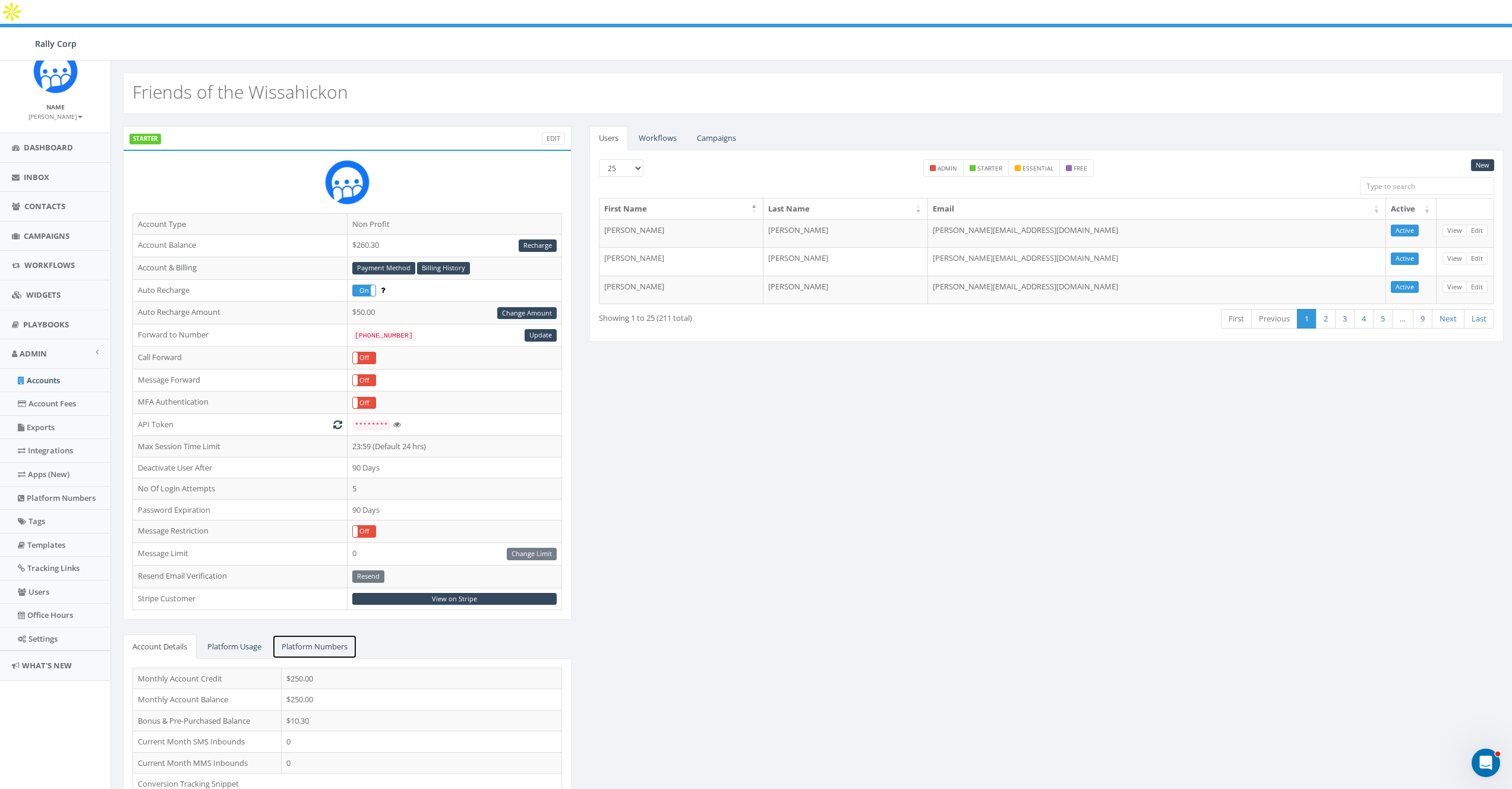
click at [336, 635] on link "Platform Numbers" at bounding box center [314, 646] width 85 height 24
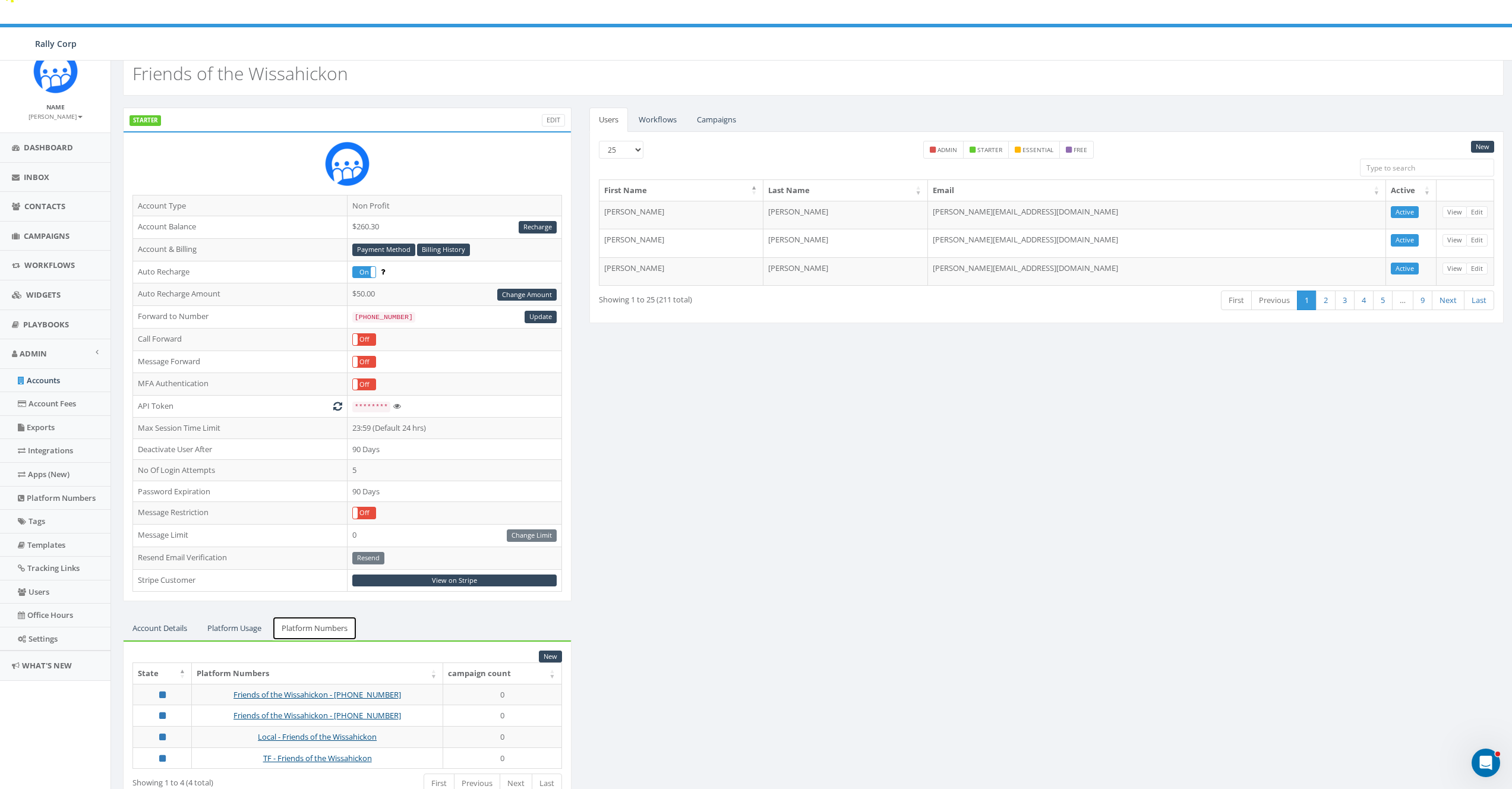
scroll to position [38, 0]
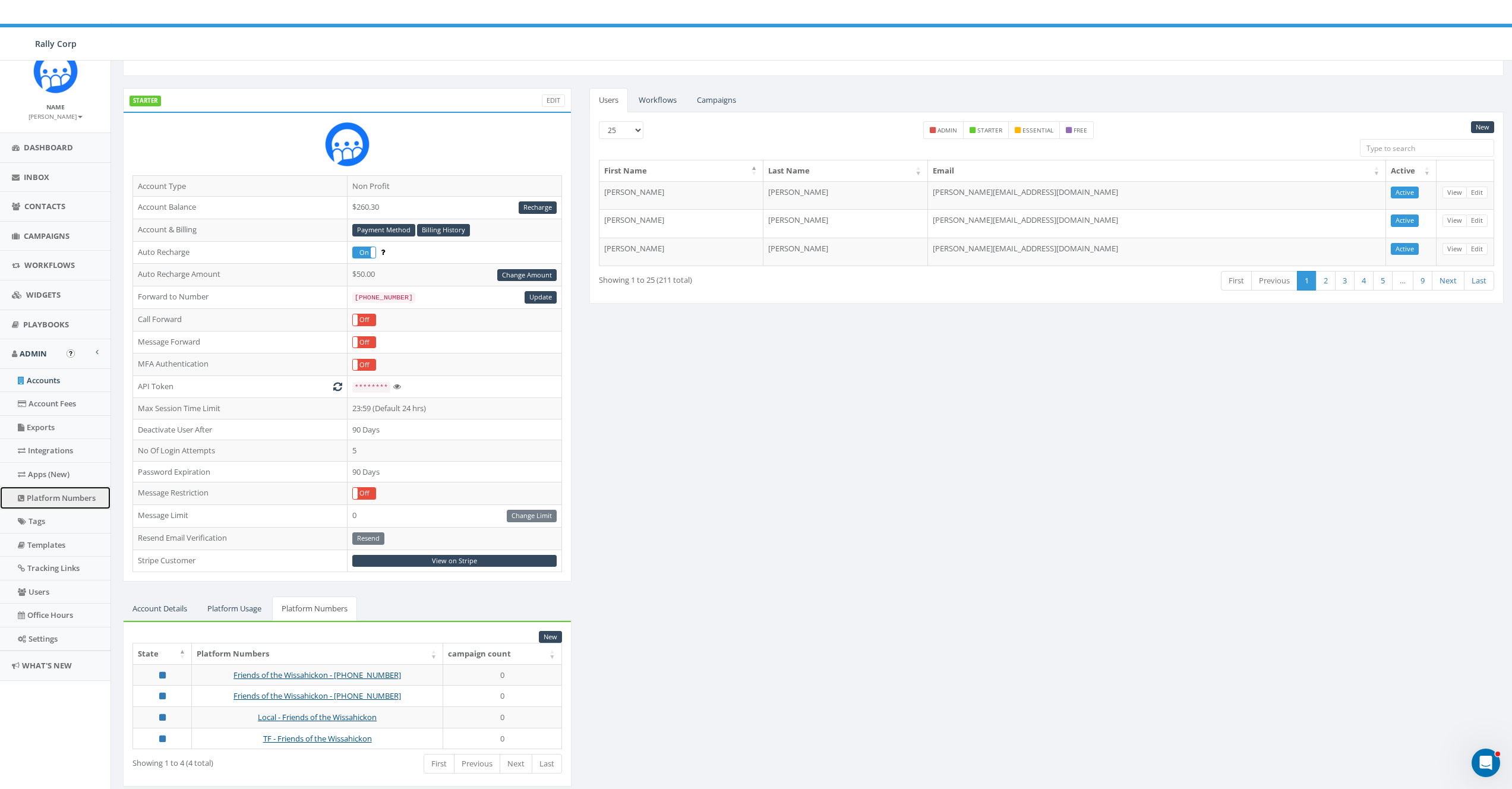
click at [52, 500] on link "Platform Numbers" at bounding box center [55, 498] width 111 height 23
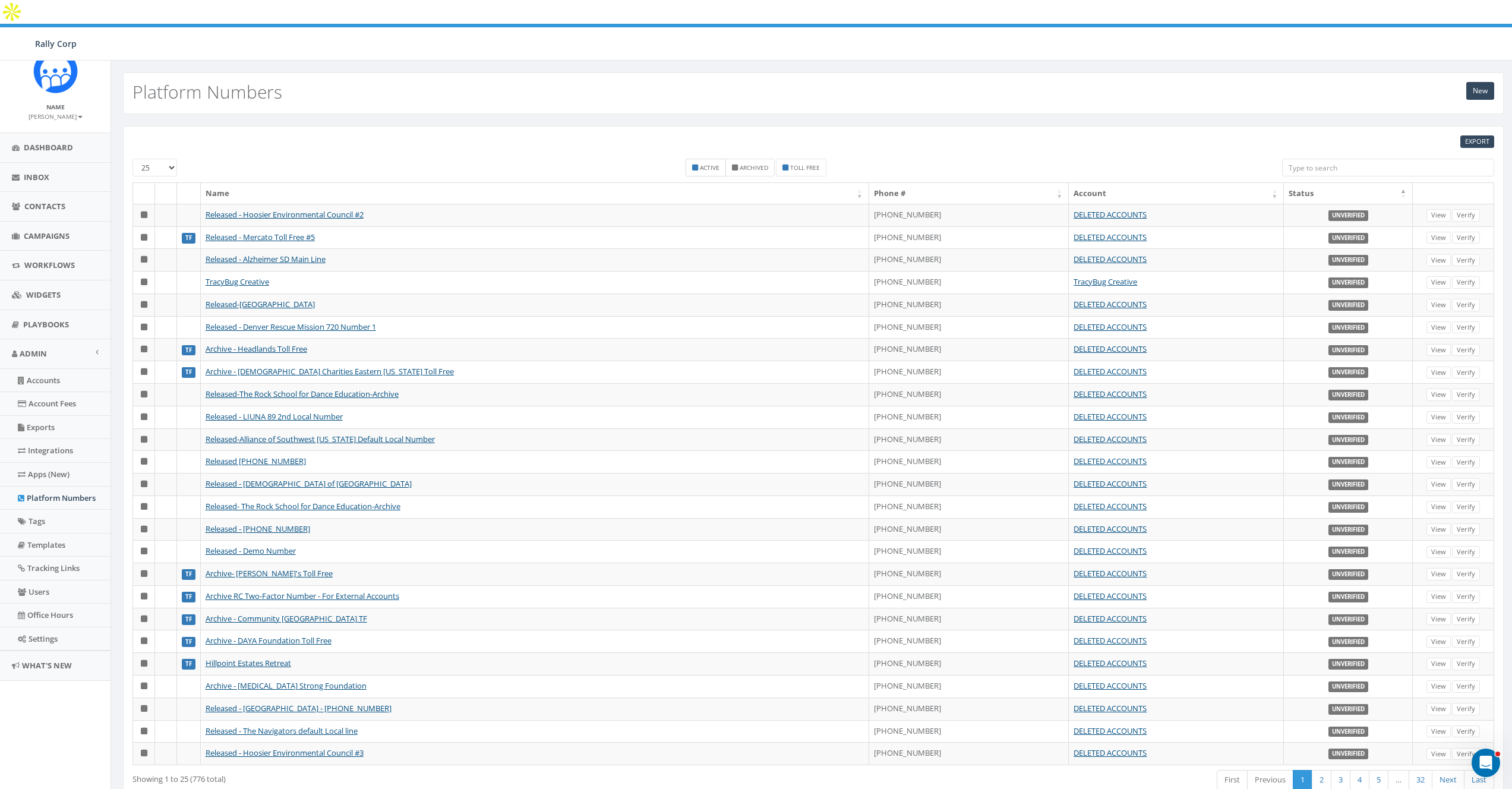
click at [701, 164] on small "Active" at bounding box center [709, 167] width 19 height 9
checkbox input "true"
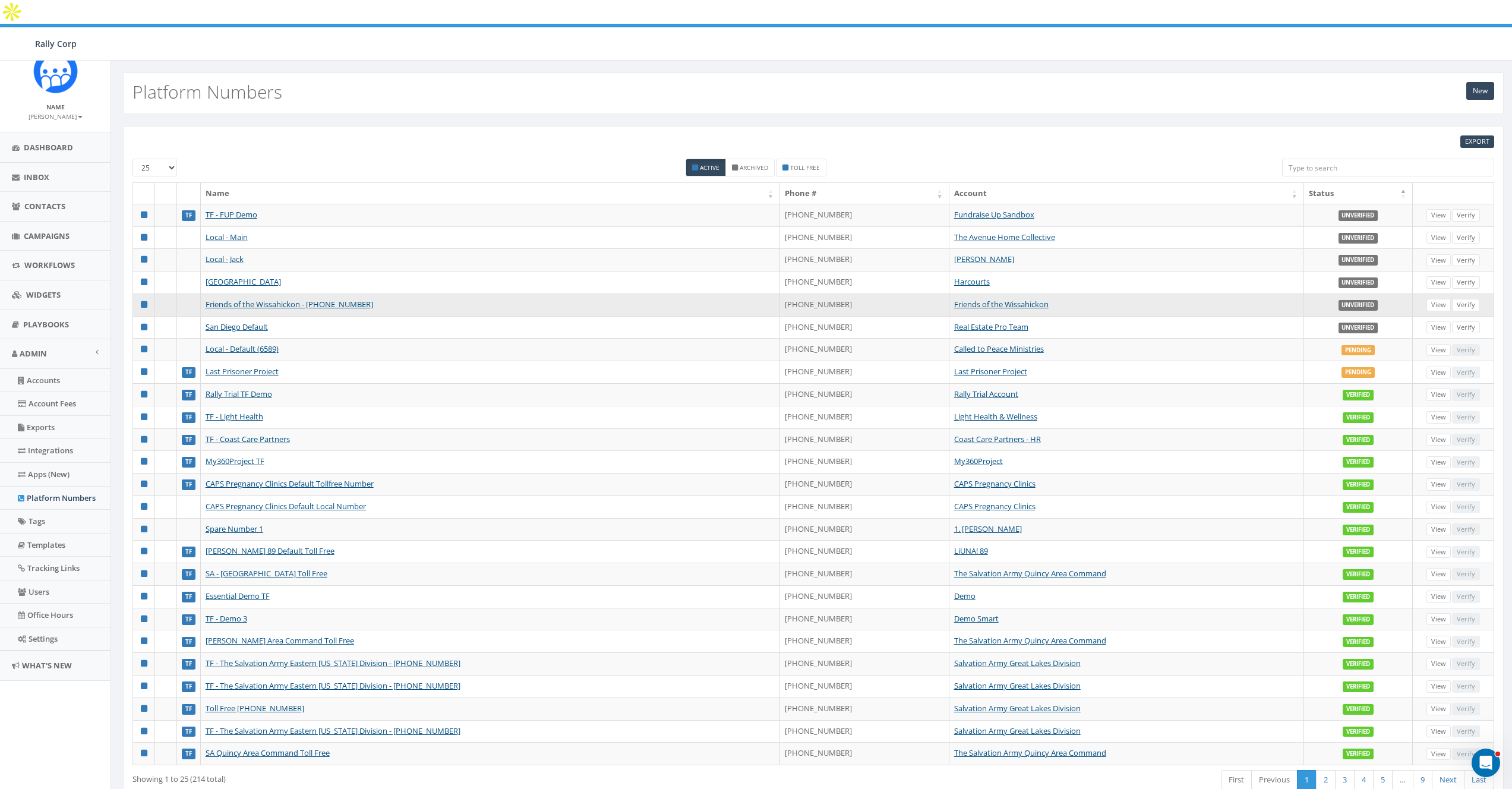
drag, startPoint x: 836, startPoint y: 280, endPoint x: 780, endPoint y: 282, distance: 56.0
click at [780, 294] on td "+1 267-365-3386" at bounding box center [864, 305] width 169 height 23
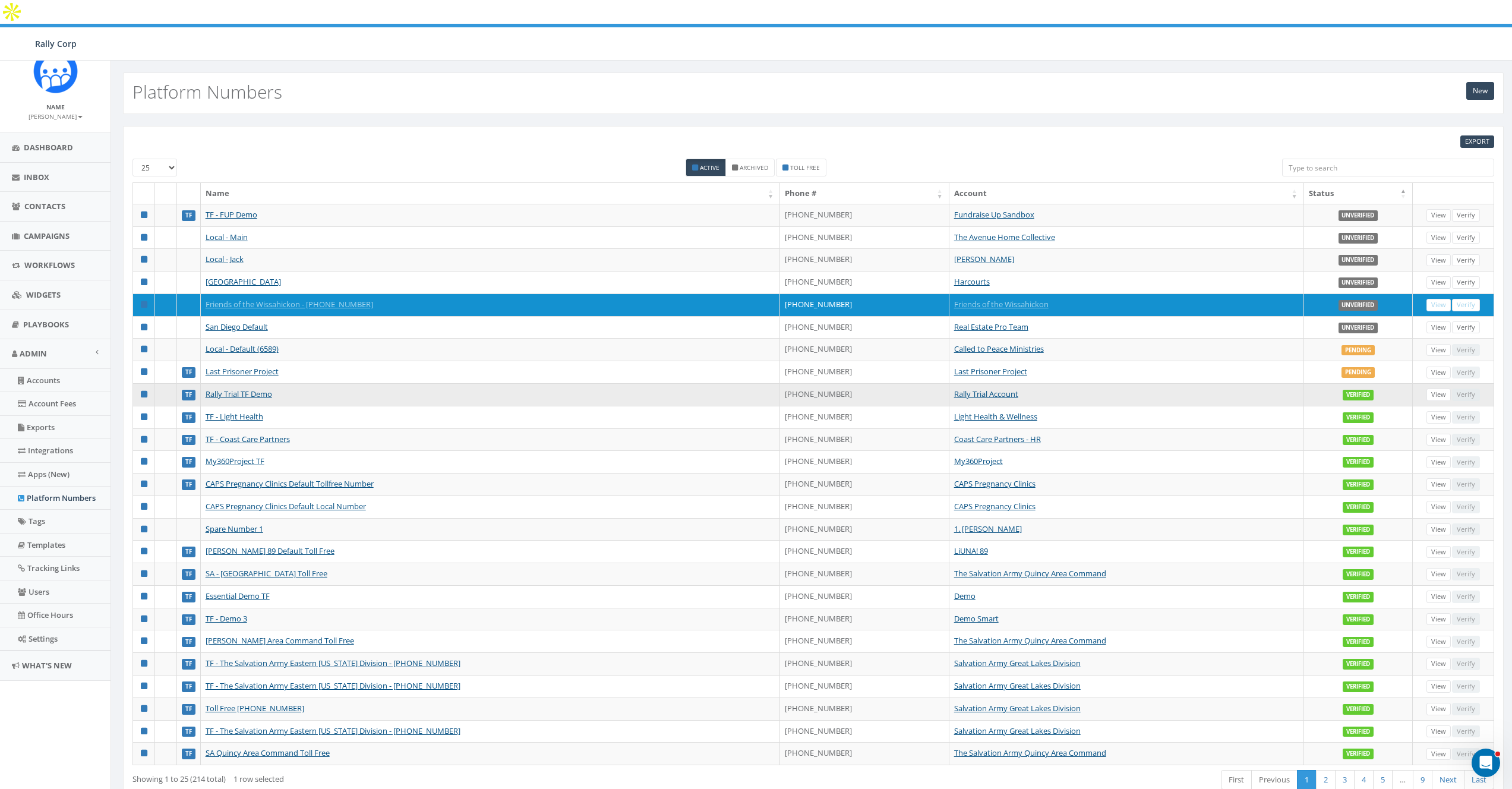
copy td "267-365-3386"
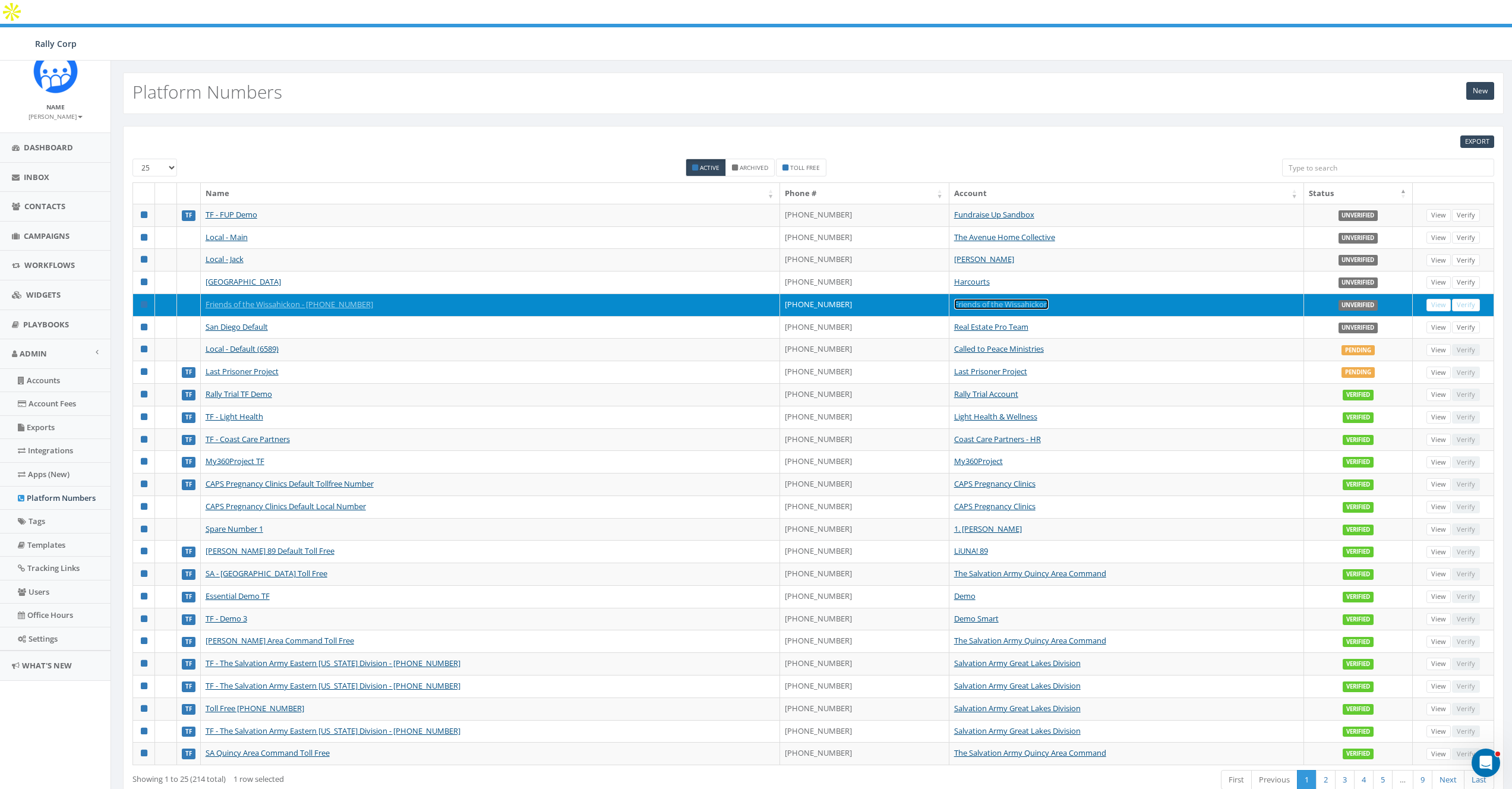
click at [985, 299] on link "Friends of the Wissahickon" at bounding box center [1000, 305] width 94 height 11
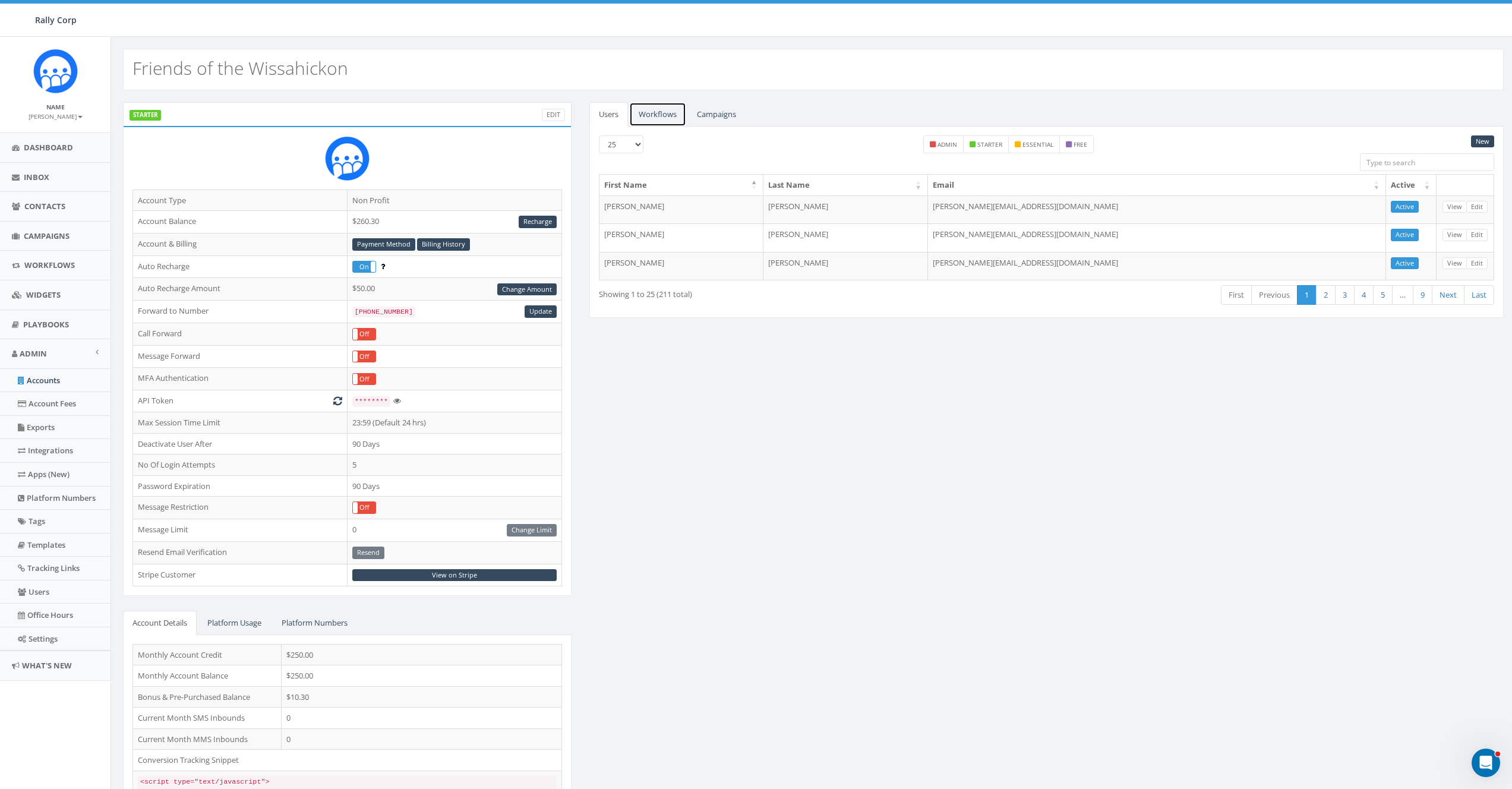
click at [666, 113] on link "Workflows" at bounding box center [657, 114] width 57 height 24
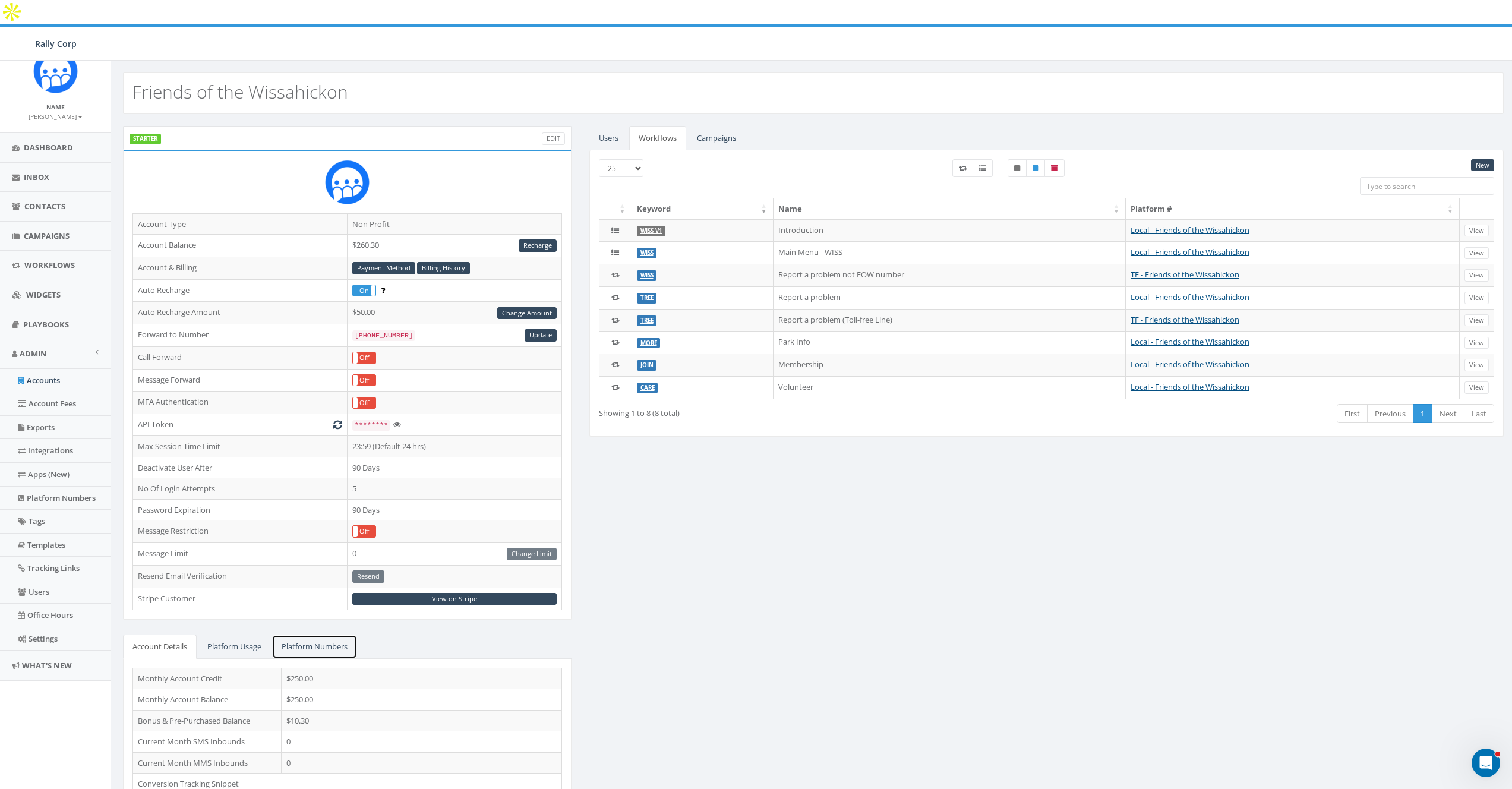
click at [314, 635] on link "Platform Numbers" at bounding box center [314, 646] width 85 height 24
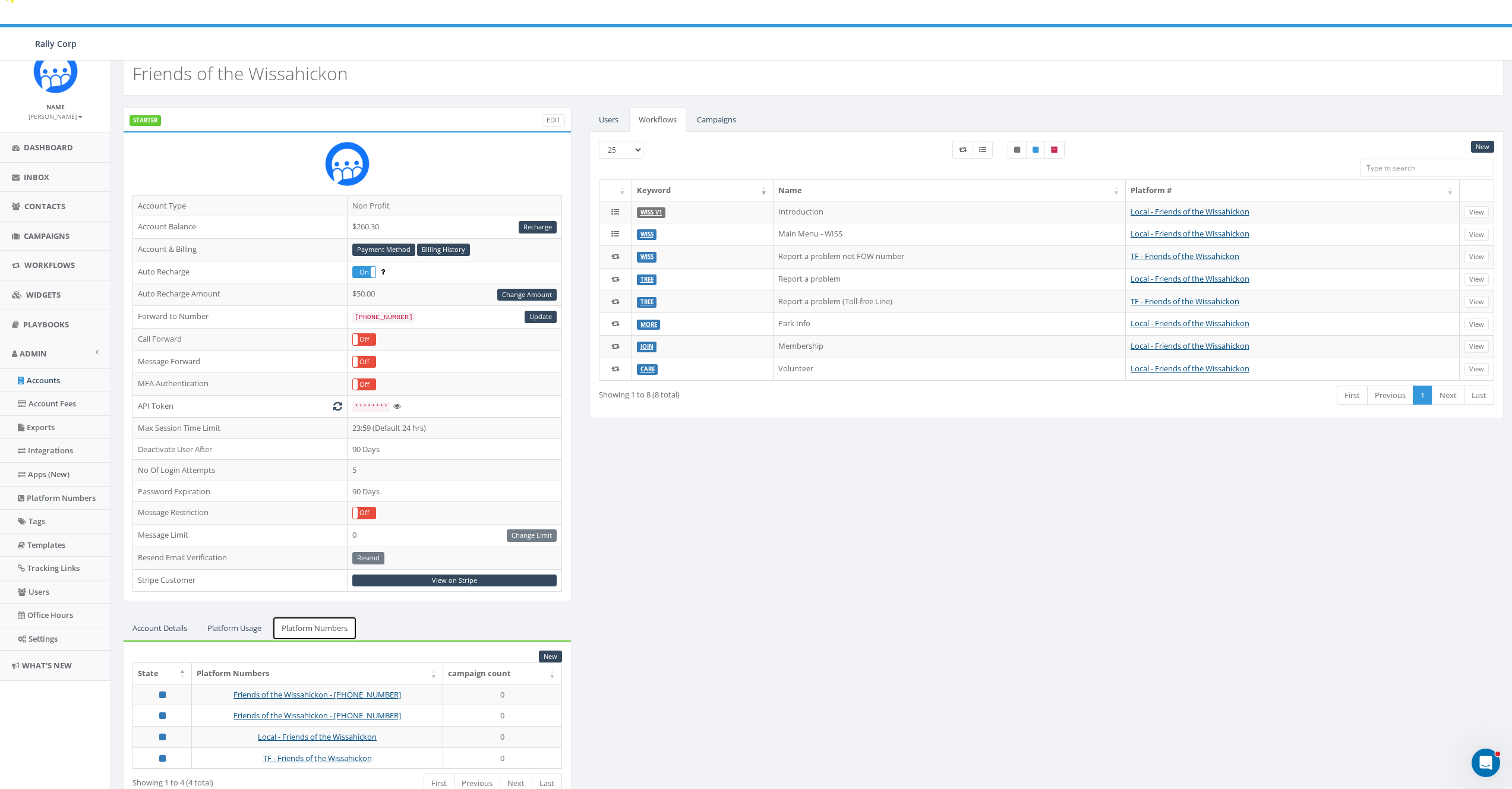
scroll to position [38, 0]
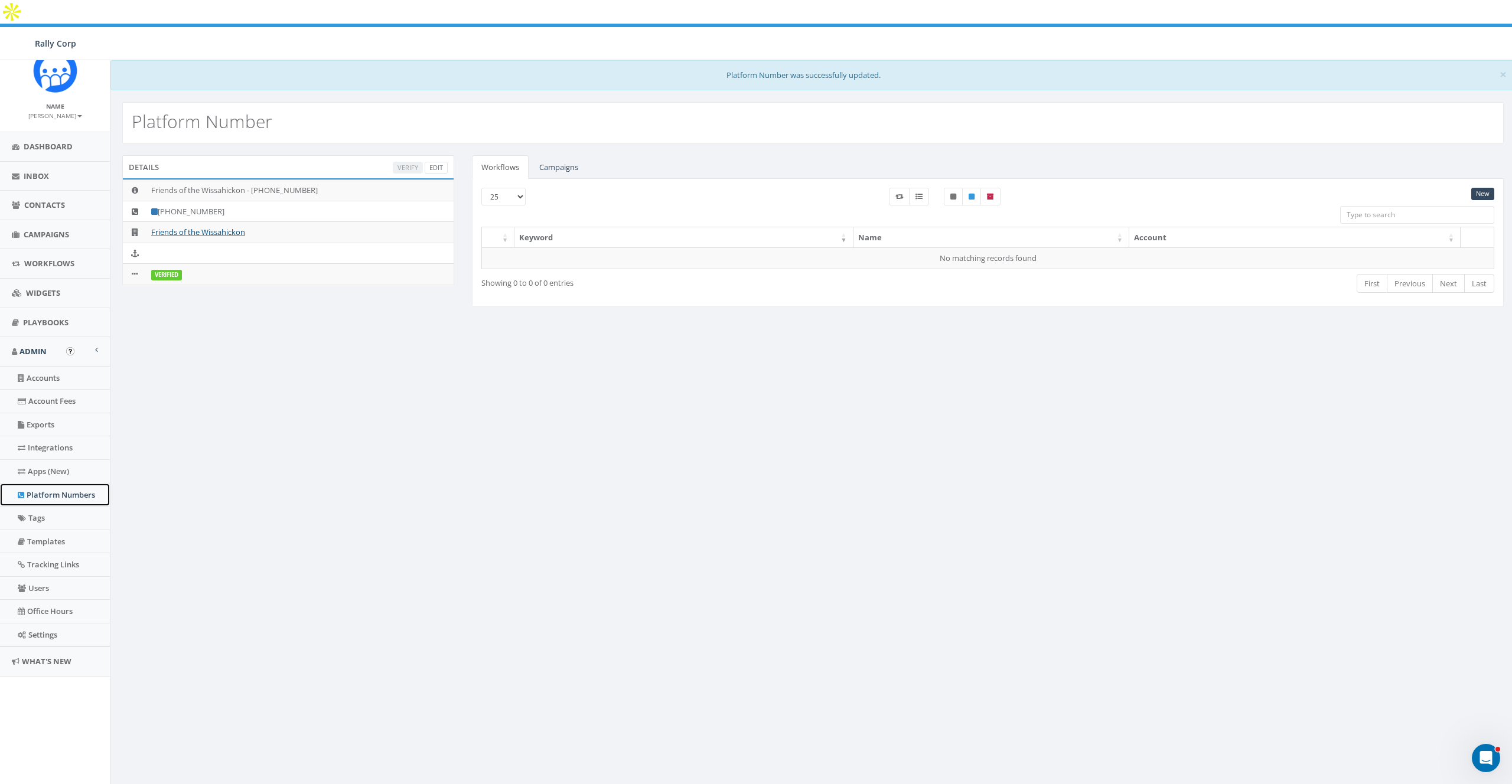
click at [57, 500] on link "Platform Numbers" at bounding box center [55, 495] width 110 height 23
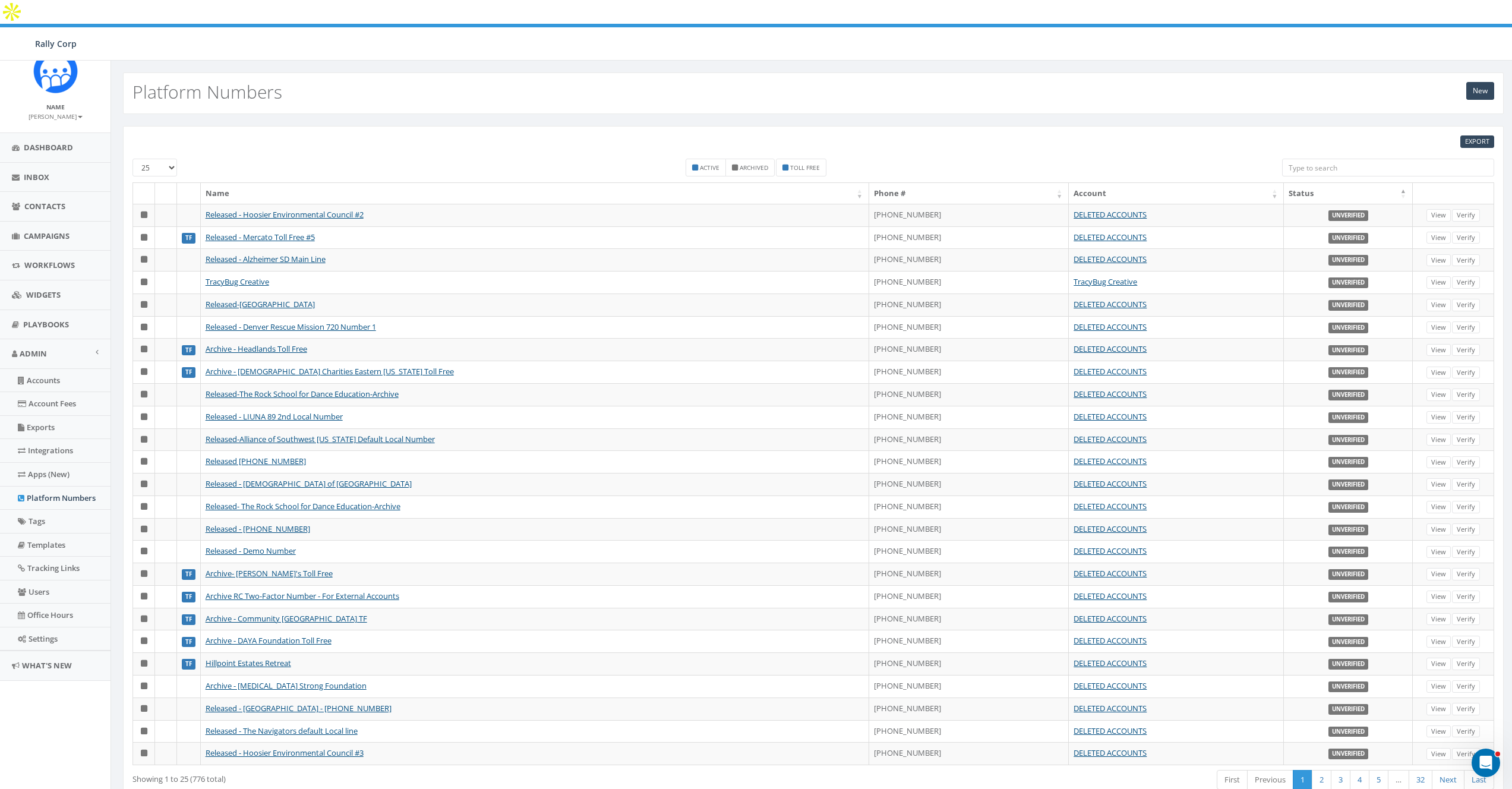
click at [1298, 159] on input "search" at bounding box center [1388, 167] width 212 height 18
paste input "267-365-3386"
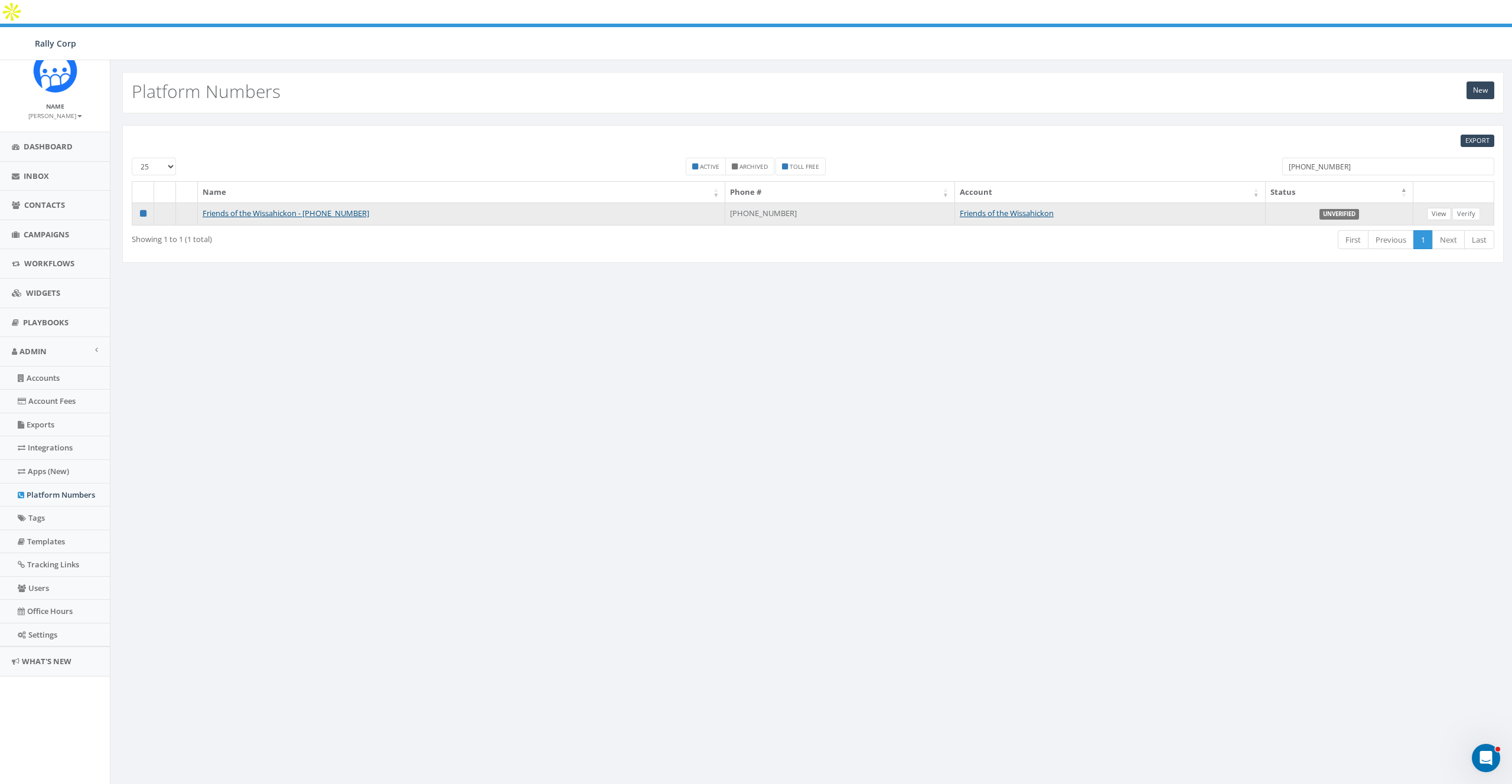
type input "267-365-3386"
click at [1438, 208] on link "View" at bounding box center [1438, 214] width 24 height 12
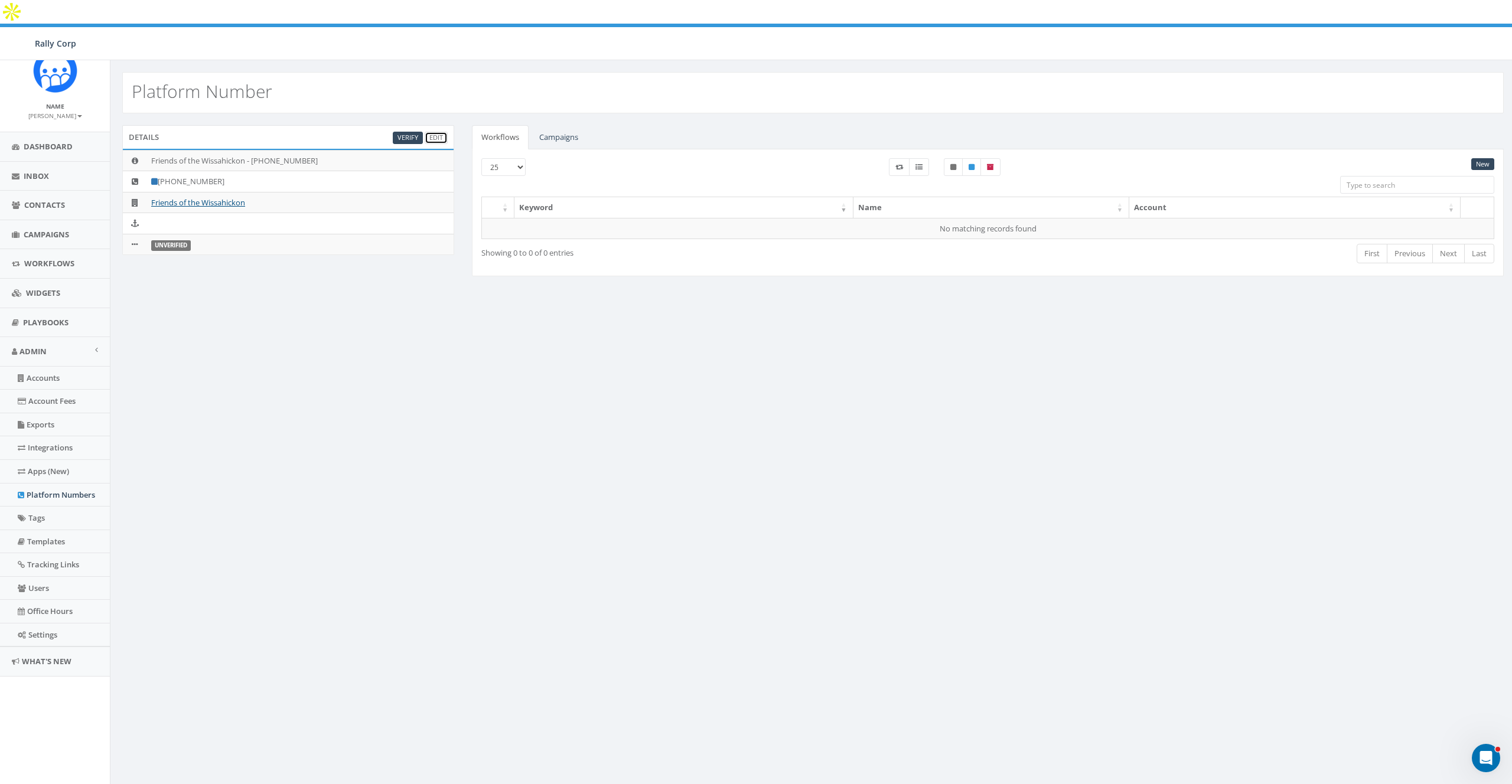
click at [435, 132] on link "Edit" at bounding box center [437, 138] width 23 height 12
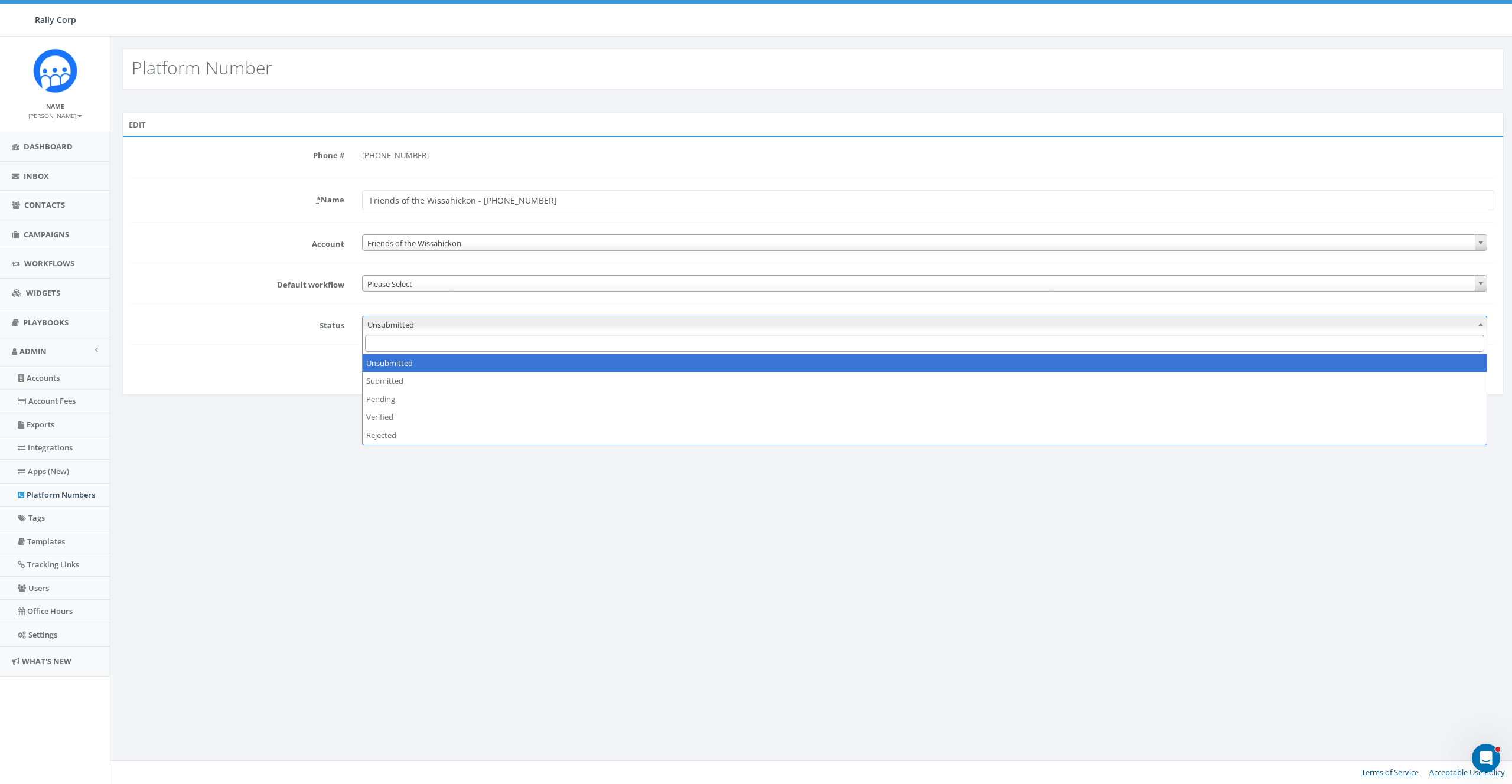
click at [382, 324] on span "Unsubmitted" at bounding box center [924, 324] width 1124 height 16
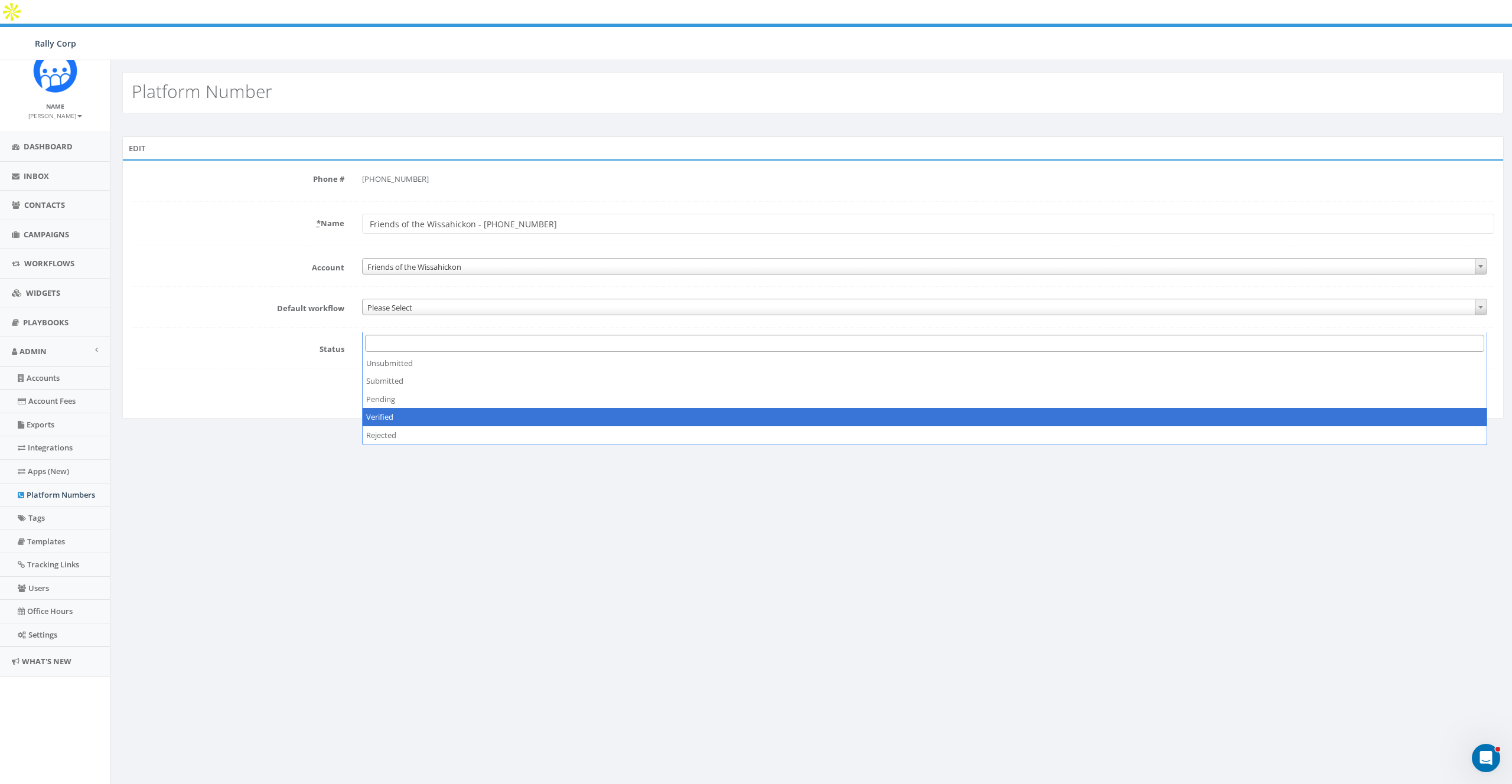
select select "3"
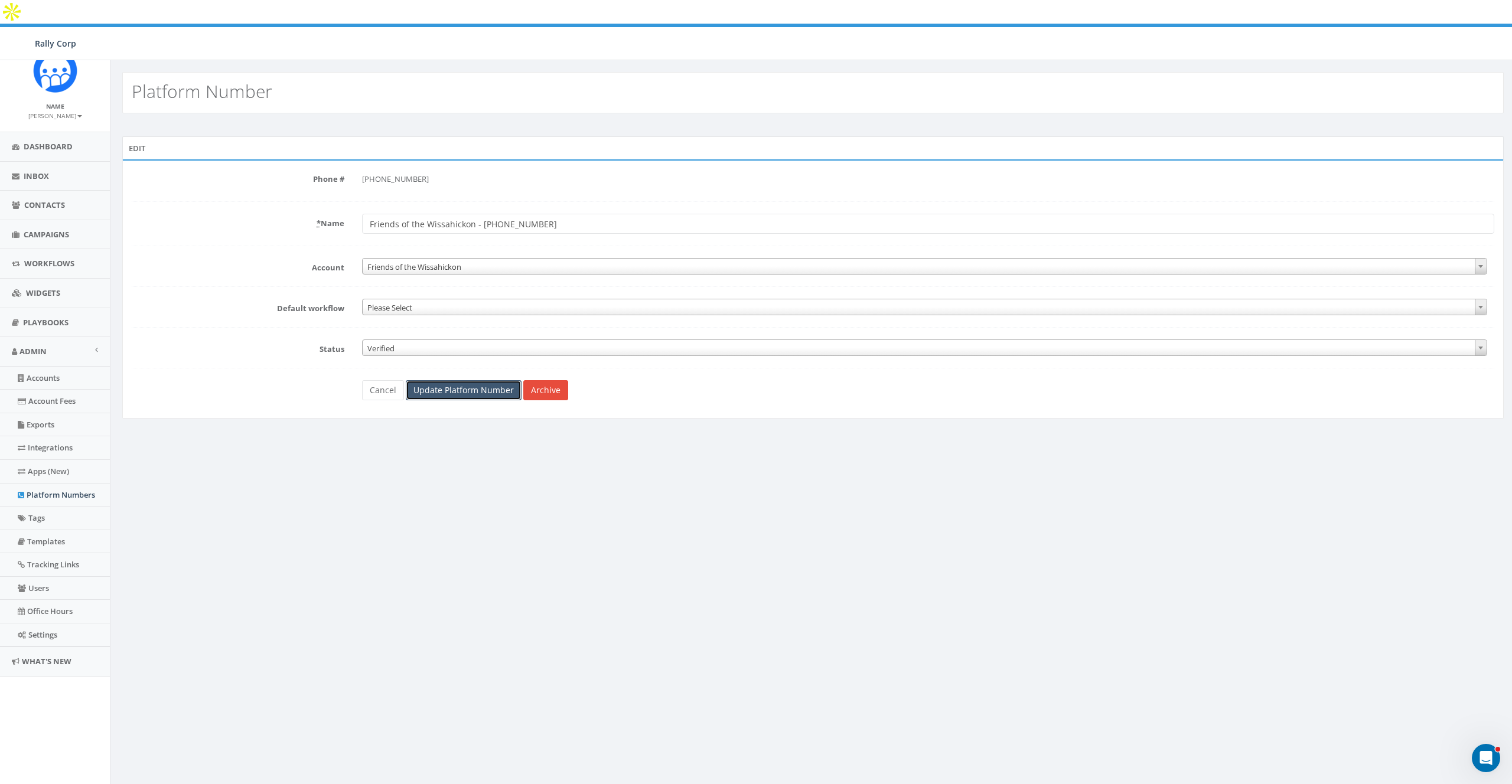
click at [441, 380] on input "Update Platform Number" at bounding box center [464, 390] width 116 height 20
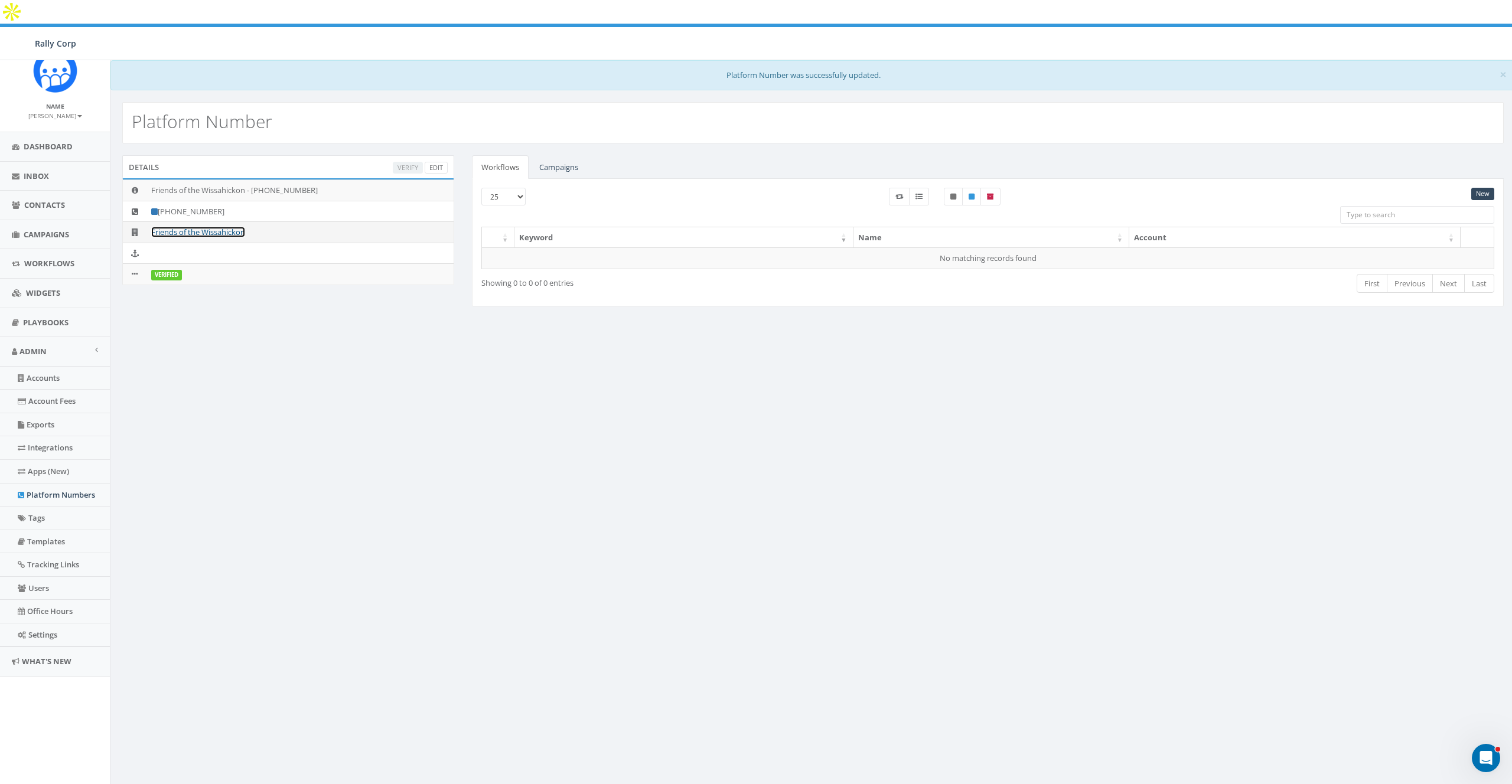
click at [218, 227] on link "Friends of the Wissahickon" at bounding box center [197, 232] width 94 height 11
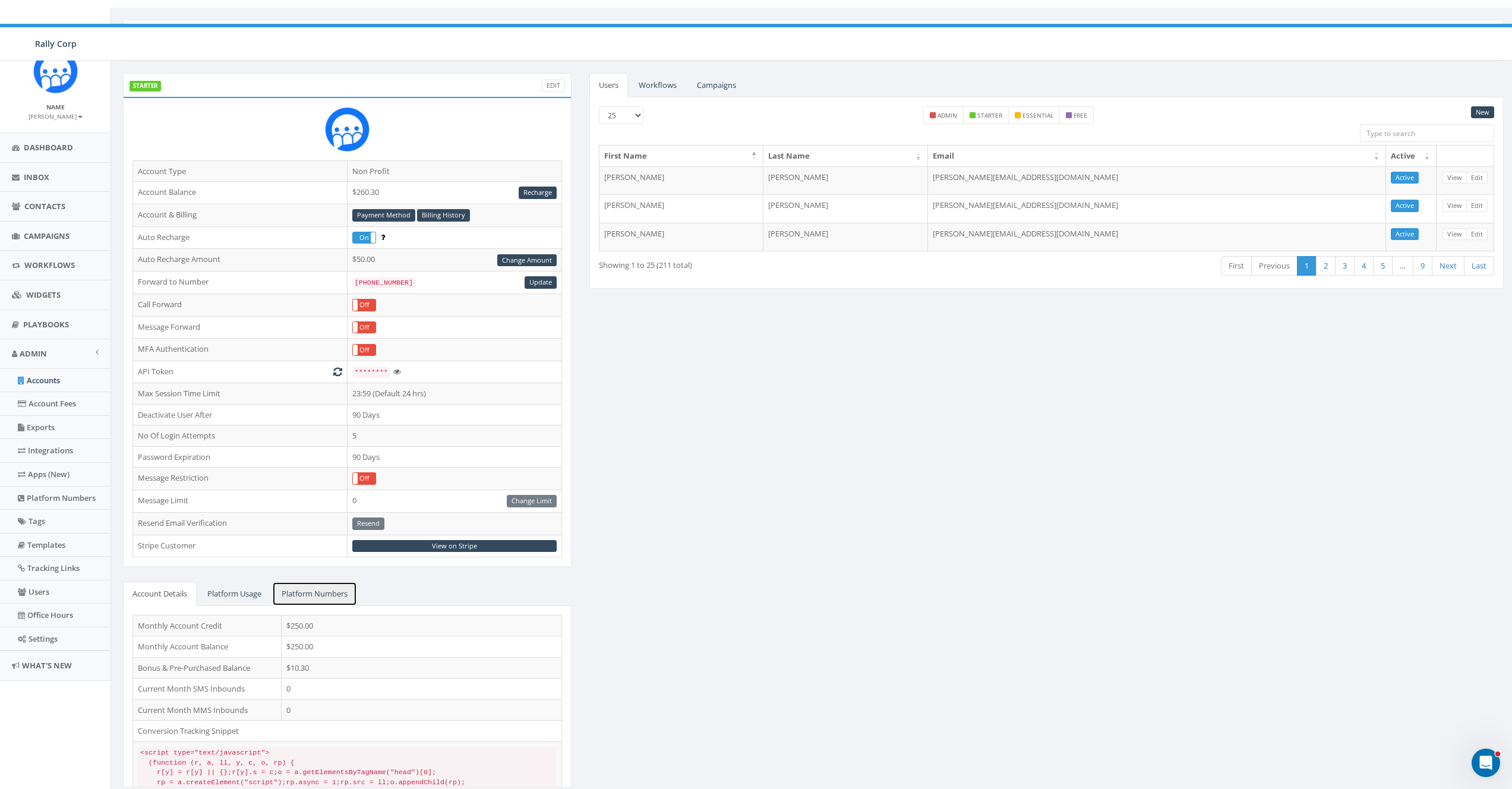
click at [312, 582] on link "Platform Numbers" at bounding box center [314, 594] width 85 height 24
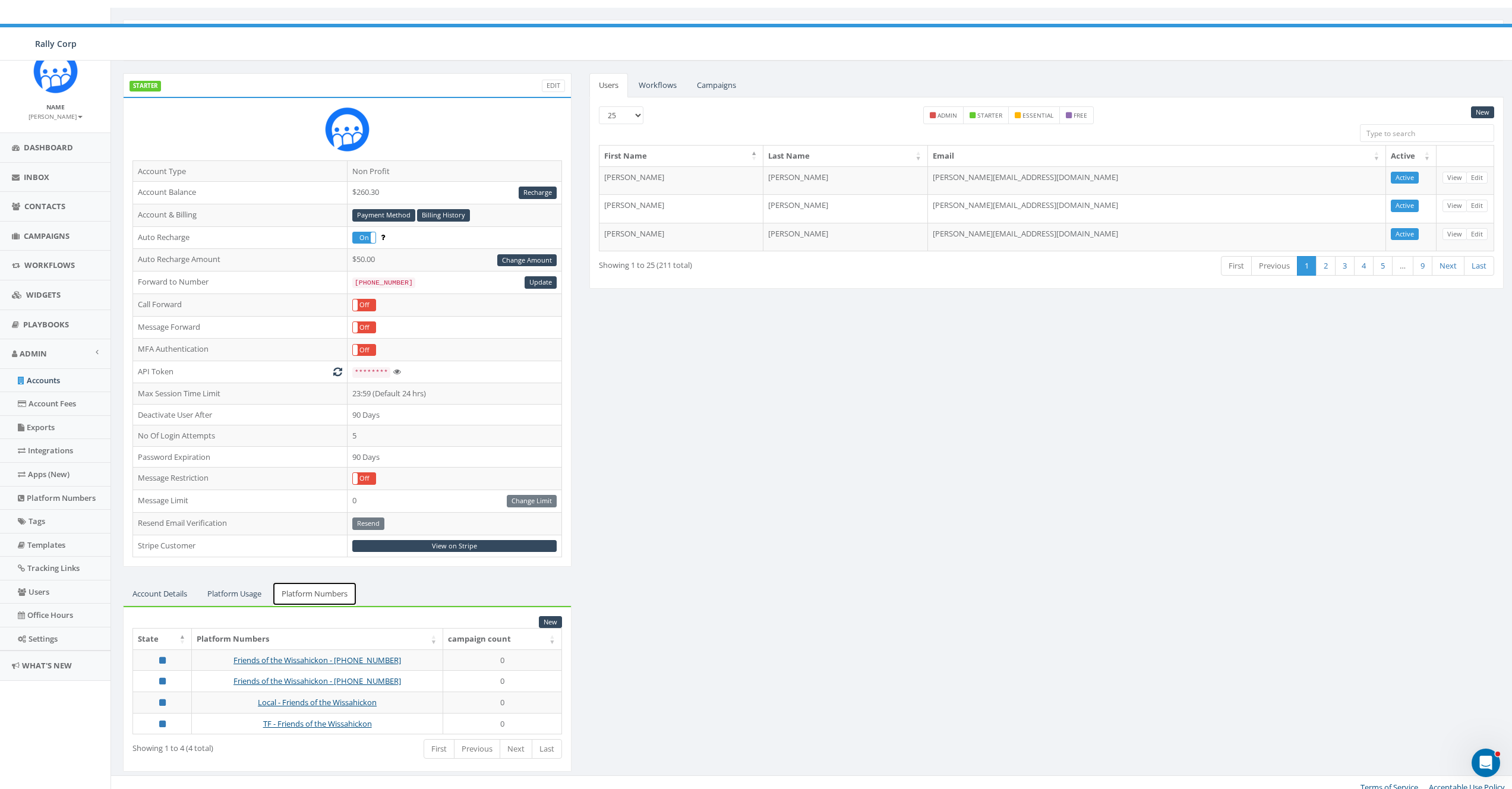
scroll to position [38, 0]
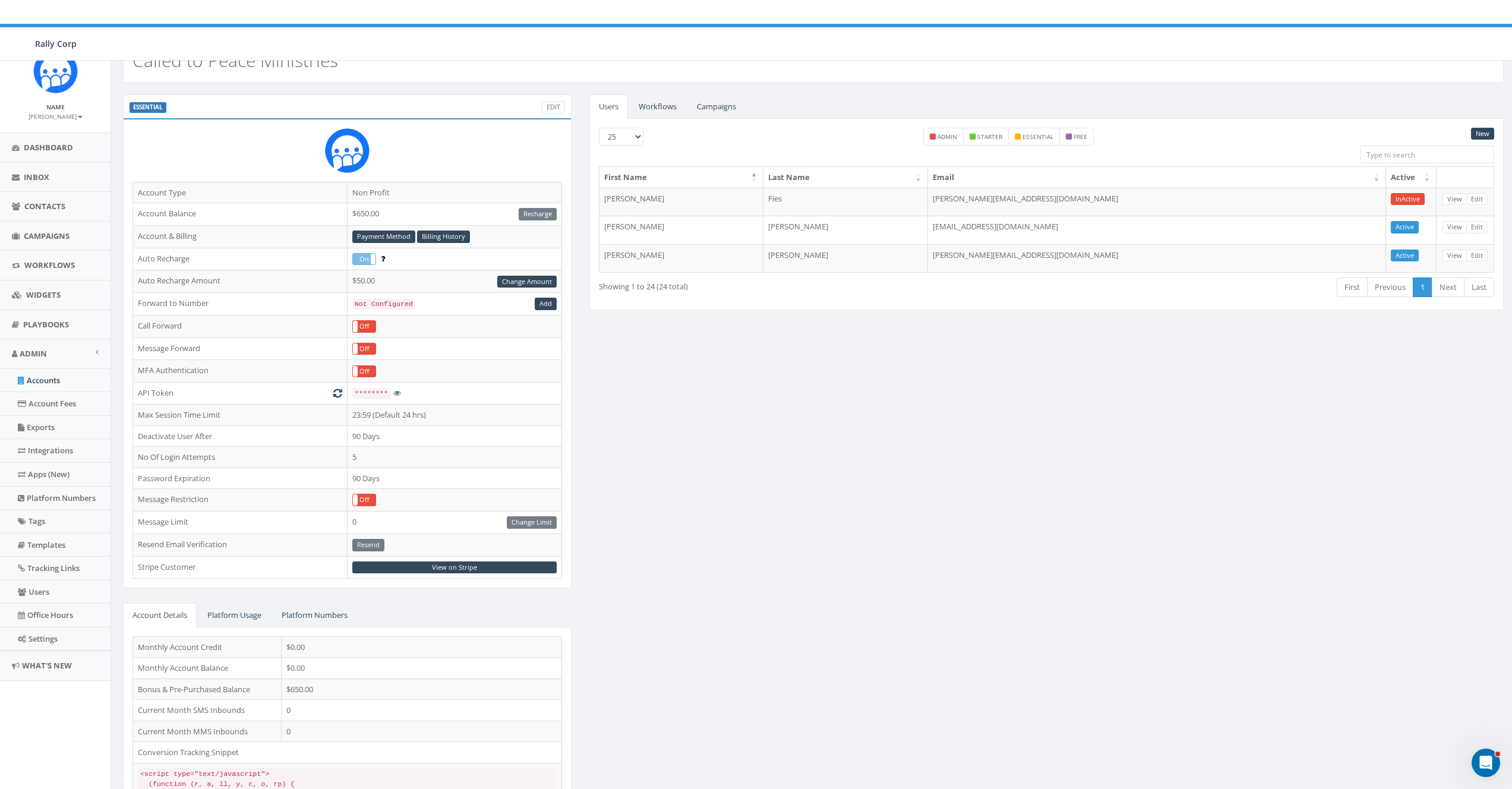
scroll to position [53, 0]
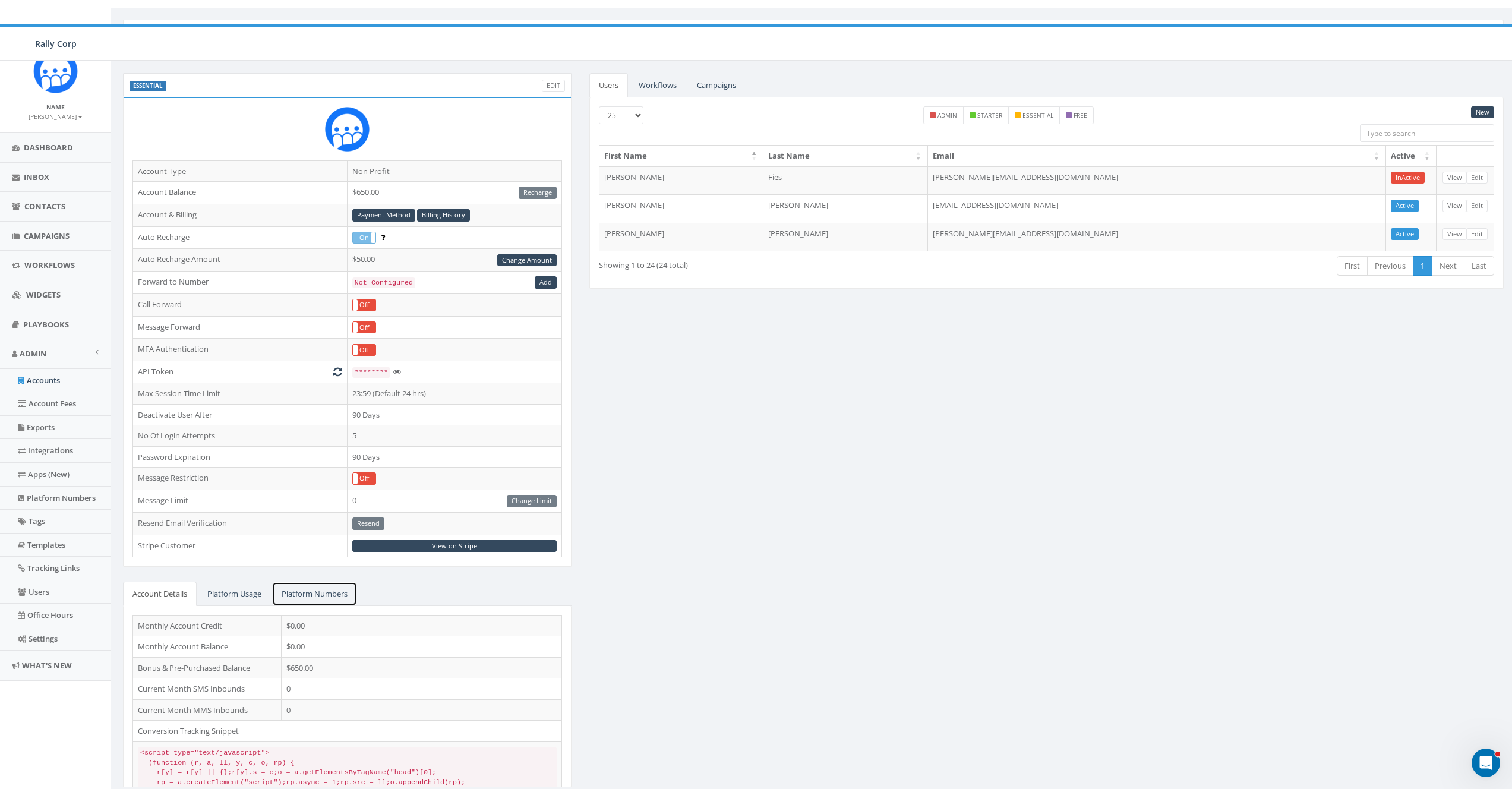
click at [315, 582] on link "Platform Numbers" at bounding box center [314, 594] width 85 height 24
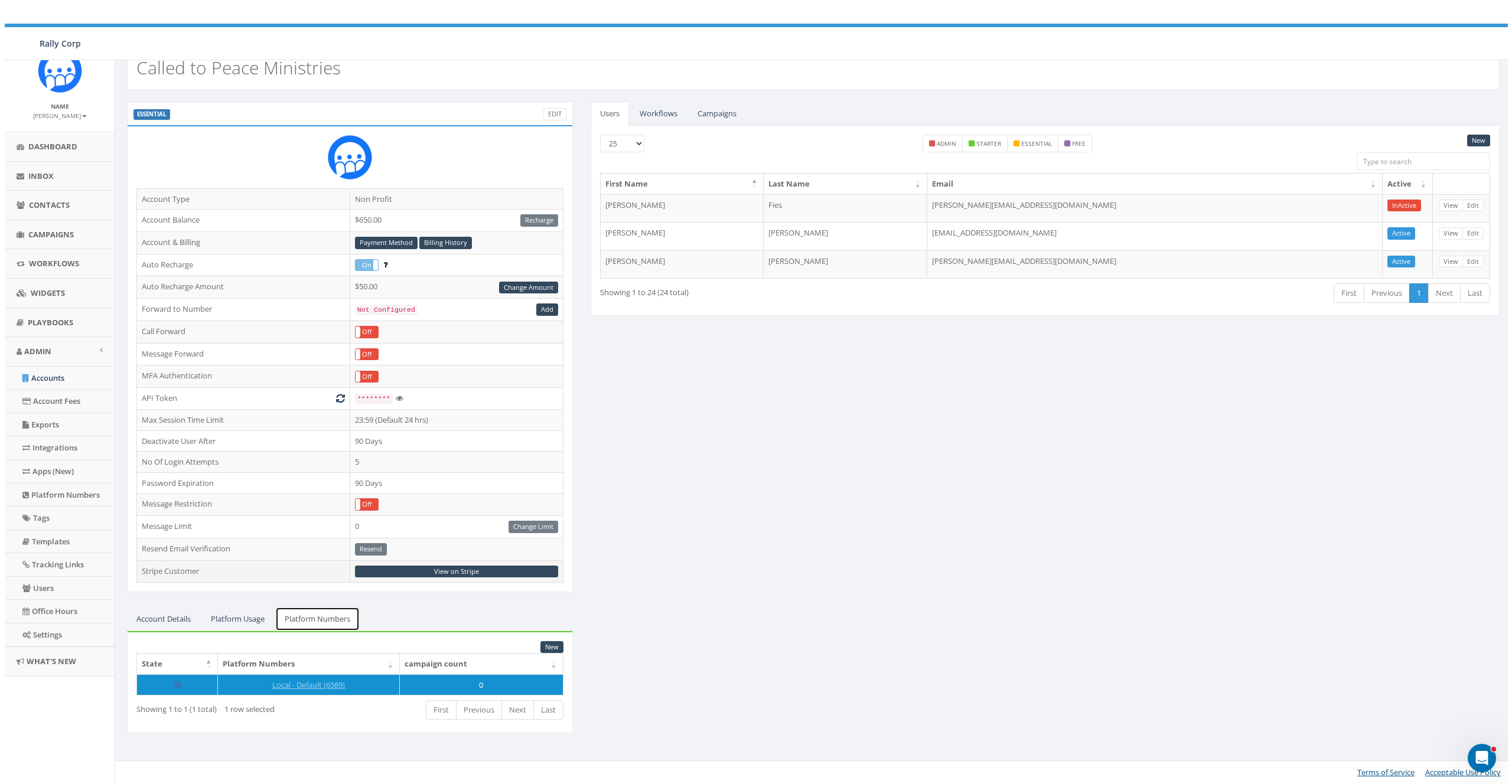
scroll to position [0, 0]
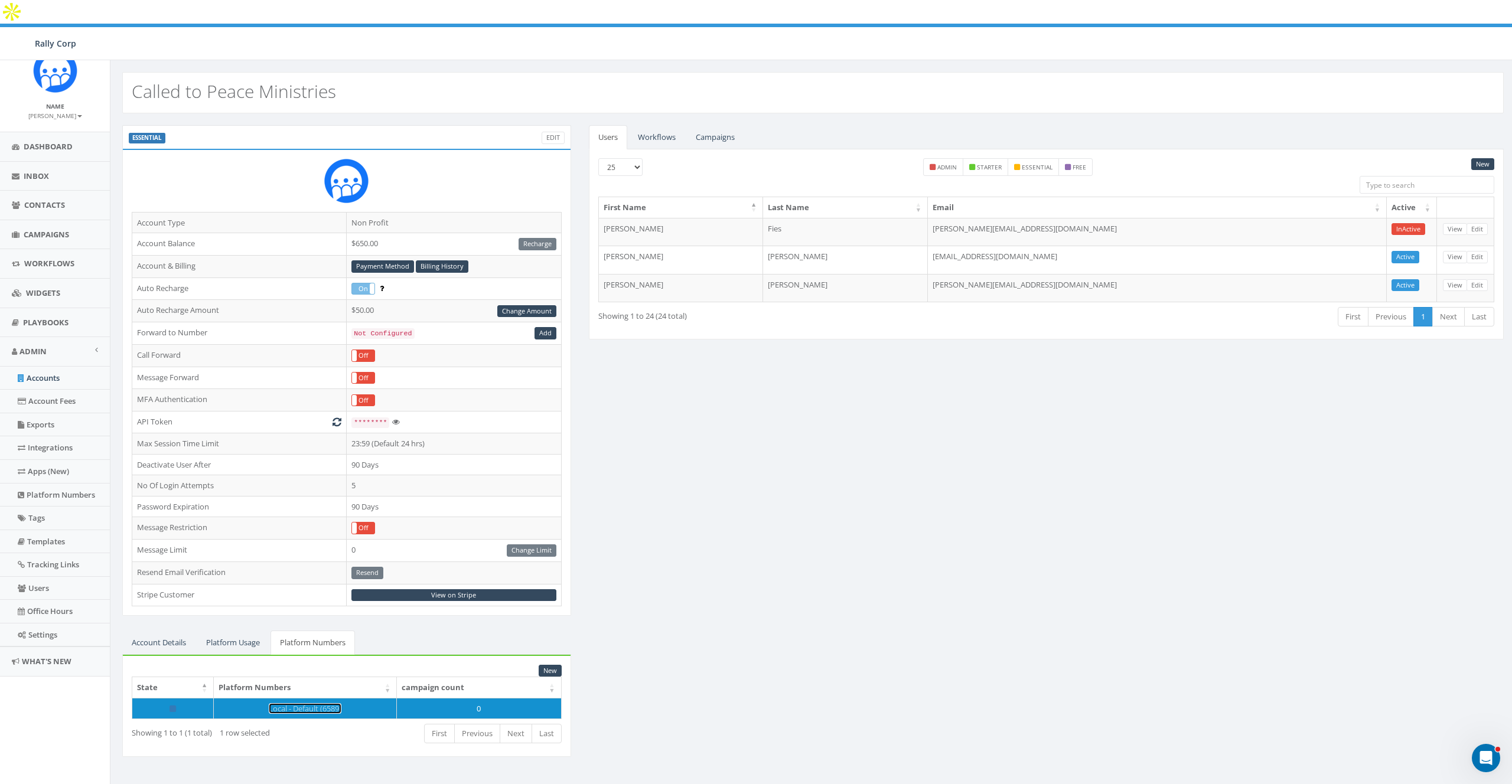
click at [288, 704] on link "Local - Default (6589)" at bounding box center [305, 709] width 73 height 11
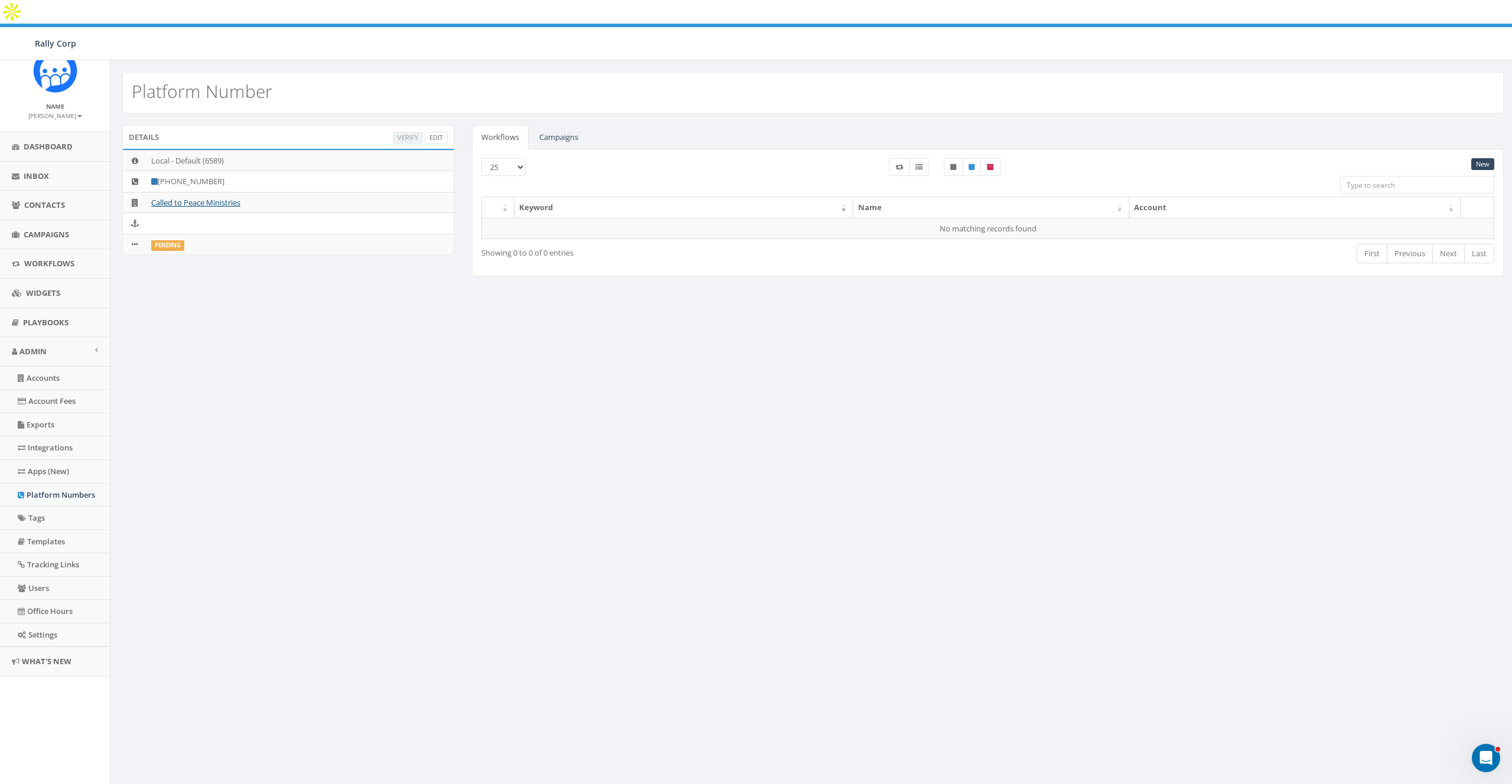
click at [437, 288] on div "Platform Number Details Verify Edit Local - Default (6589) [PHONE_NUMBER] Calle…" at bounding box center [813, 434] width 1406 height 748
click at [315, 368] on div "Platform Number Details Verify Edit Local - Default (6589) [PHONE_NUMBER] Calle…" at bounding box center [813, 434] width 1406 height 748
